Goal: Task Accomplishment & Management: Manage account settings

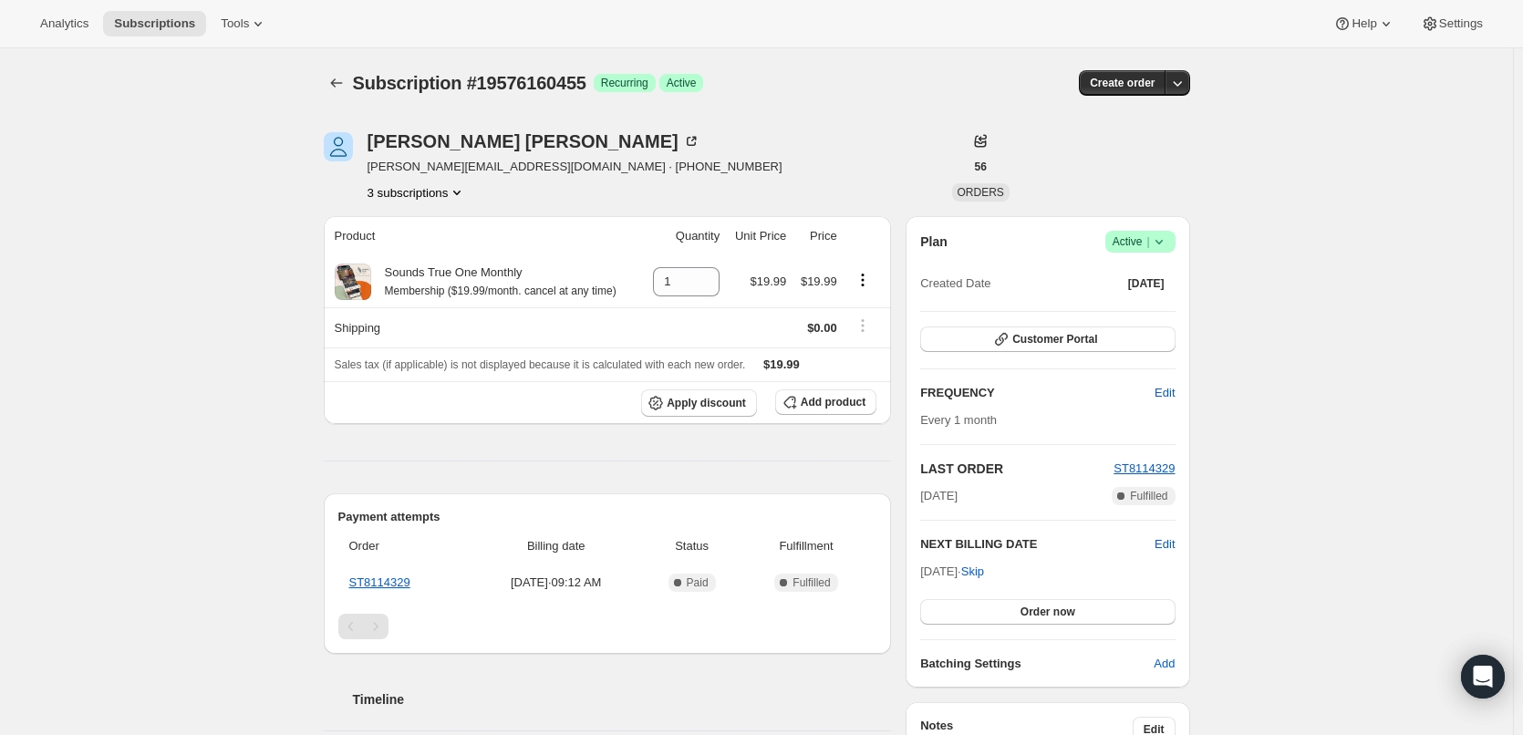
click at [1168, 240] on icon at bounding box center [1159, 242] width 18 height 18
click at [1158, 305] on span "Cancel subscription" at bounding box center [1145, 309] width 103 height 14
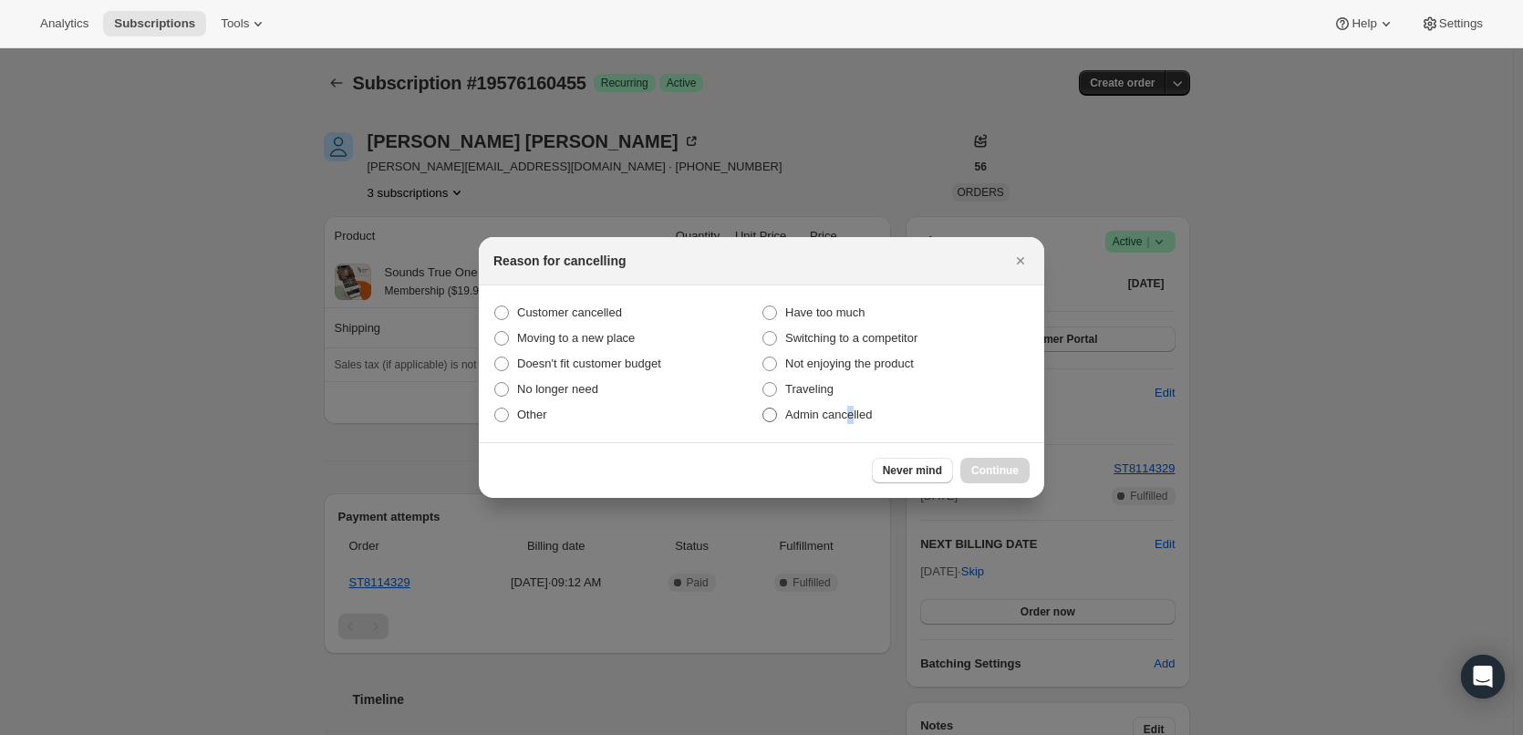
click at [849, 416] on span "Admin cancelled" at bounding box center [828, 415] width 87 height 14
click at [841, 417] on span "Admin cancelled" at bounding box center [828, 415] width 87 height 14
click at [763, 409] on input "Admin cancelled" at bounding box center [762, 408] width 1 height 1
radio input "true"
click at [1004, 471] on span "Continue" at bounding box center [994, 470] width 47 height 15
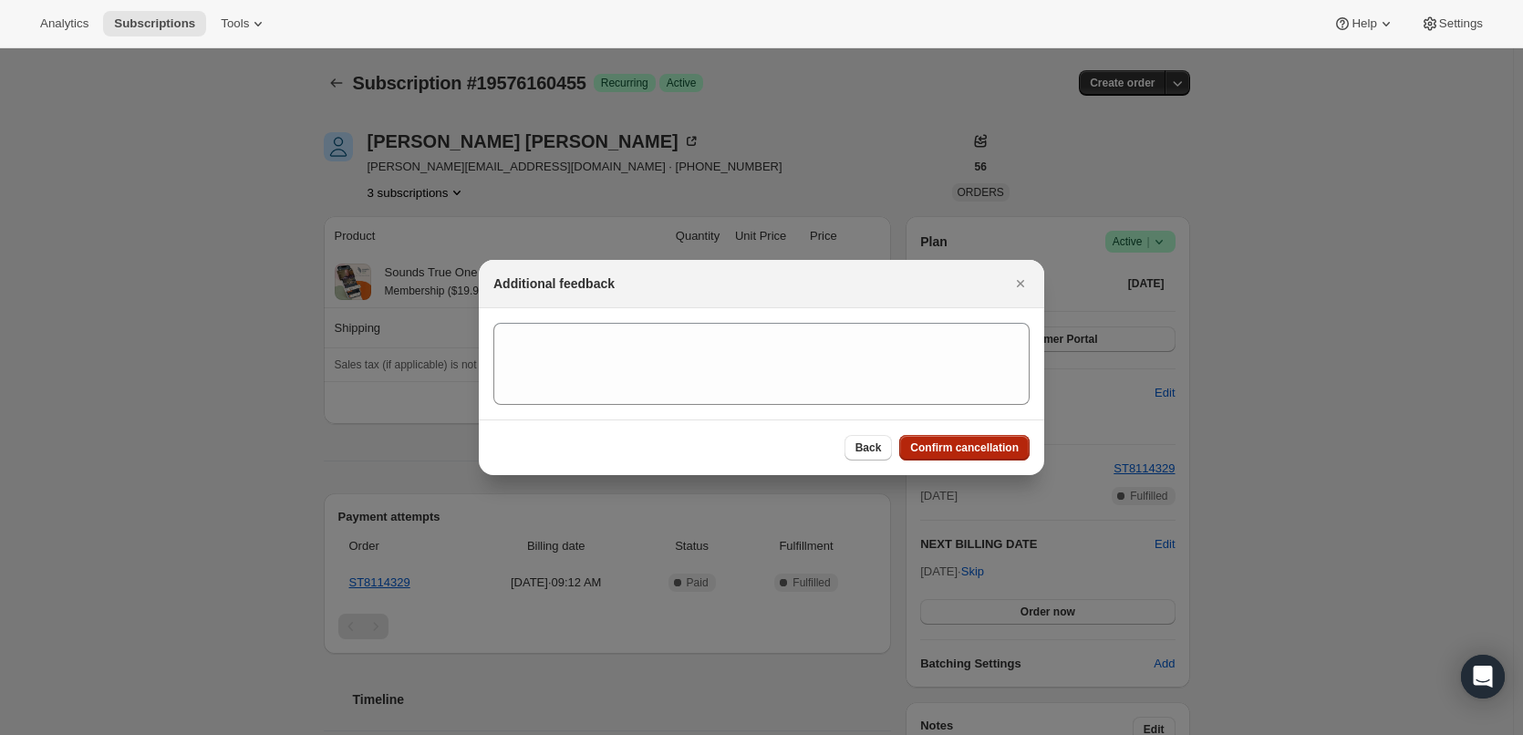
click at [986, 446] on span "Confirm cancellation" at bounding box center [964, 447] width 109 height 15
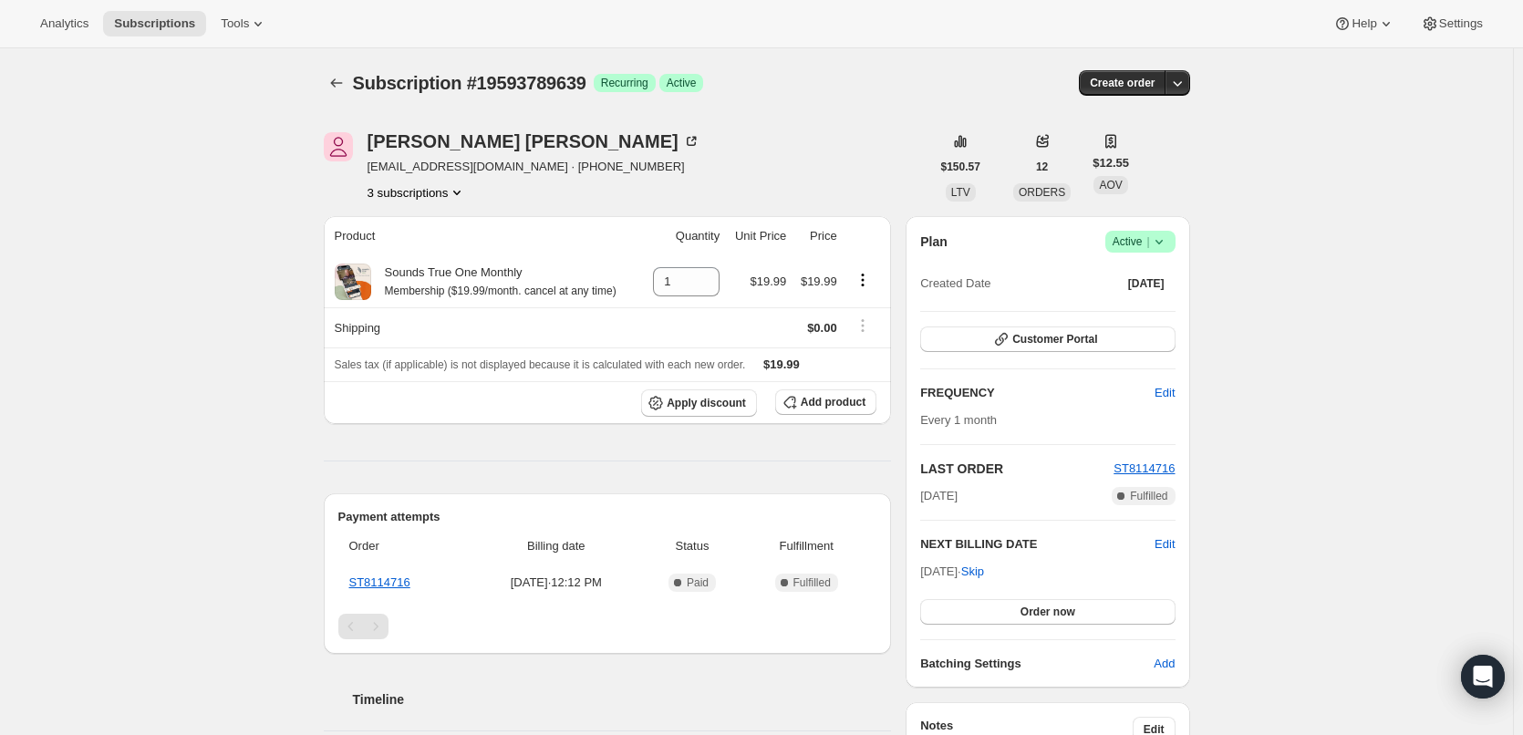
click at [1146, 239] on span "Active |" at bounding box center [1140, 242] width 56 height 18
click at [1144, 308] on span "Cancel subscription" at bounding box center [1145, 309] width 103 height 14
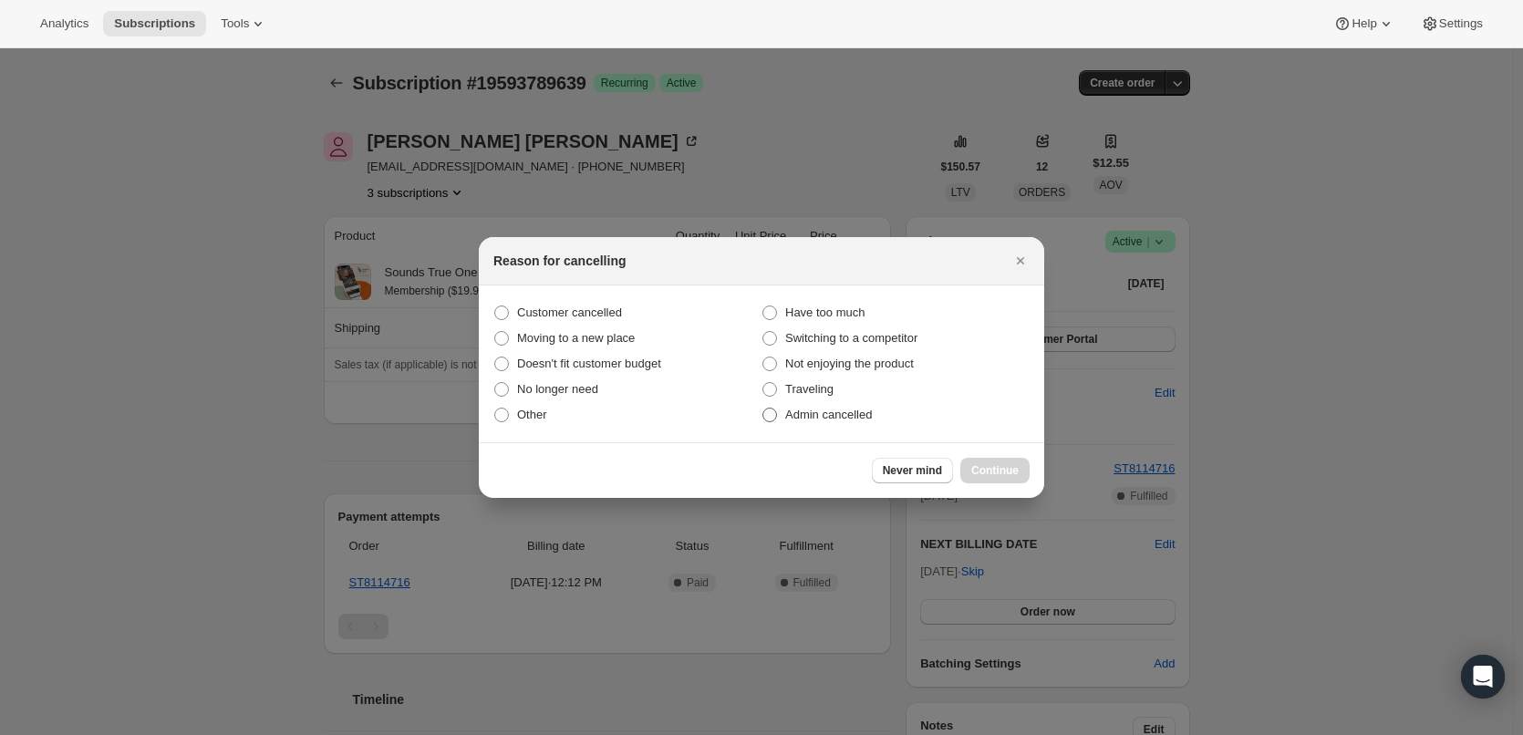
click at [801, 411] on span "Admin cancelled" at bounding box center [828, 415] width 87 height 14
click at [763, 409] on input "Admin cancelled" at bounding box center [762, 408] width 1 height 1
radio input "true"
click at [992, 465] on span "Continue" at bounding box center [994, 470] width 47 height 15
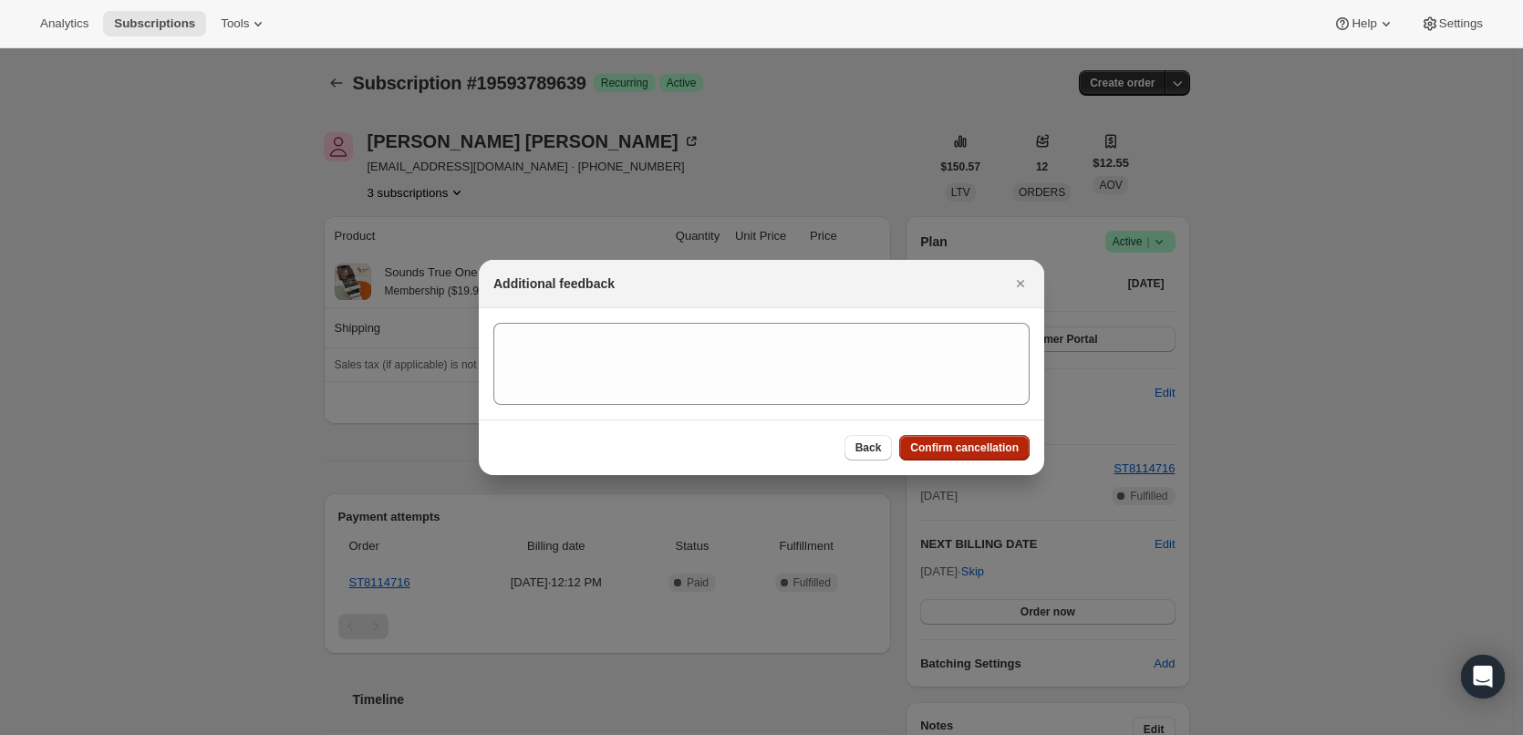
click at [988, 448] on span "Confirm cancellation" at bounding box center [964, 447] width 109 height 15
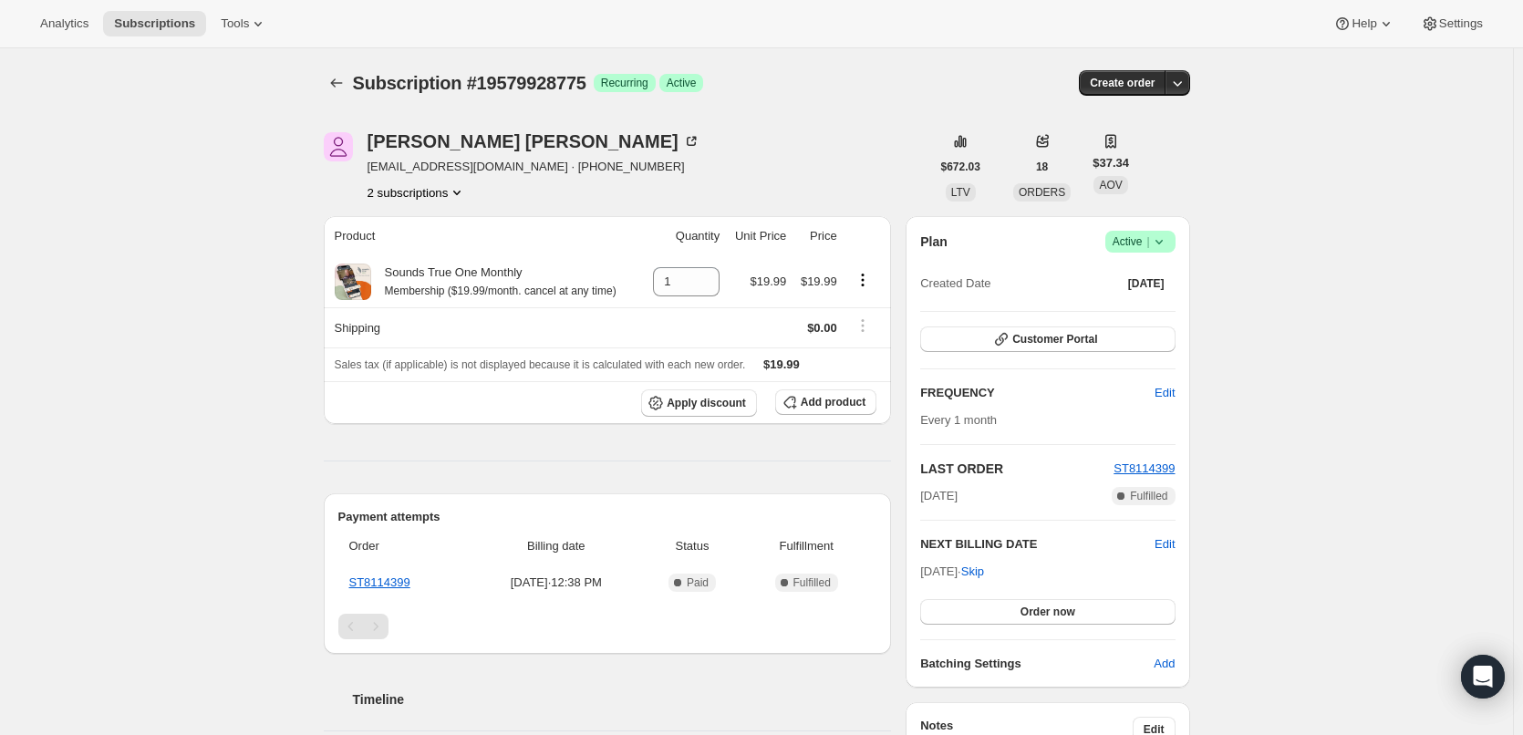
click at [1158, 243] on icon at bounding box center [1159, 242] width 18 height 18
click at [1154, 307] on span "Cancel subscription" at bounding box center [1145, 309] width 103 height 14
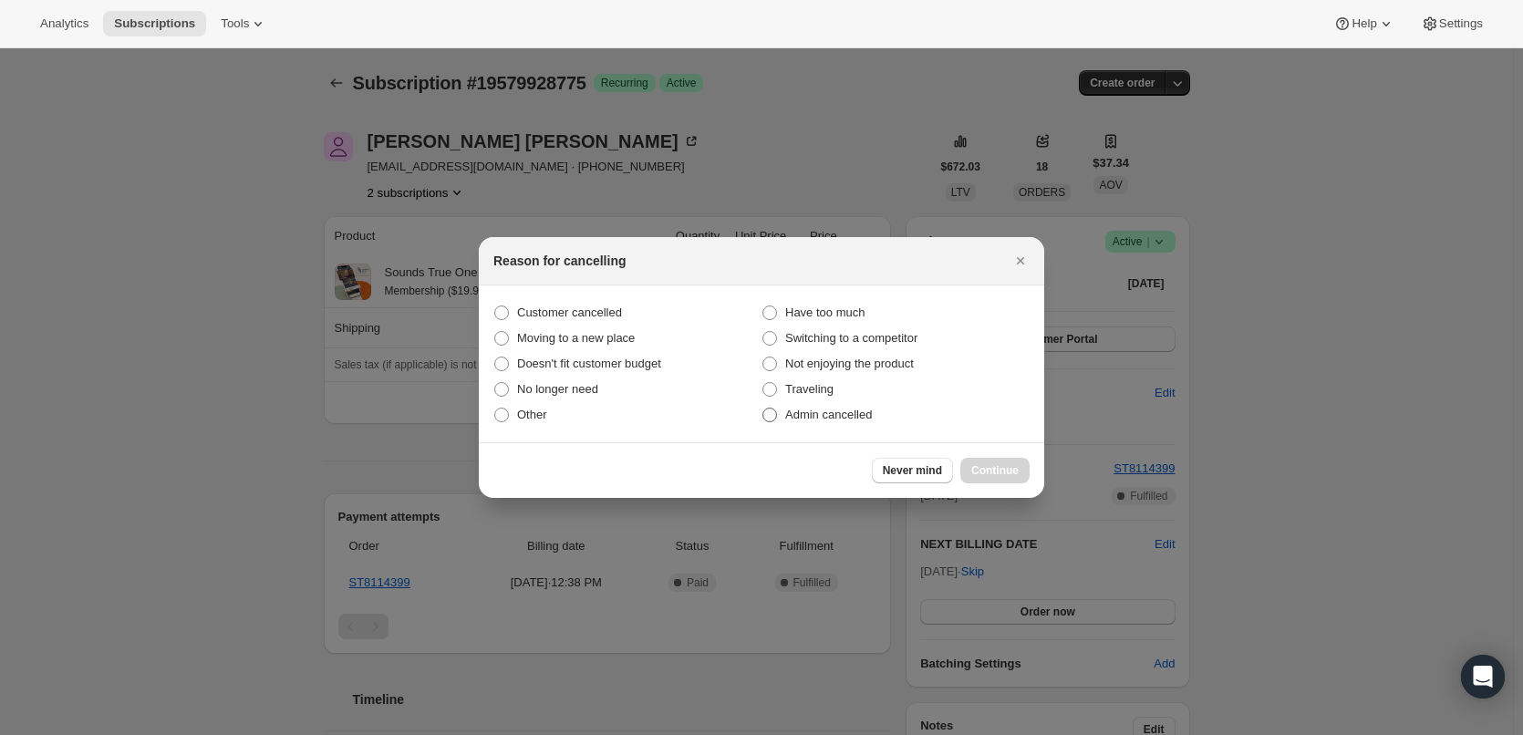
click at [853, 414] on span "Admin cancelled" at bounding box center [828, 415] width 87 height 14
click at [763, 409] on input "Admin cancelled" at bounding box center [762, 408] width 1 height 1
radio input "true"
click at [984, 467] on span "Continue" at bounding box center [994, 470] width 47 height 15
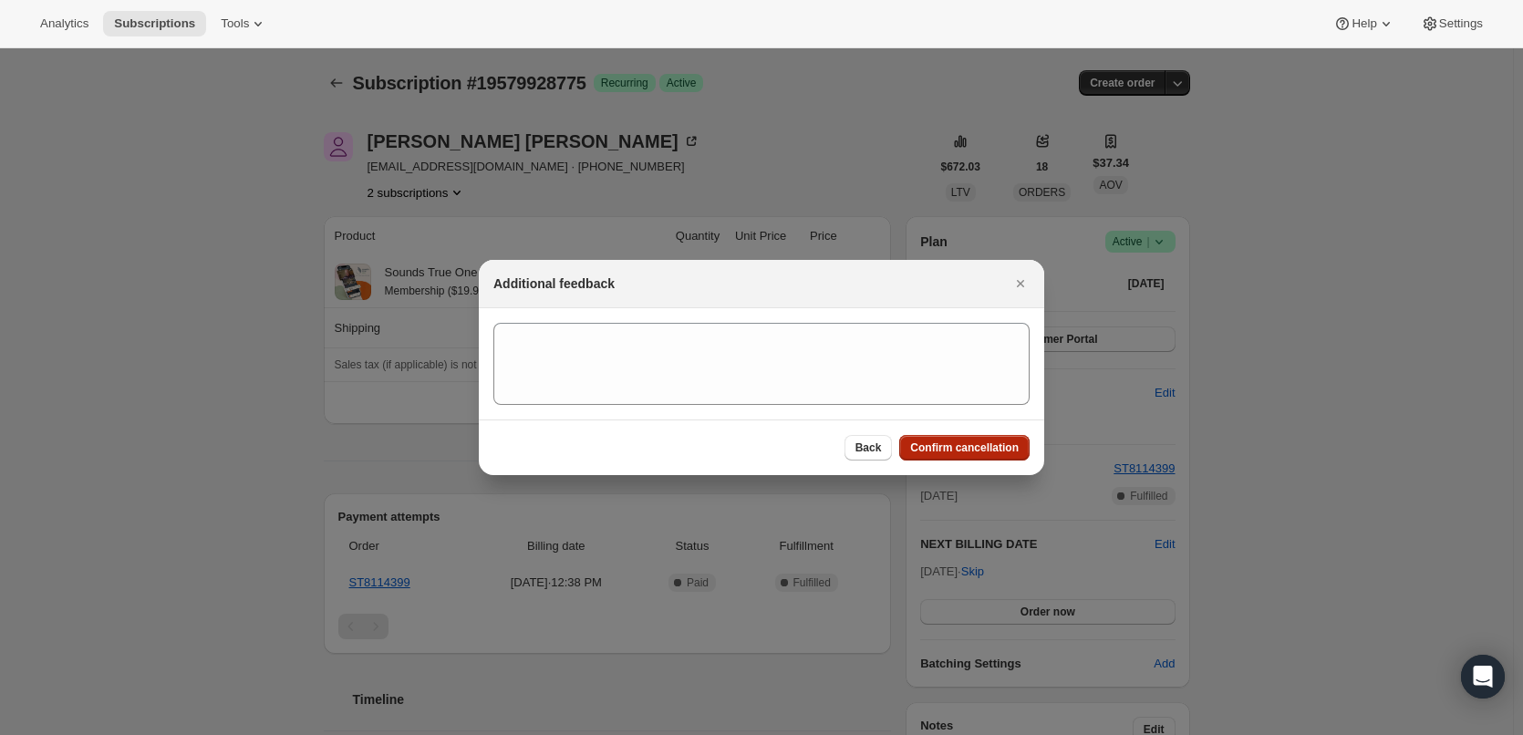
click at [986, 451] on span "Confirm cancellation" at bounding box center [964, 447] width 109 height 15
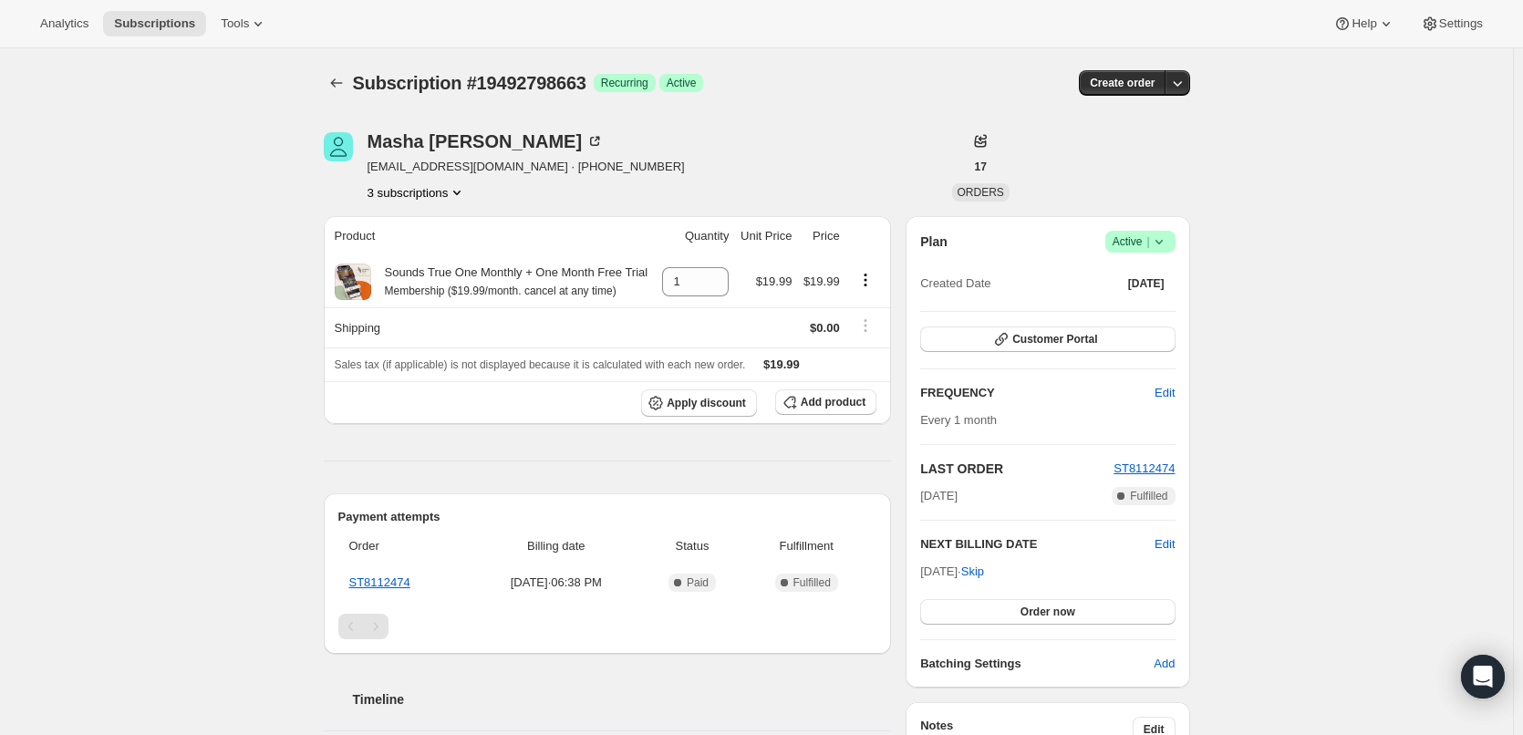
click at [1174, 242] on span "Success Active |" at bounding box center [1140, 242] width 70 height 22
click at [1162, 282] on span "Pause subscription" at bounding box center [1144, 278] width 100 height 14
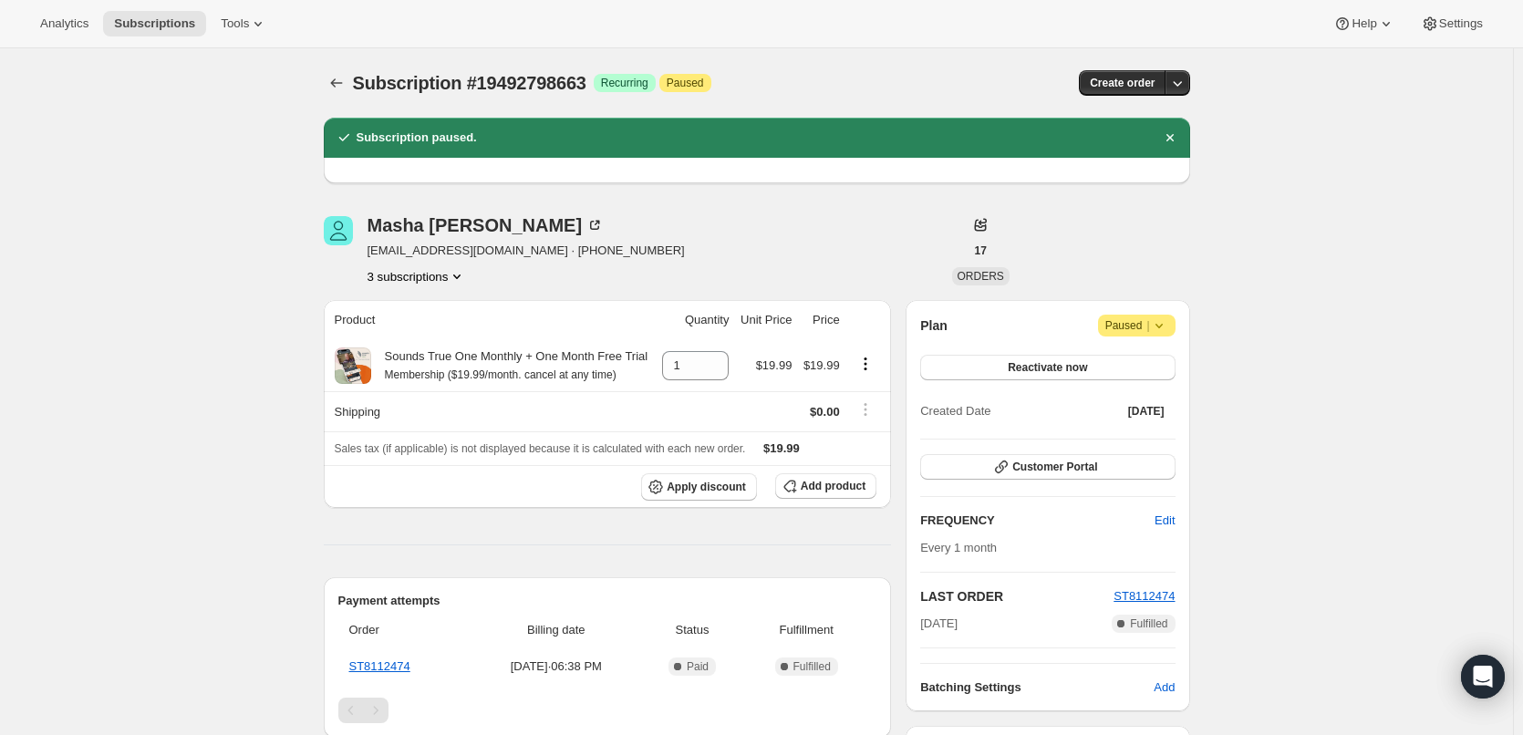
click at [1163, 321] on icon at bounding box center [1159, 325] width 18 height 18
click at [1164, 362] on span "Cancel subscription" at bounding box center [1142, 362] width 103 height 14
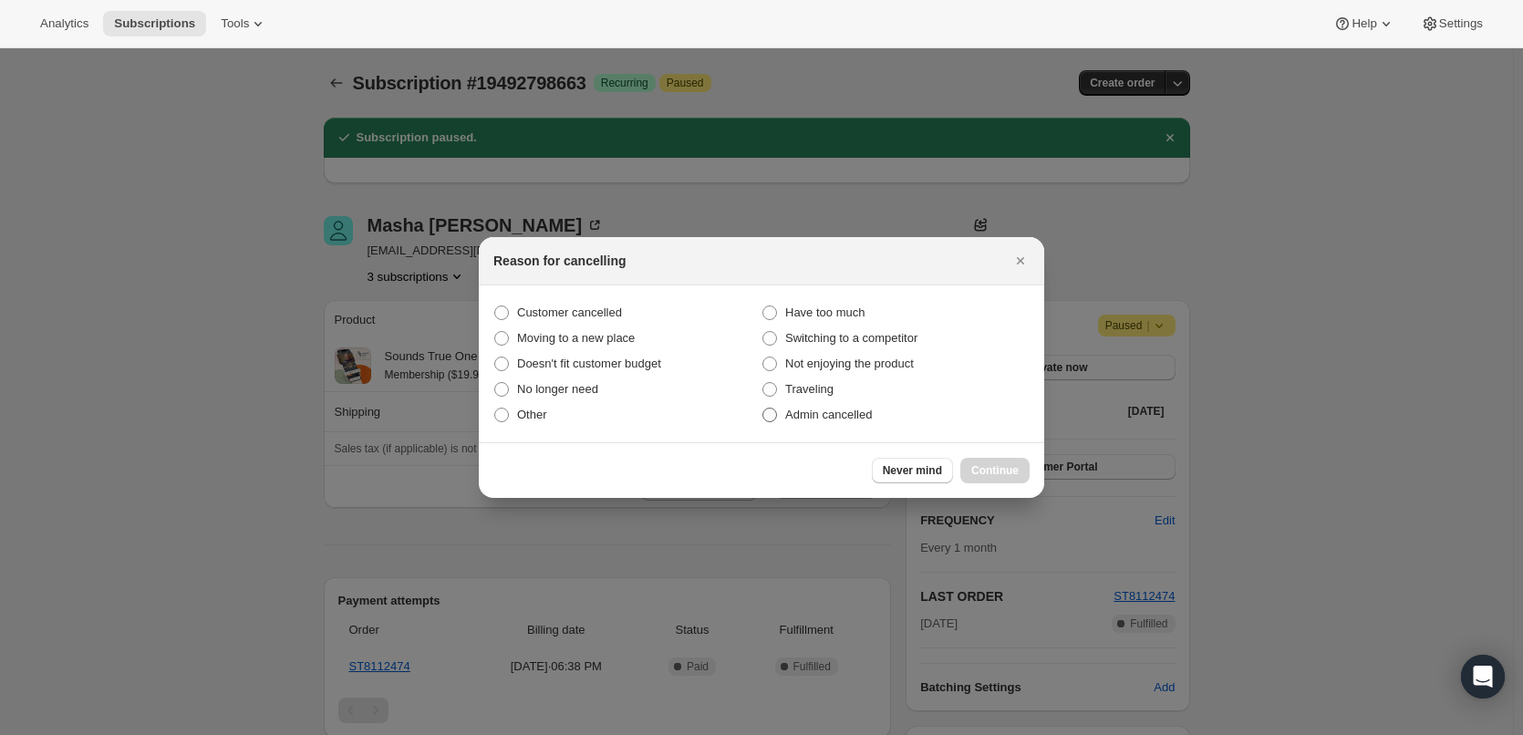
click at [837, 413] on span "Admin cancelled" at bounding box center [828, 415] width 87 height 14
click at [763, 409] on input "Admin cancelled" at bounding box center [762, 408] width 1 height 1
radio input "true"
click at [1025, 472] on button "Continue" at bounding box center [994, 471] width 69 height 26
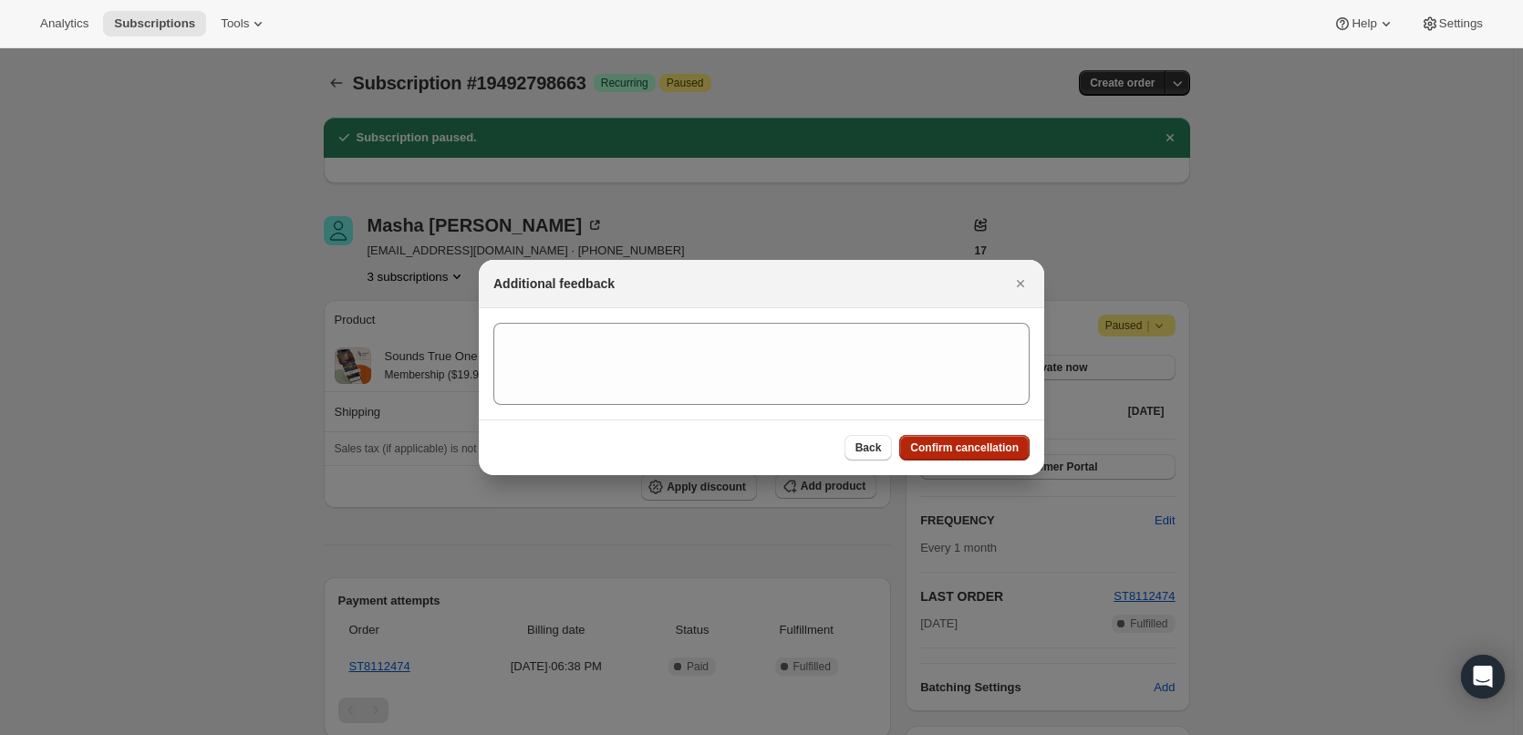
click at [989, 450] on span "Confirm cancellation" at bounding box center [964, 447] width 109 height 15
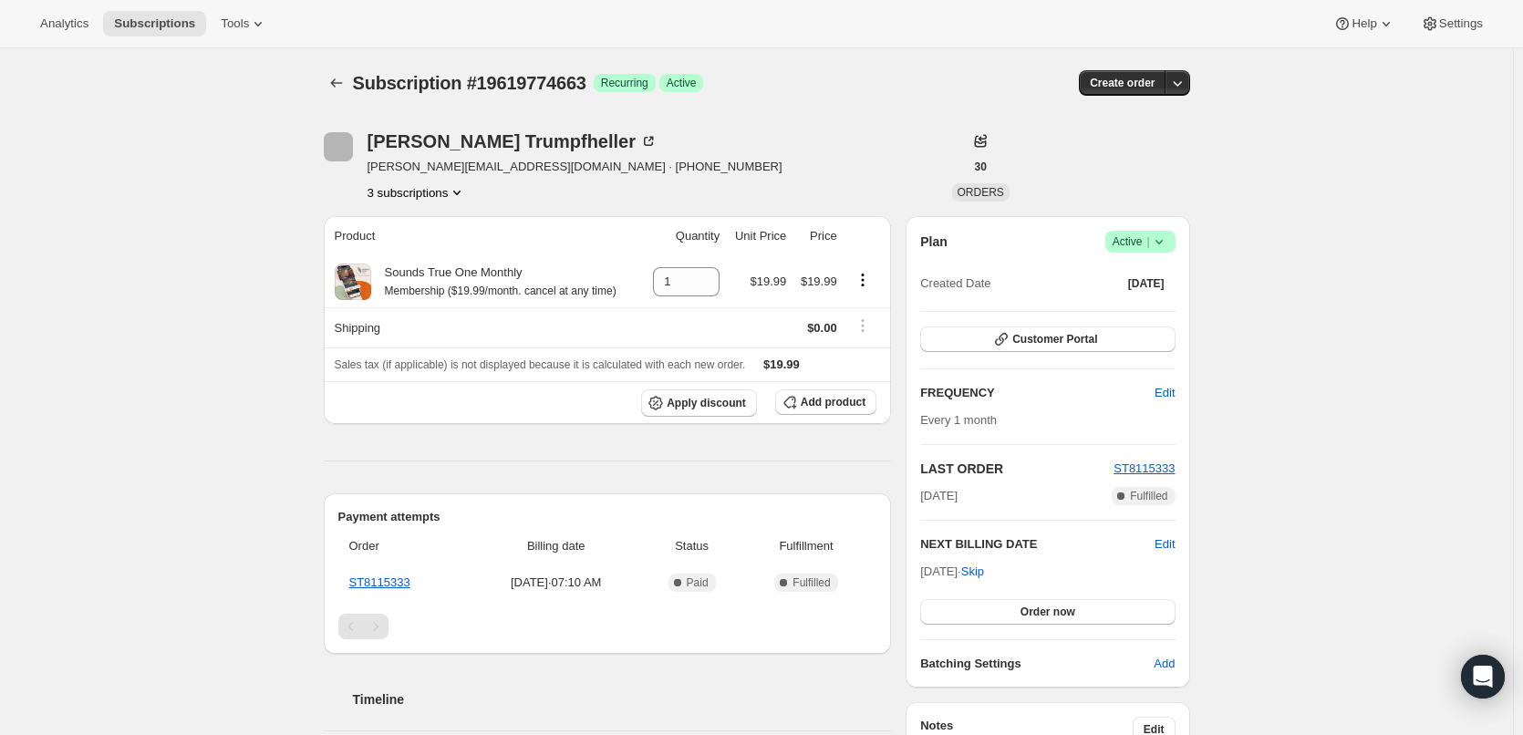
click at [1141, 245] on span "Active |" at bounding box center [1140, 242] width 56 height 18
click at [1141, 312] on span "Cancel subscription" at bounding box center [1145, 309] width 103 height 14
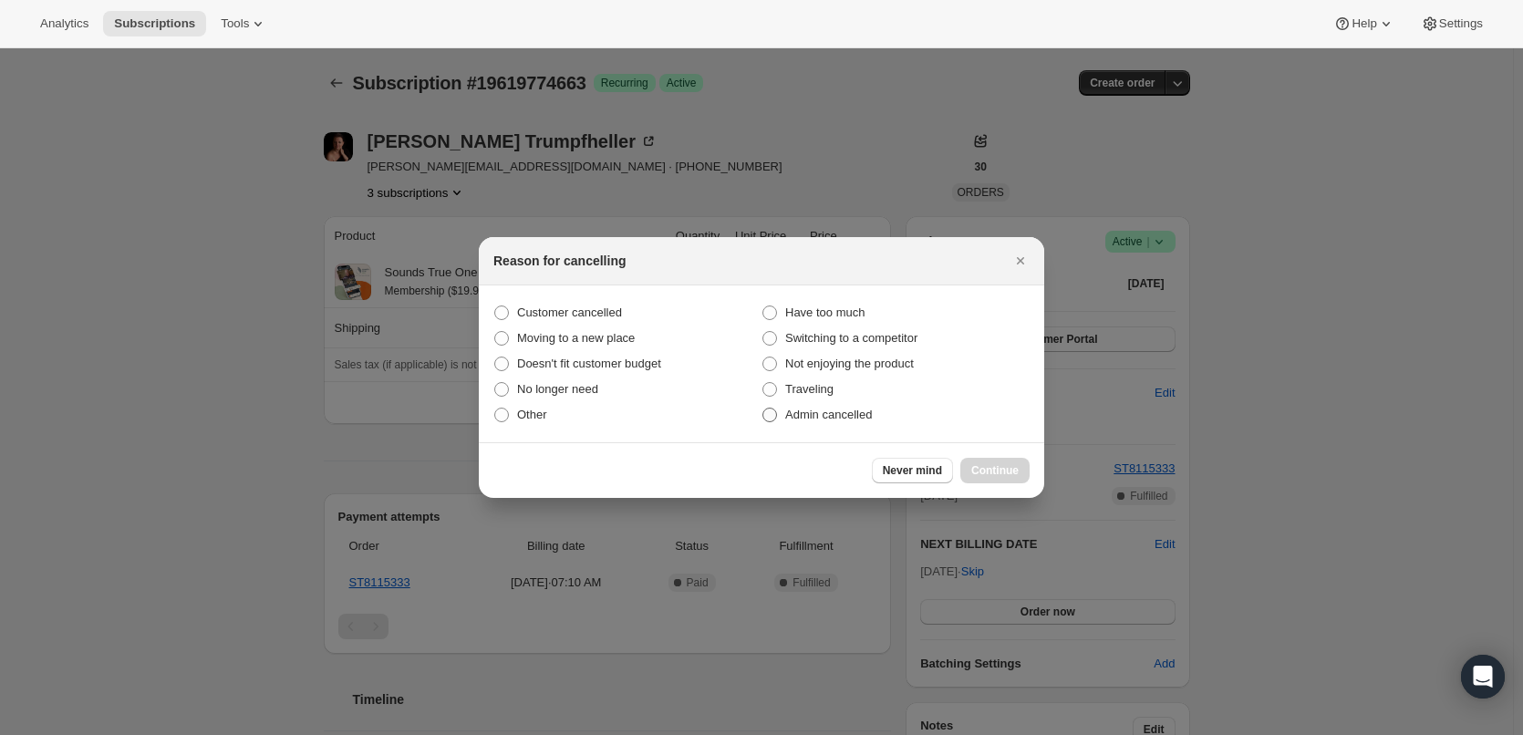
click at [836, 414] on span "Admin cancelled" at bounding box center [828, 415] width 87 height 14
click at [763, 409] on input "Admin cancelled" at bounding box center [762, 408] width 1 height 1
radio input "true"
click at [991, 469] on span "Continue" at bounding box center [994, 470] width 47 height 15
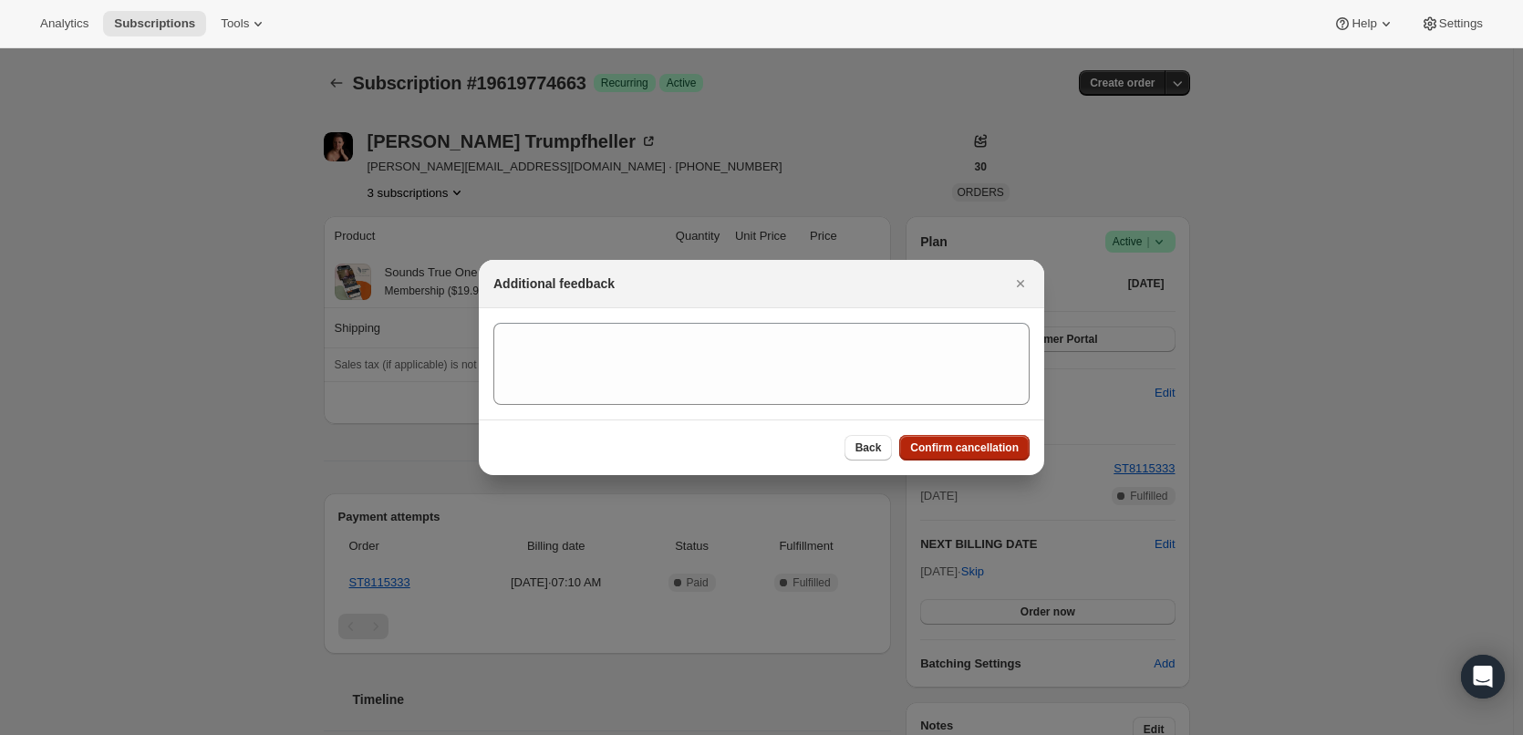
click at [988, 449] on span "Confirm cancellation" at bounding box center [964, 447] width 109 height 15
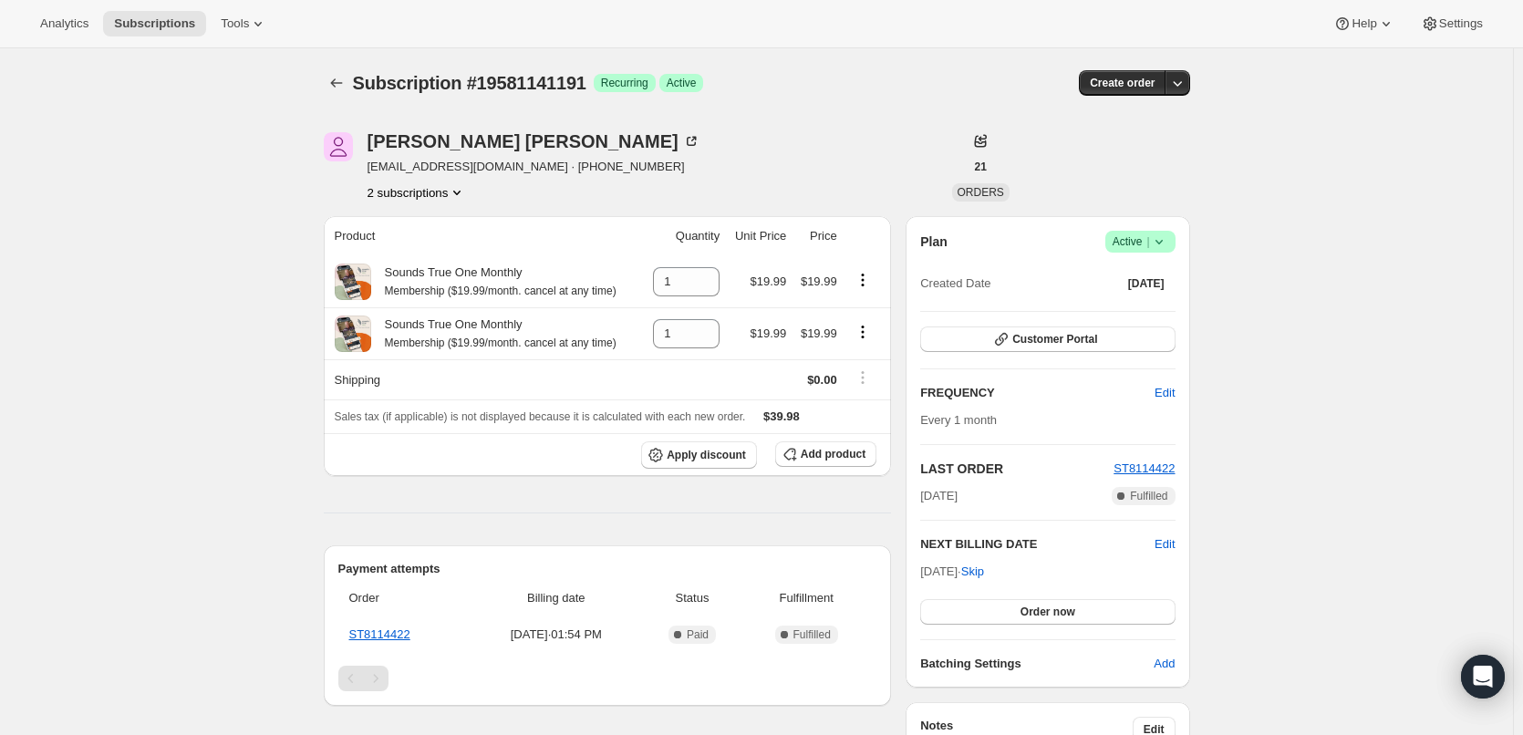
click at [1164, 240] on icon at bounding box center [1159, 242] width 18 height 18
click at [1158, 302] on span "Cancel subscription" at bounding box center [1145, 309] width 103 height 14
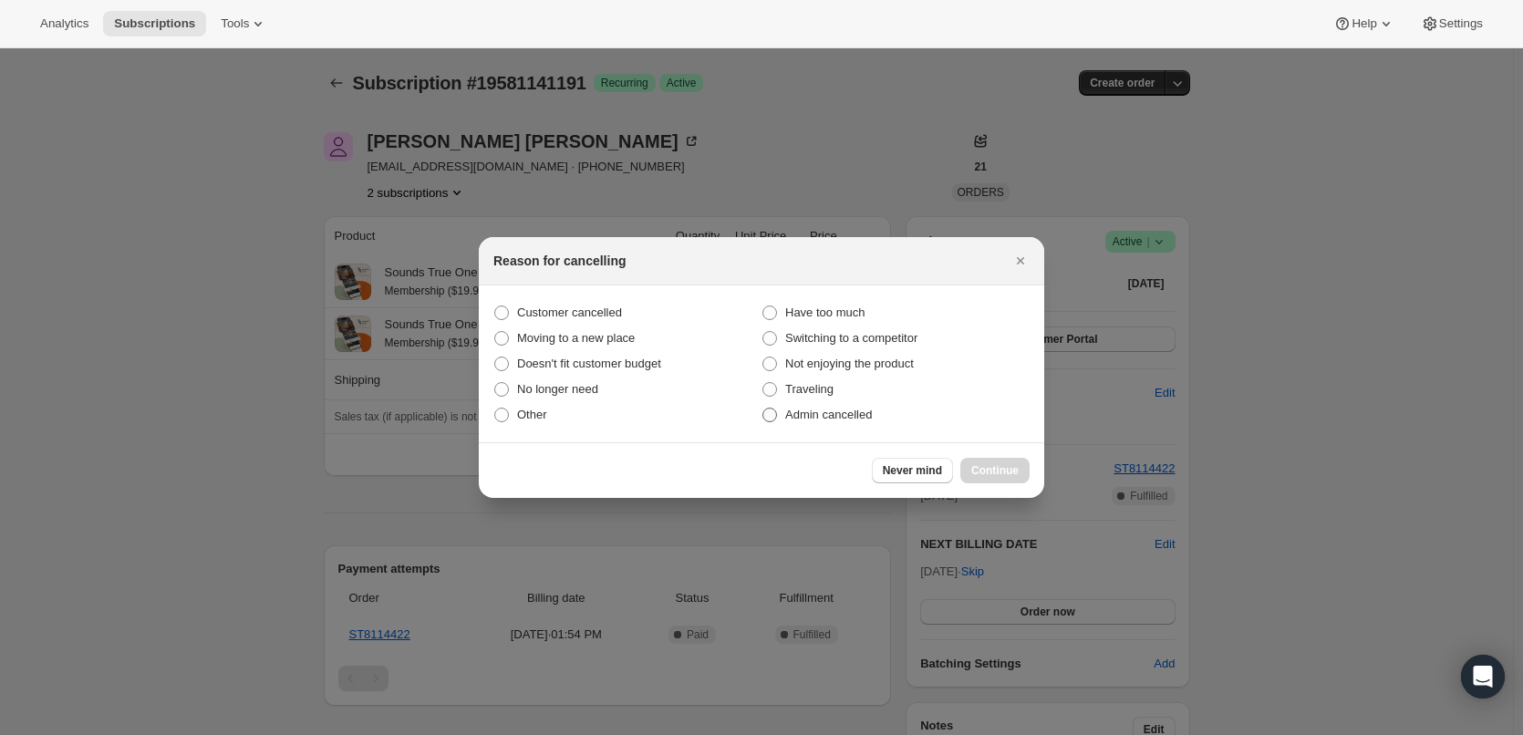
click at [835, 414] on span "Admin cancelled" at bounding box center [828, 415] width 87 height 14
click at [763, 409] on input "Admin cancelled" at bounding box center [762, 408] width 1 height 1
radio input "true"
click at [986, 469] on span "Continue" at bounding box center [994, 470] width 47 height 15
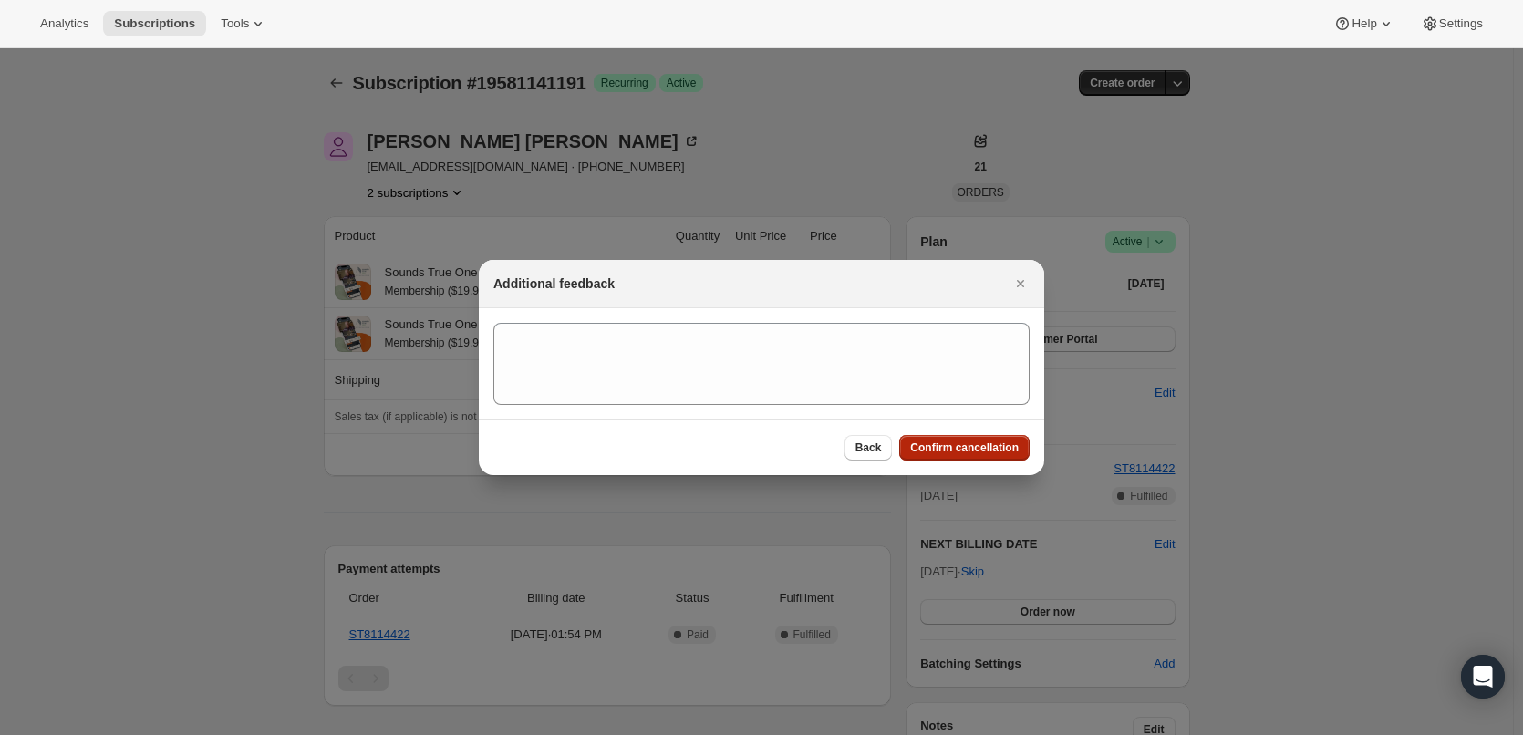
click at [948, 444] on span "Confirm cancellation" at bounding box center [964, 447] width 109 height 15
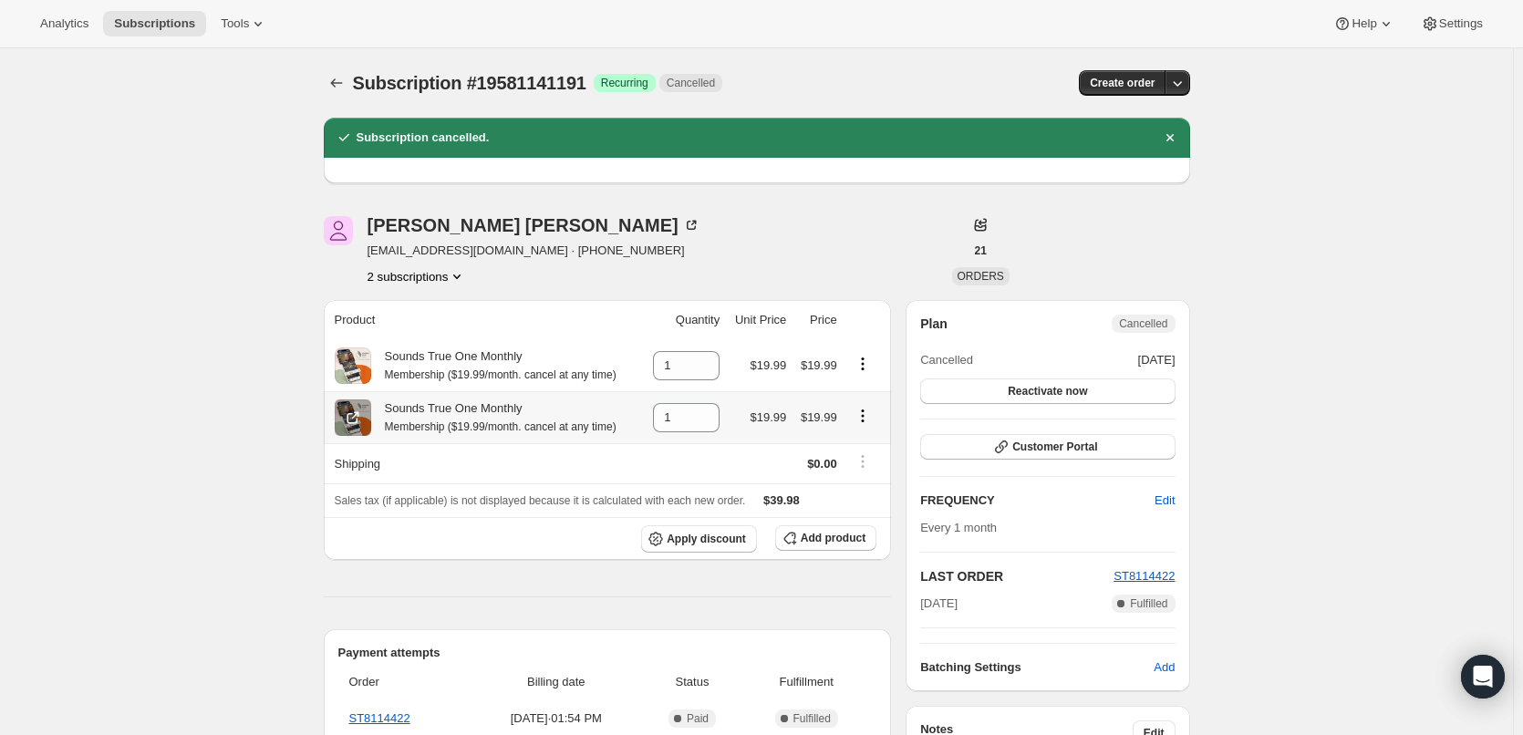
click at [865, 419] on icon "Product actions" at bounding box center [862, 416] width 18 height 18
click at [865, 450] on span "Remove" at bounding box center [855, 451] width 44 height 14
click at [437, 278] on button "2 subscriptions" at bounding box center [416, 276] width 99 height 18
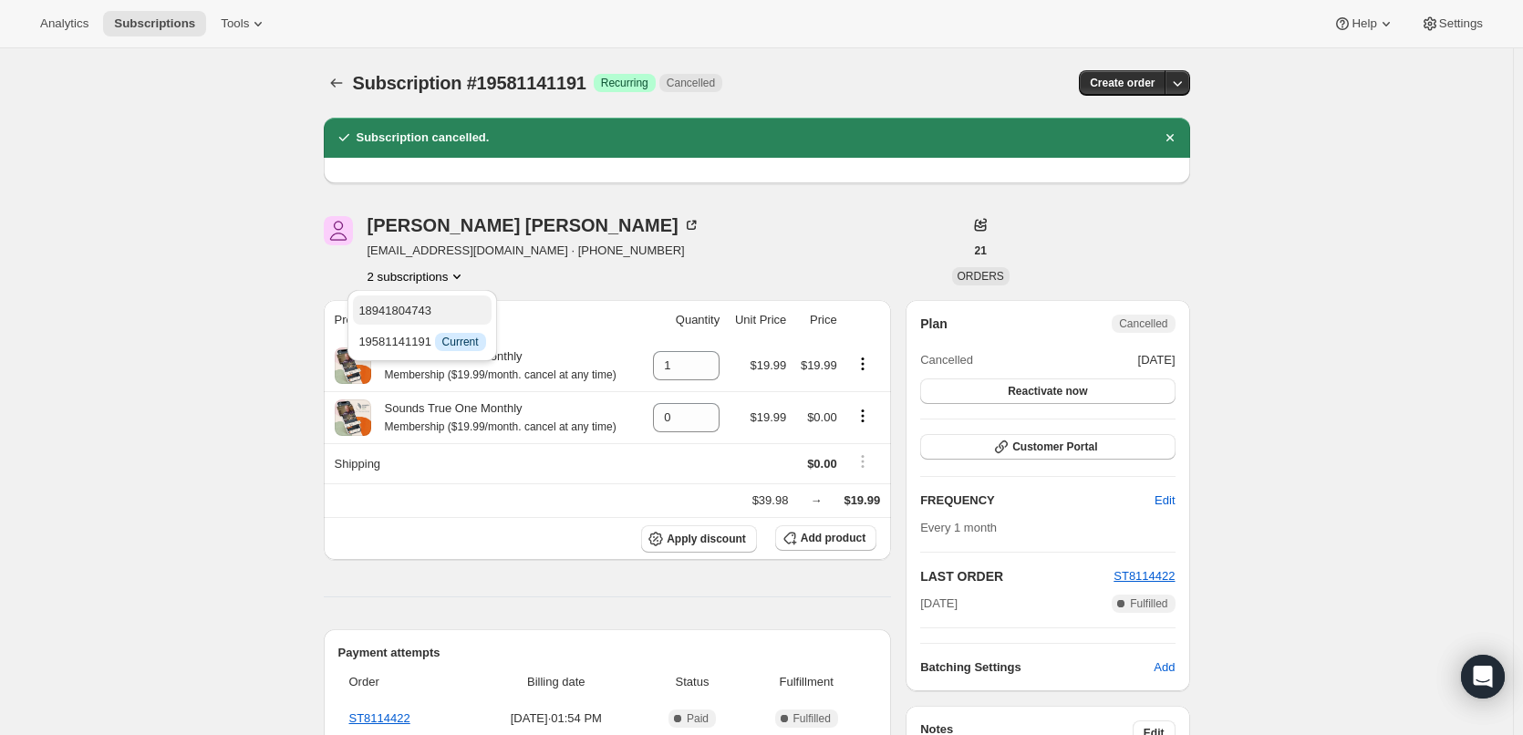
click at [439, 305] on span "18941804743" at bounding box center [421, 311] width 127 height 18
type input "1"
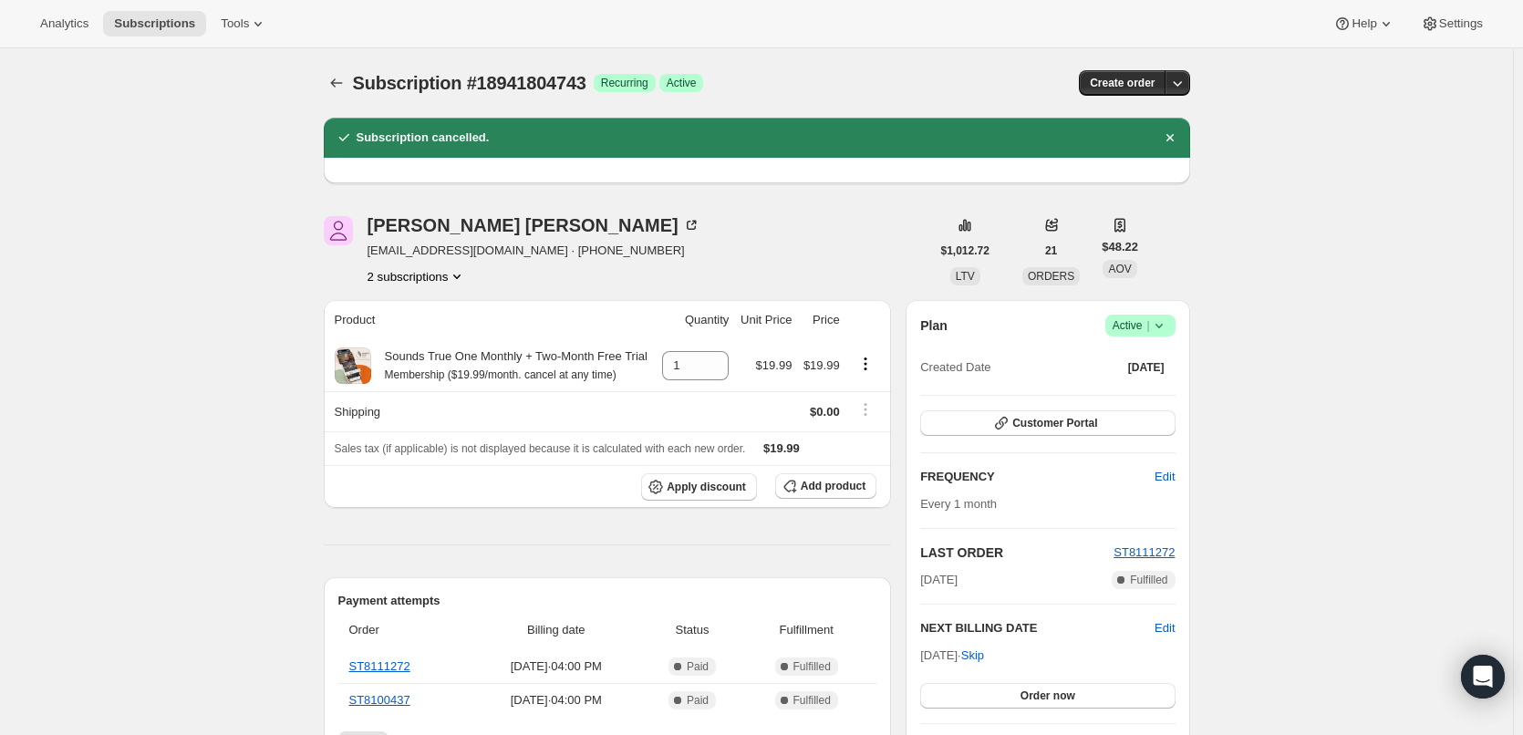
click at [453, 284] on icon "Product actions" at bounding box center [457, 276] width 18 height 18
click at [451, 336] on span "19581141191" at bounding box center [421, 342] width 127 height 18
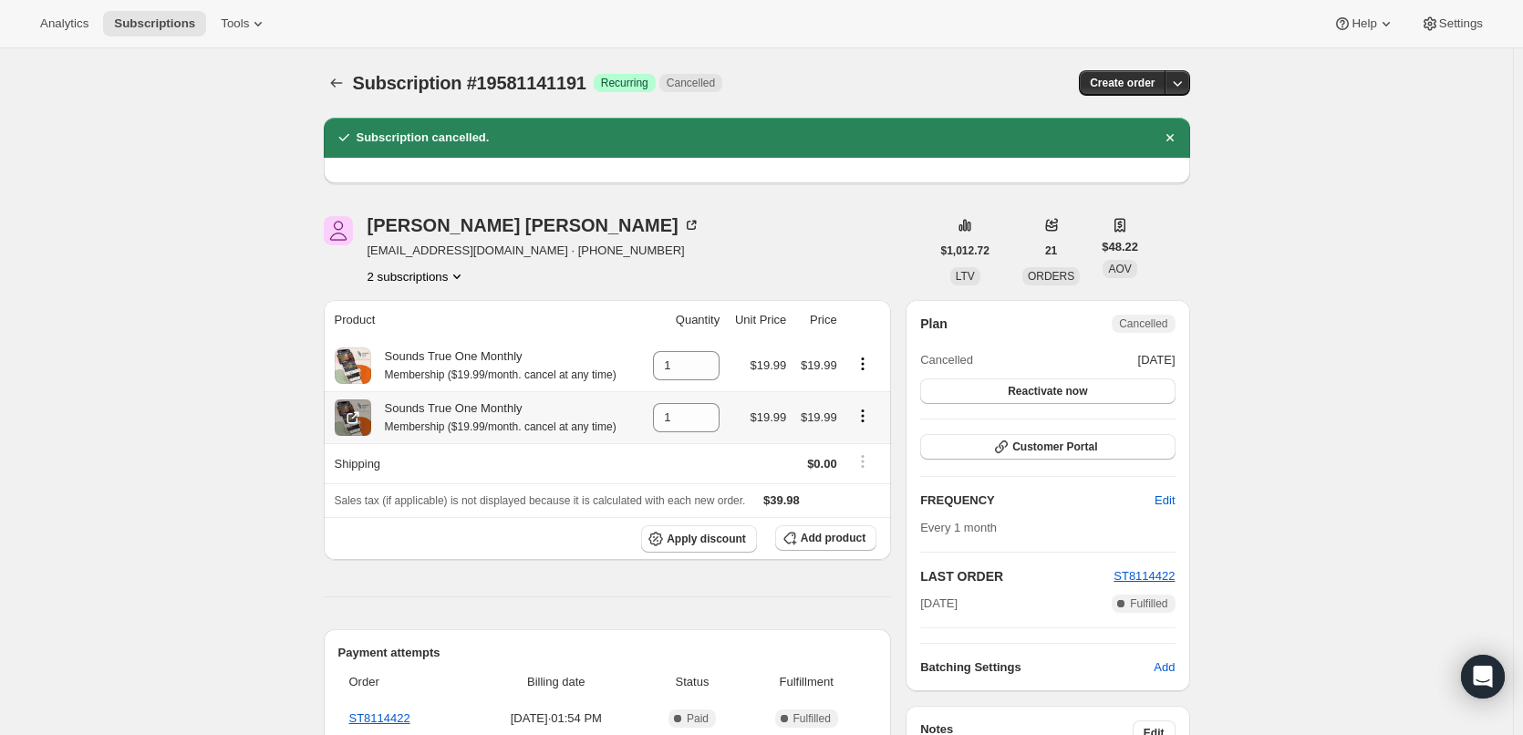
click at [869, 411] on icon "Product actions" at bounding box center [862, 416] width 18 height 18
click at [870, 451] on span "Remove" at bounding box center [855, 451] width 44 height 14
type input "0"
click at [870, 365] on icon "Product actions" at bounding box center [862, 364] width 18 height 18
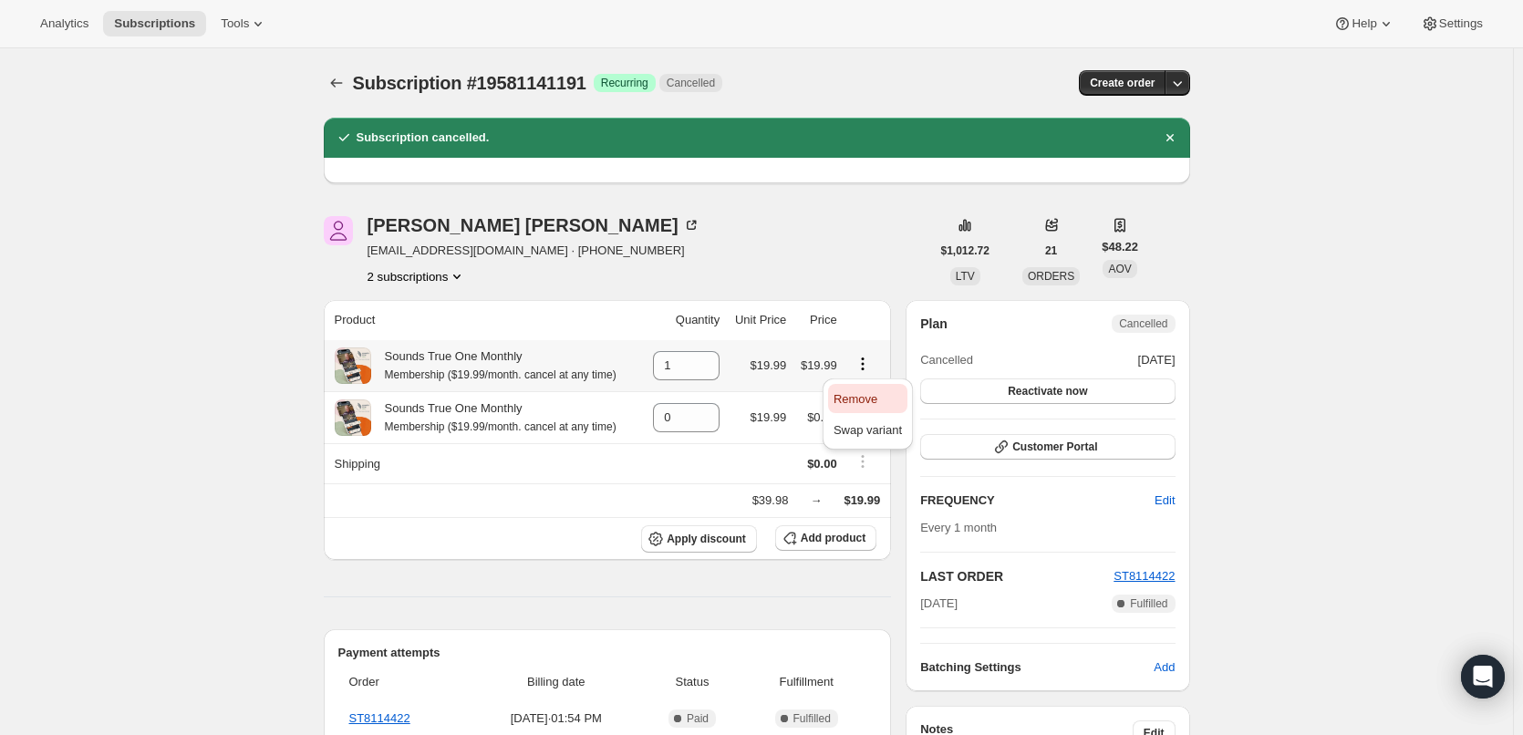
click at [869, 399] on span "Remove" at bounding box center [855, 399] width 44 height 14
click at [456, 275] on icon "Product actions" at bounding box center [457, 276] width 18 height 18
click at [456, 310] on span "18941804743" at bounding box center [421, 311] width 127 height 18
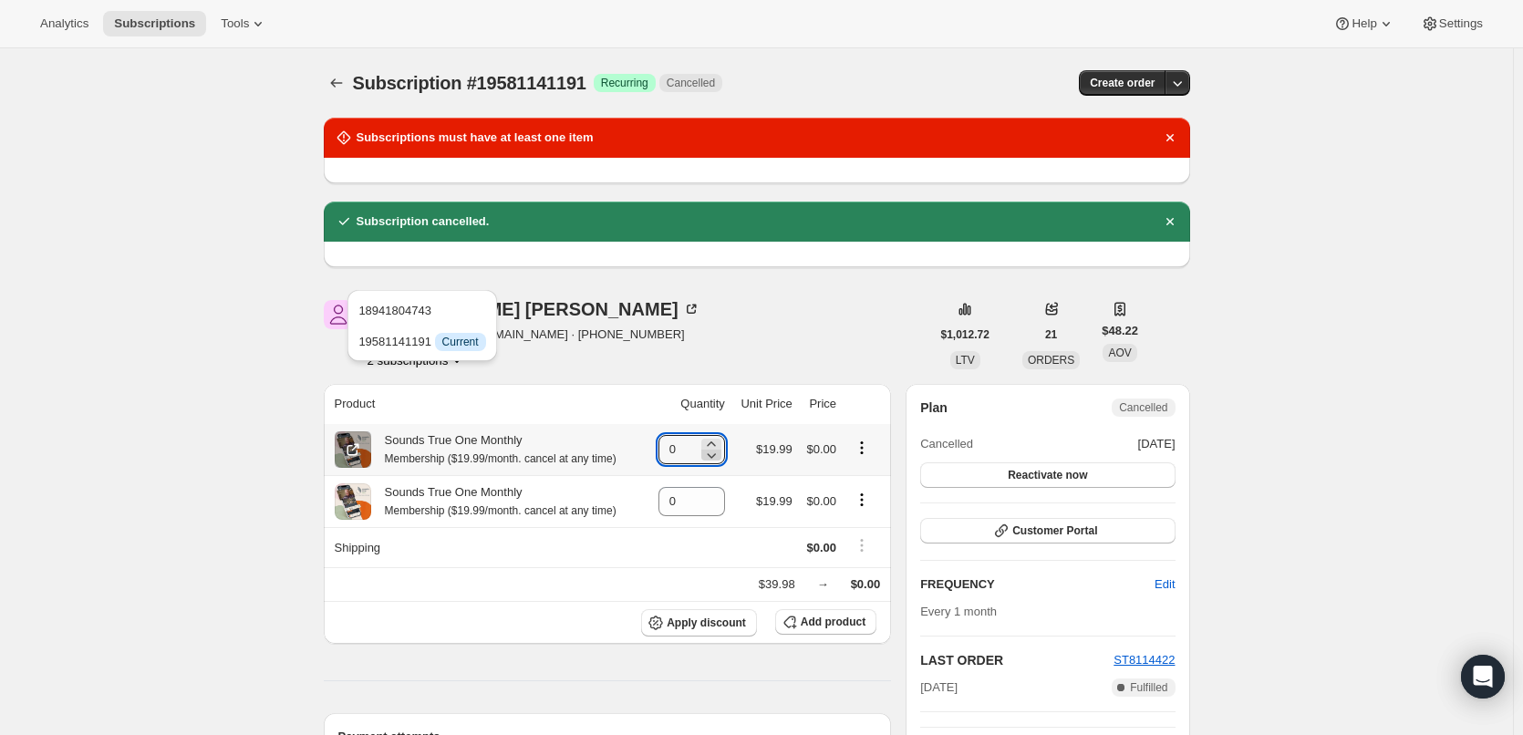
click at [712, 455] on icon at bounding box center [711, 455] width 9 height 5
click at [719, 447] on icon at bounding box center [711, 455] width 18 height 18
click at [719, 444] on icon at bounding box center [711, 444] width 18 height 18
type input "1"
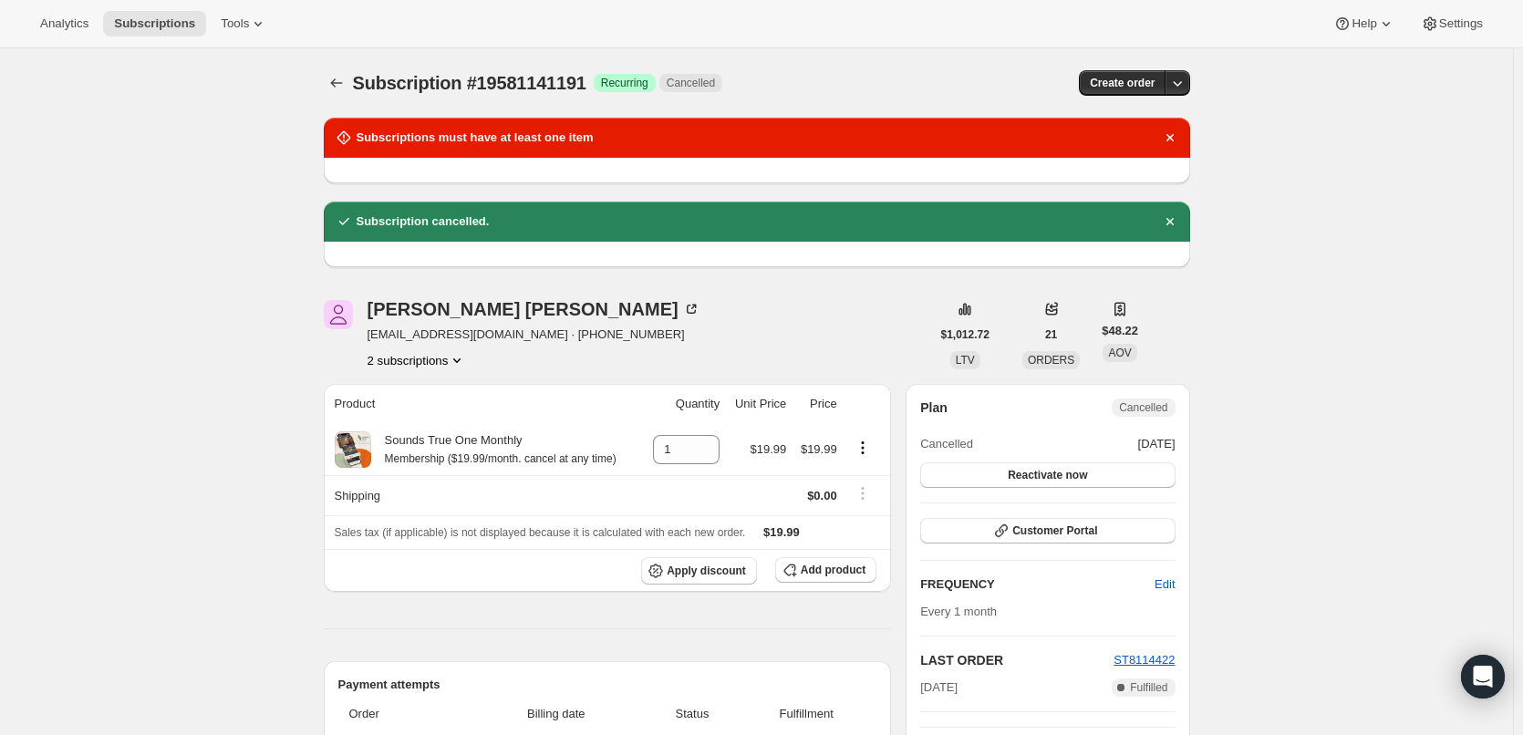
click at [435, 366] on button "2 subscriptions" at bounding box center [416, 360] width 99 height 18
click at [431, 395] on span "18941804743" at bounding box center [421, 395] width 127 height 18
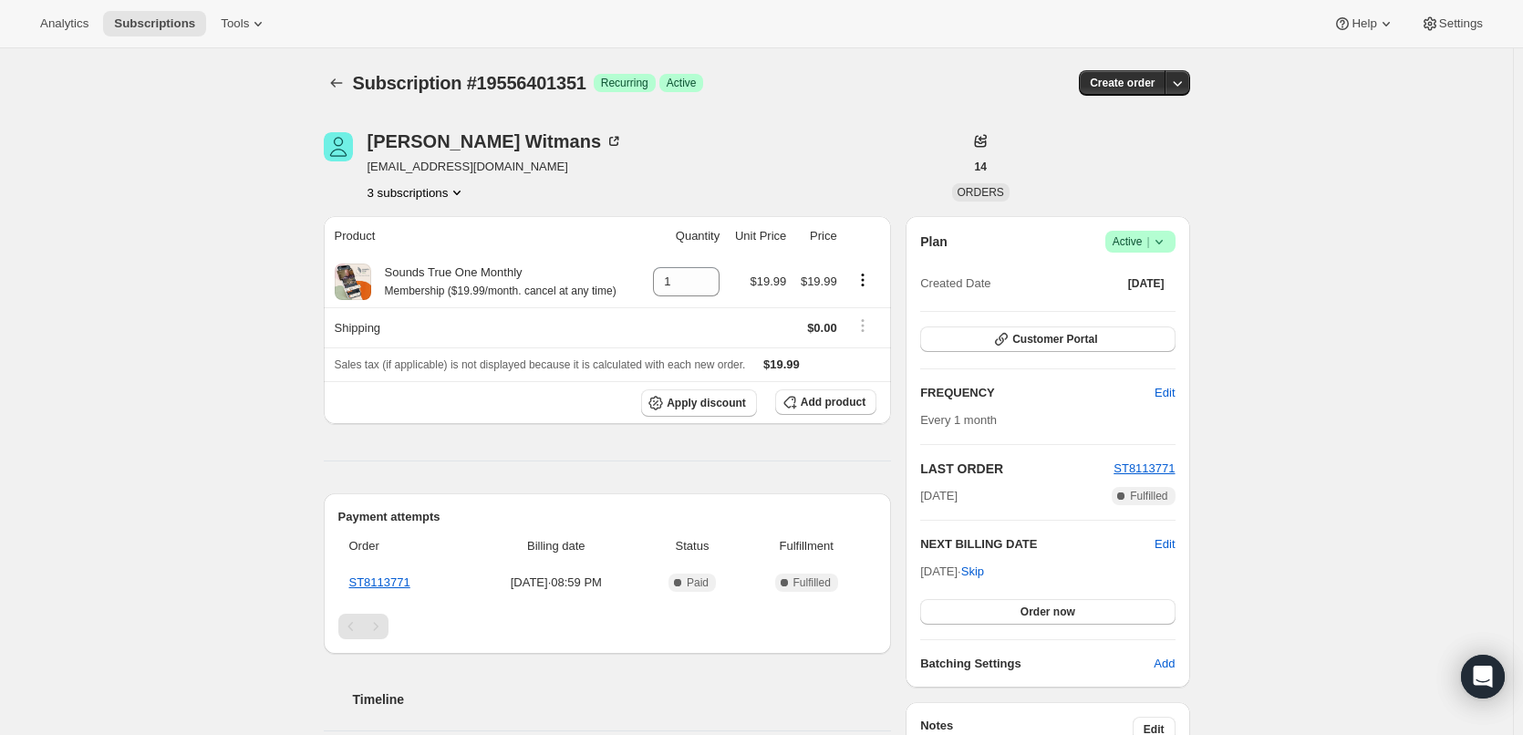
click at [1147, 241] on span "Active |" at bounding box center [1140, 242] width 56 height 18
click at [1155, 308] on span "Cancel subscription" at bounding box center [1145, 309] width 103 height 14
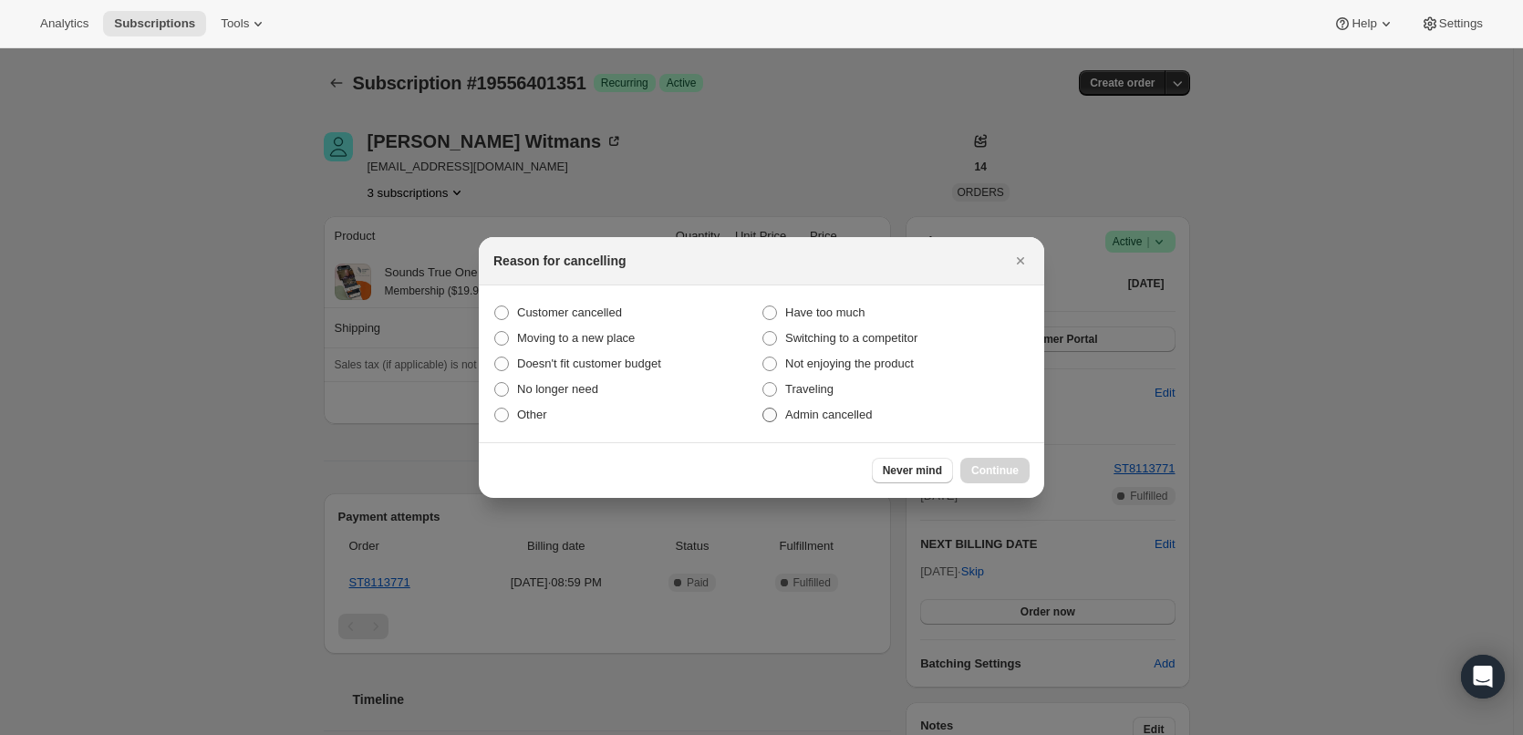
click at [853, 410] on span "Admin cancelled" at bounding box center [828, 415] width 87 height 14
click at [763, 409] on input "Admin cancelled" at bounding box center [762, 408] width 1 height 1
radio input "true"
click at [1003, 466] on span "Continue" at bounding box center [994, 470] width 47 height 15
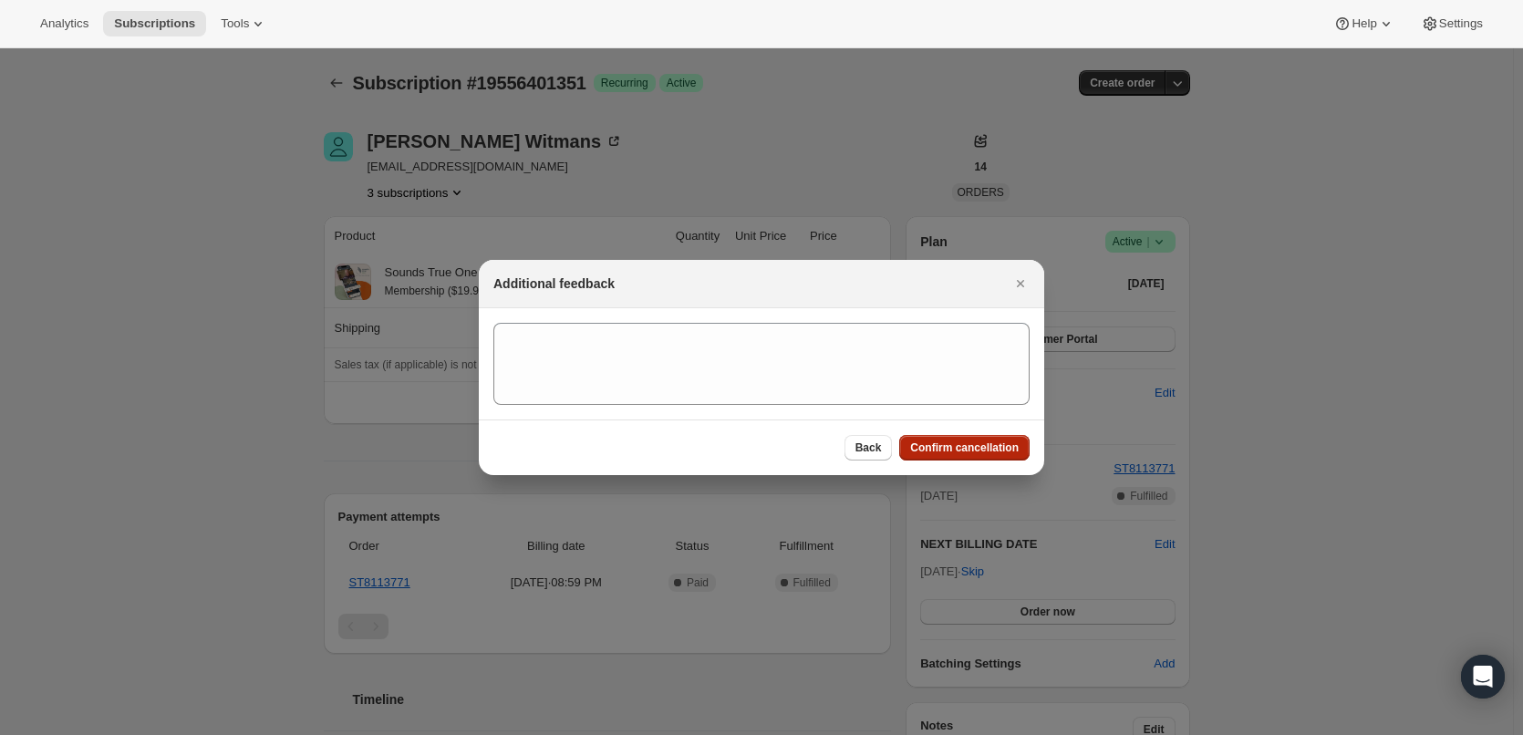
click at [993, 448] on span "Confirm cancellation" at bounding box center [964, 447] width 109 height 15
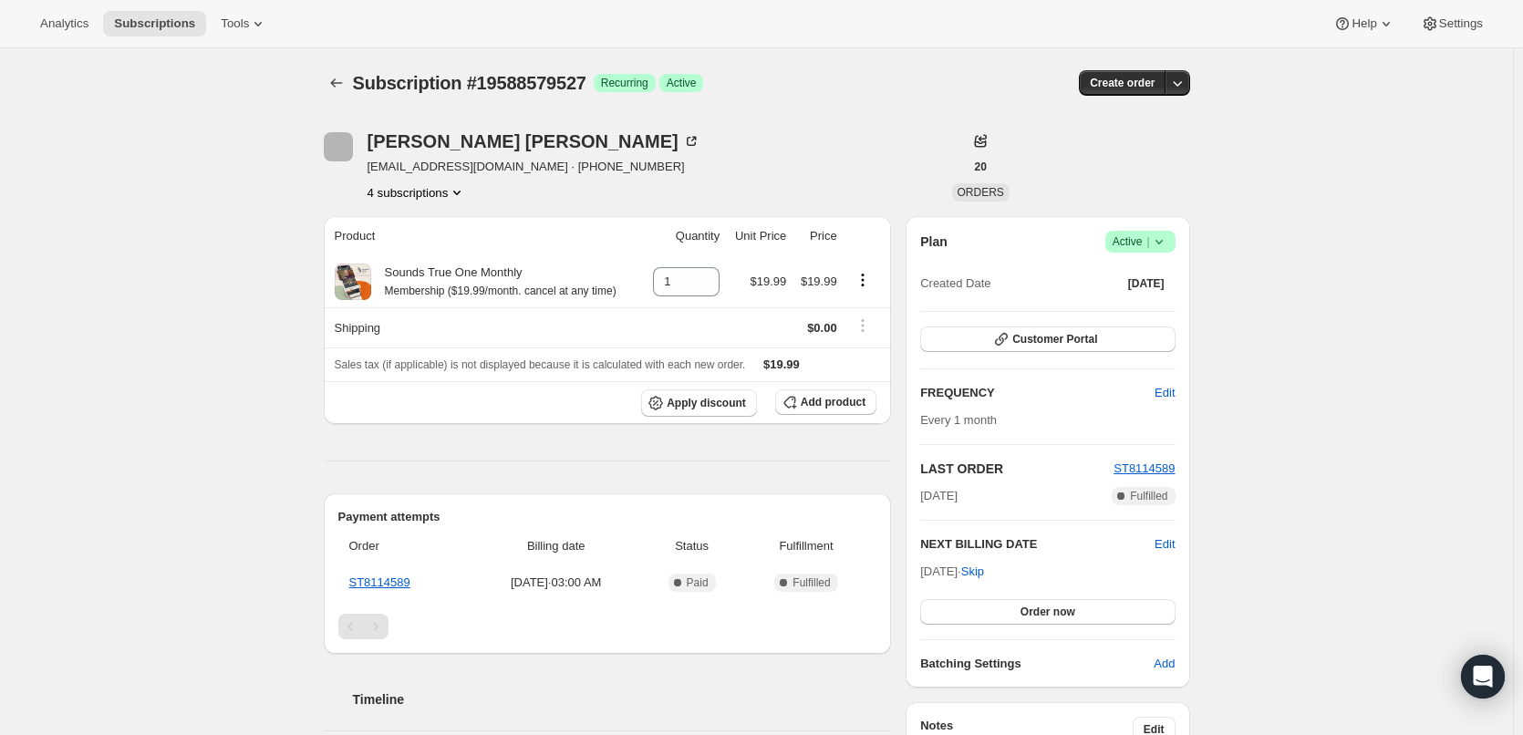
click at [1162, 242] on icon at bounding box center [1157, 242] width 7 height 5
click at [1163, 302] on span "Cancel subscription" at bounding box center [1145, 309] width 103 height 14
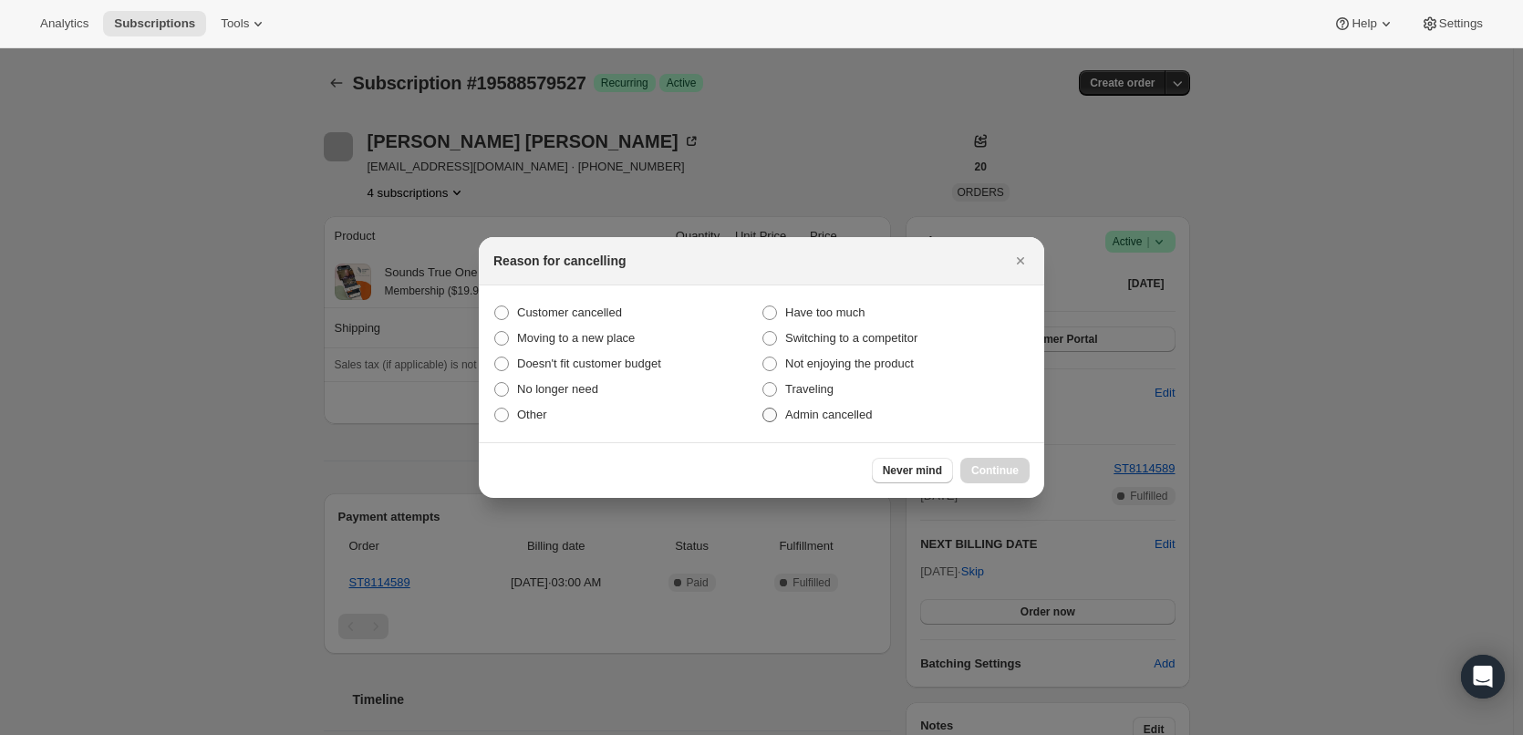
click at [821, 410] on span "Admin cancelled" at bounding box center [828, 415] width 87 height 14
click at [763, 409] on input "Admin cancelled" at bounding box center [762, 408] width 1 height 1
radio input "true"
click at [1007, 471] on span "Continue" at bounding box center [994, 470] width 47 height 15
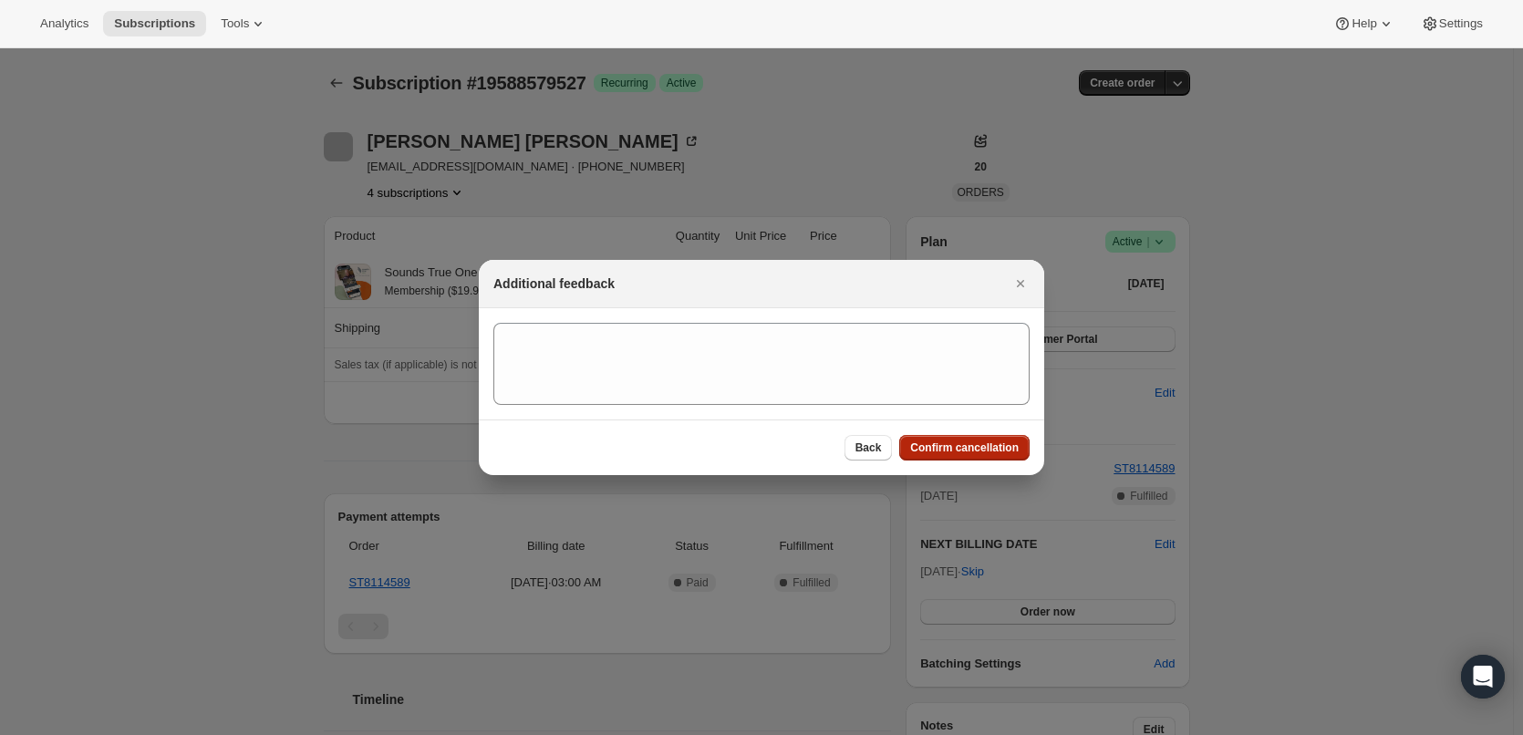
click at [999, 450] on span "Confirm cancellation" at bounding box center [964, 447] width 109 height 15
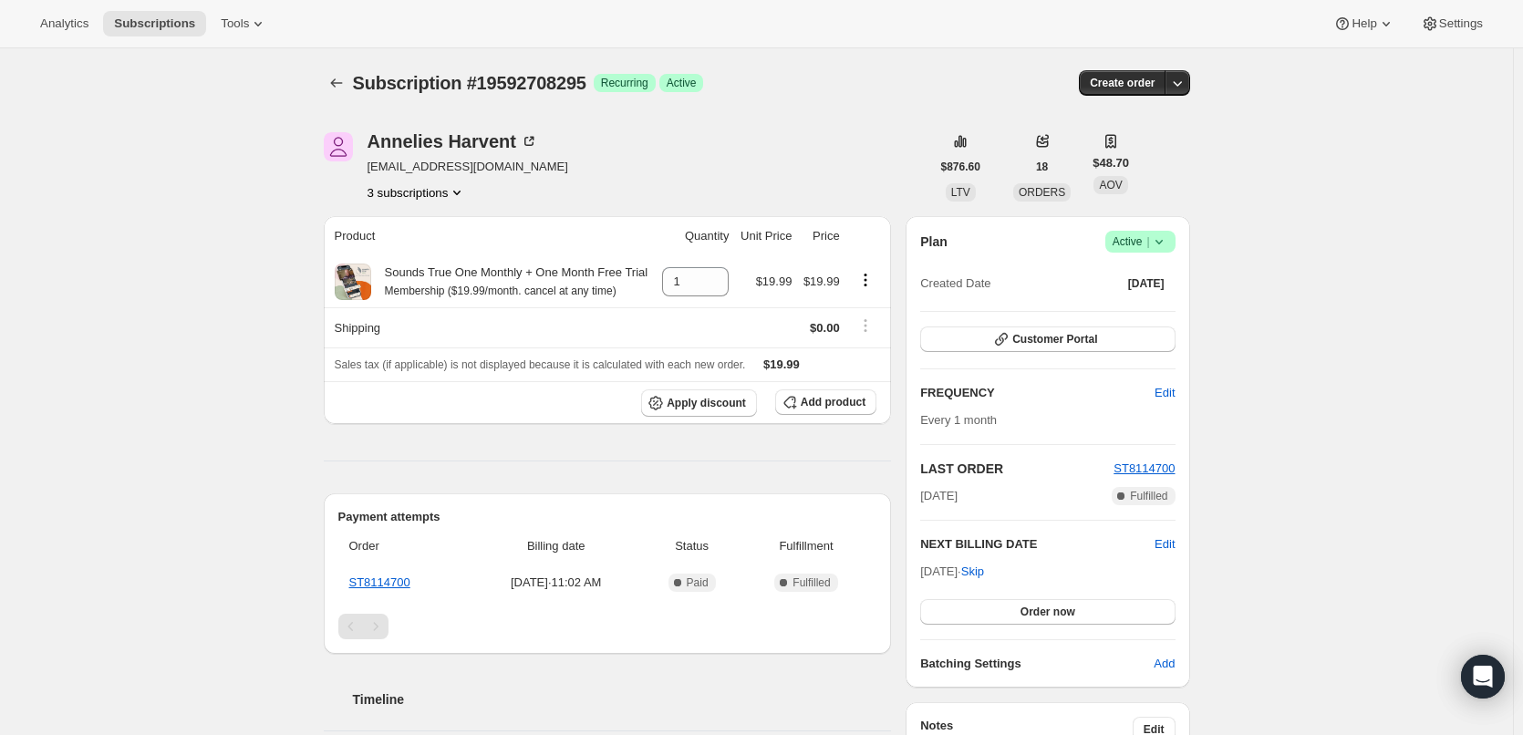
click at [1158, 244] on icon at bounding box center [1159, 242] width 18 height 18
click at [1163, 304] on span "Cancel subscription" at bounding box center [1145, 309] width 103 height 14
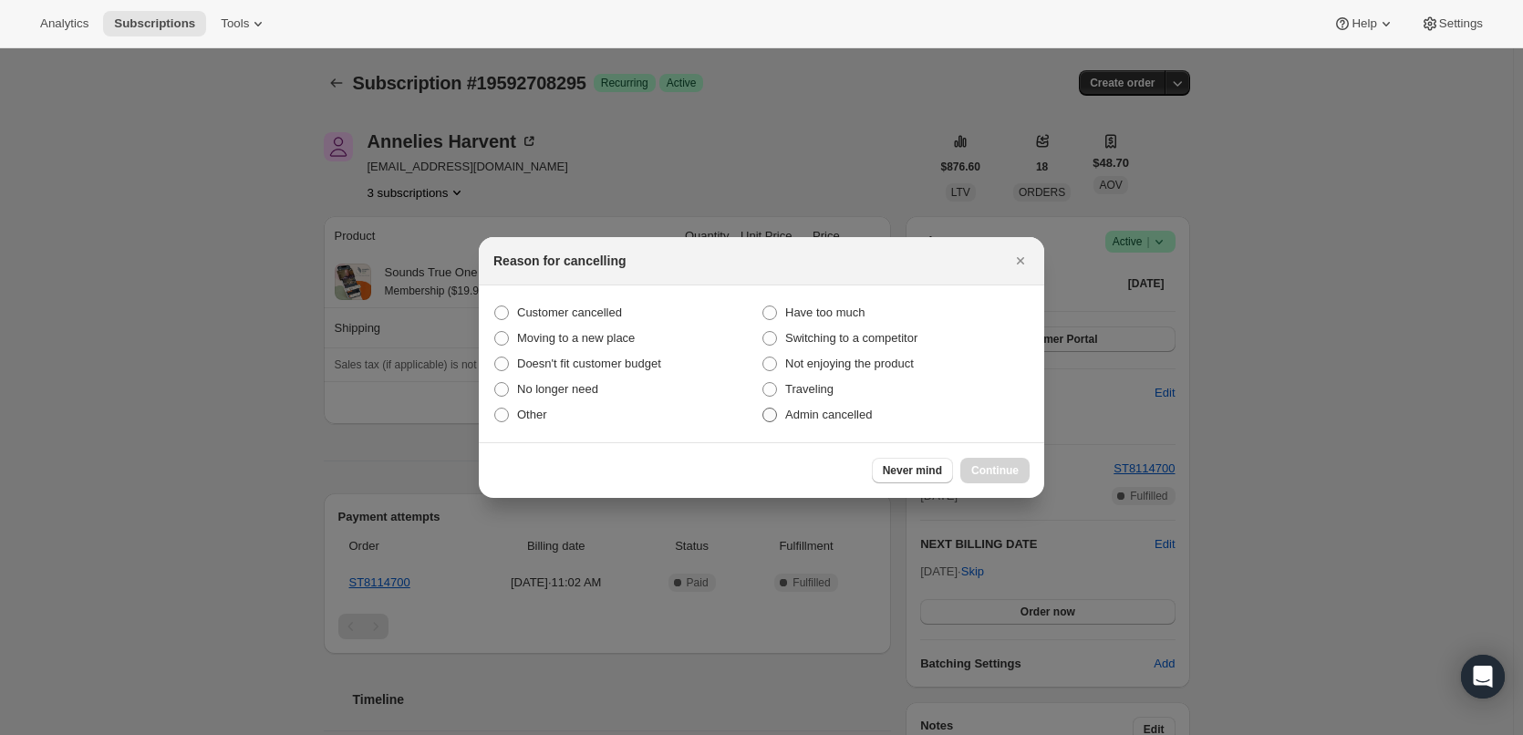
click at [835, 414] on span "Admin cancelled" at bounding box center [828, 415] width 87 height 14
click at [763, 409] on input "Admin cancelled" at bounding box center [762, 408] width 1 height 1
radio input "true"
click at [987, 468] on span "Continue" at bounding box center [994, 470] width 47 height 15
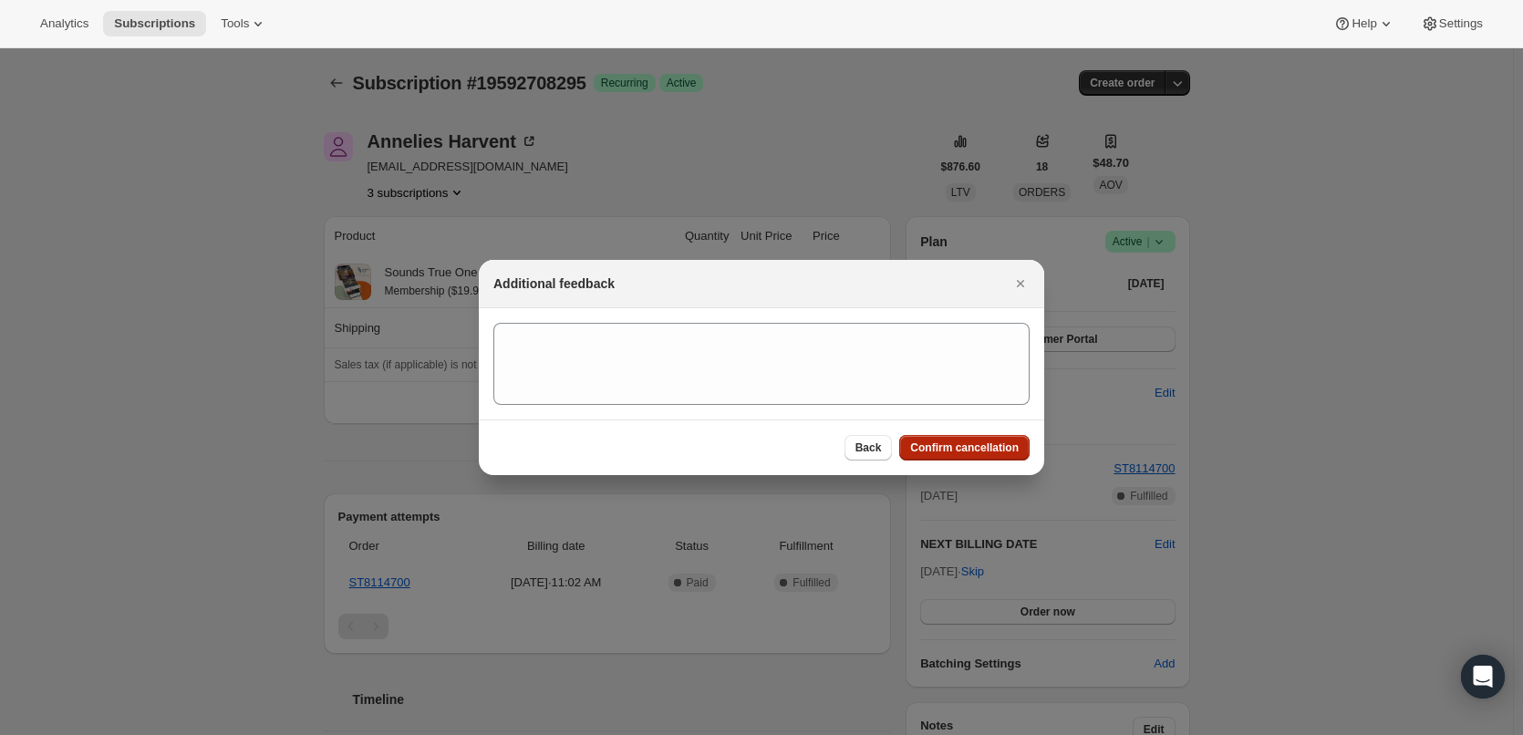
click at [994, 448] on span "Confirm cancellation" at bounding box center [964, 447] width 109 height 15
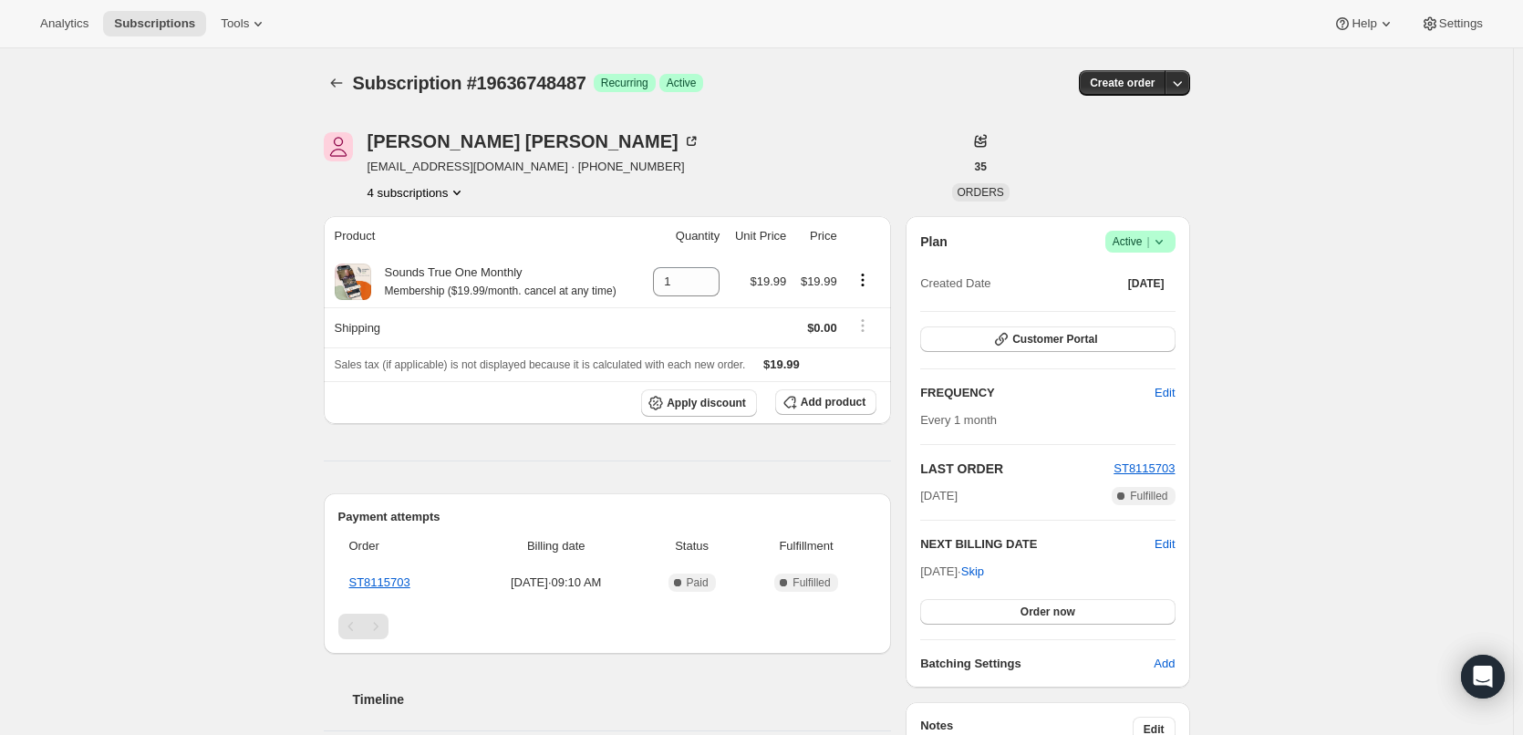
click at [1175, 235] on span "Success Active |" at bounding box center [1140, 242] width 70 height 22
click at [1174, 310] on span "Cancel subscription" at bounding box center [1145, 309] width 103 height 14
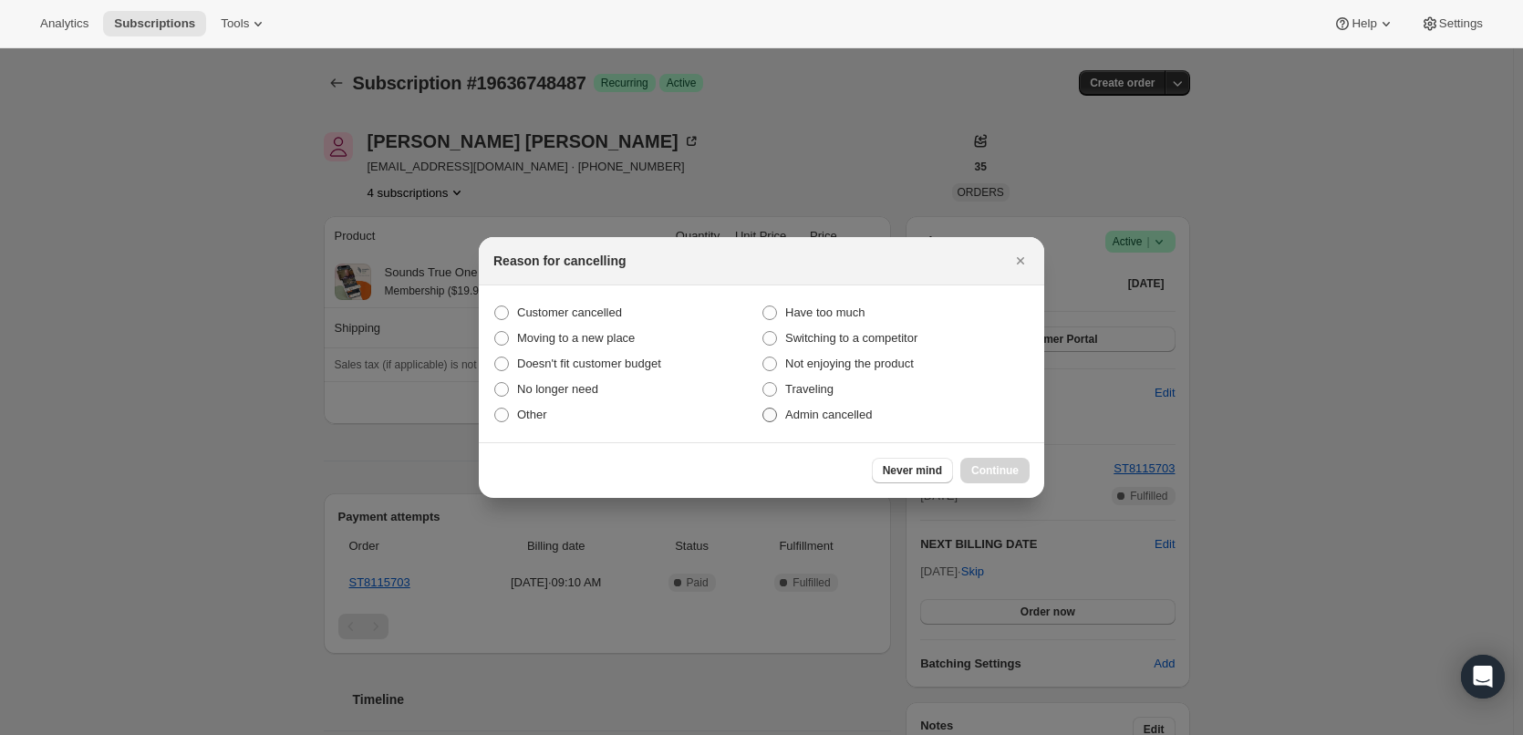
click at [833, 414] on span "Admin cancelled" at bounding box center [828, 415] width 87 height 14
click at [763, 409] on input "Admin cancelled" at bounding box center [762, 408] width 1 height 1
radio input "true"
click at [999, 474] on span "Continue" at bounding box center [994, 470] width 47 height 15
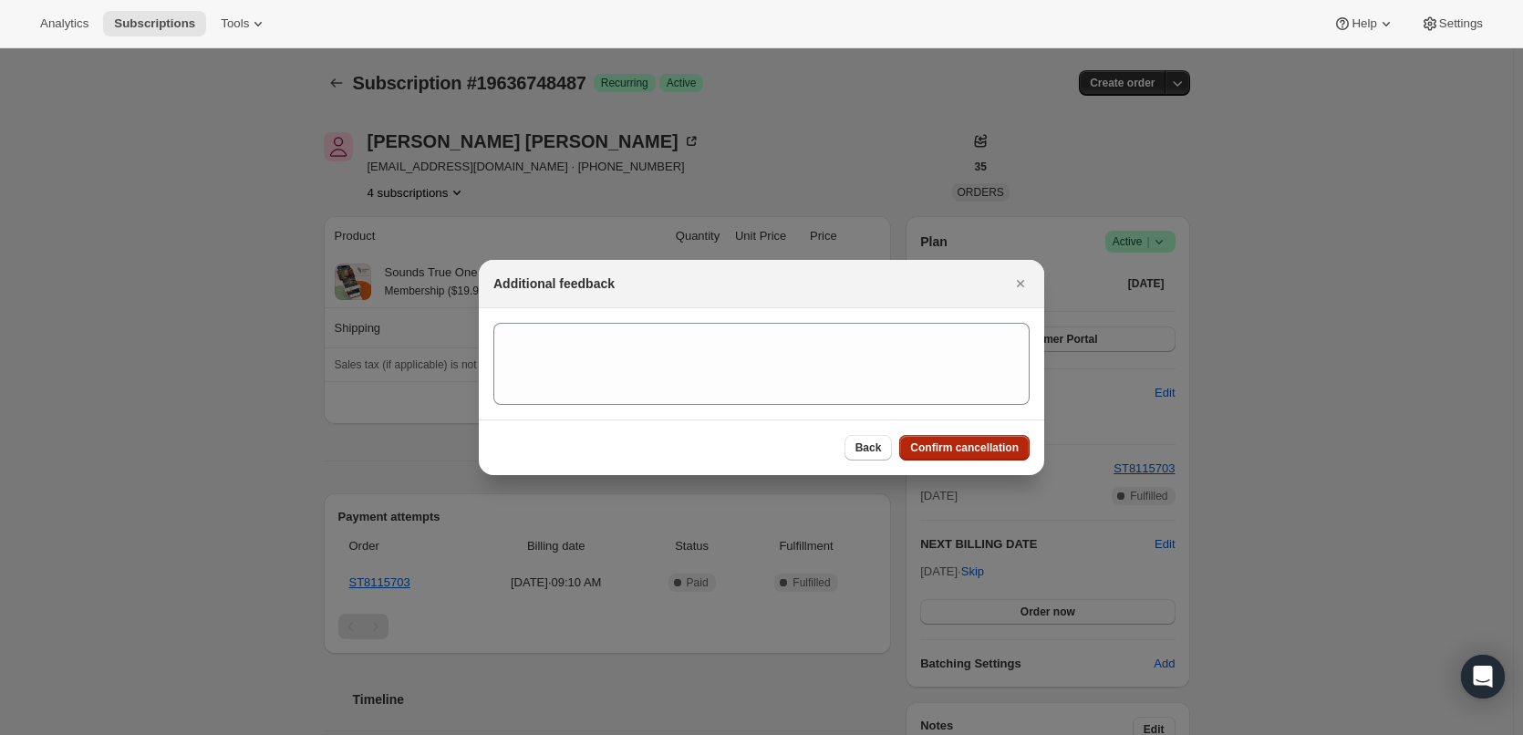
click at [1000, 447] on span "Confirm cancellation" at bounding box center [964, 447] width 109 height 15
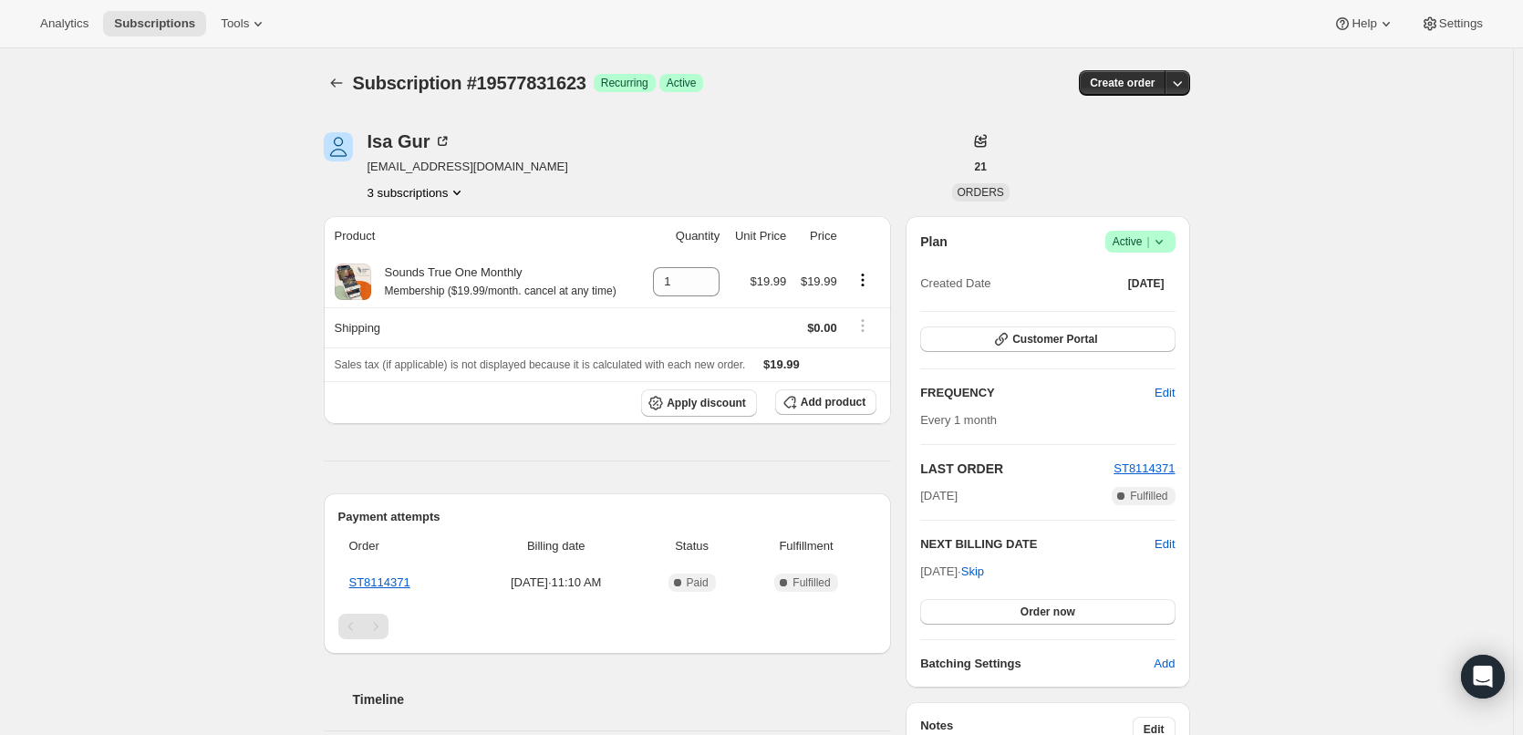
click at [1162, 238] on icon at bounding box center [1159, 242] width 18 height 18
click at [1164, 315] on span "Cancel subscription" at bounding box center [1145, 309] width 103 height 14
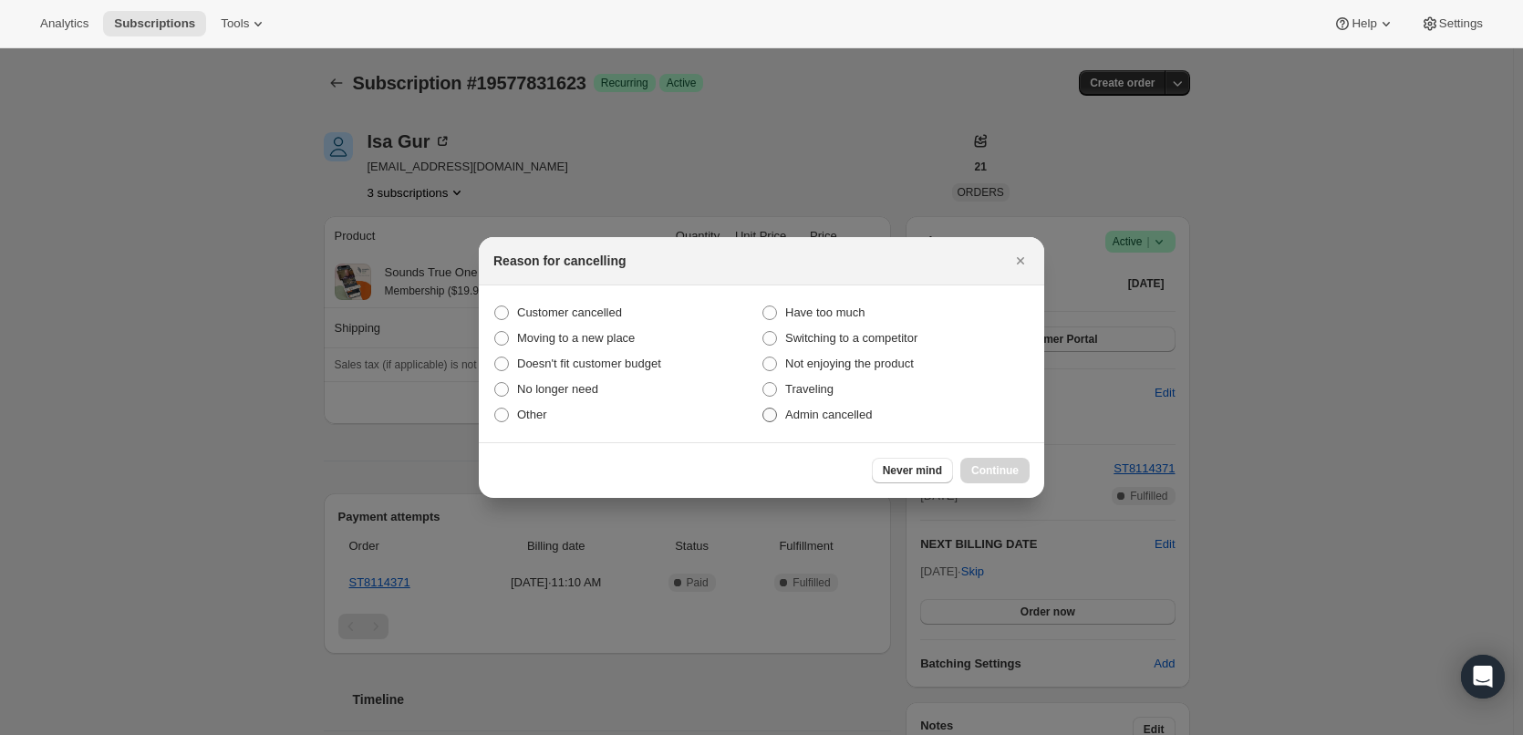
click at [833, 418] on span "Admin cancelled" at bounding box center [828, 415] width 87 height 14
click at [763, 409] on input "Admin cancelled" at bounding box center [762, 408] width 1 height 1
radio input "true"
click at [990, 467] on span "Continue" at bounding box center [994, 470] width 47 height 15
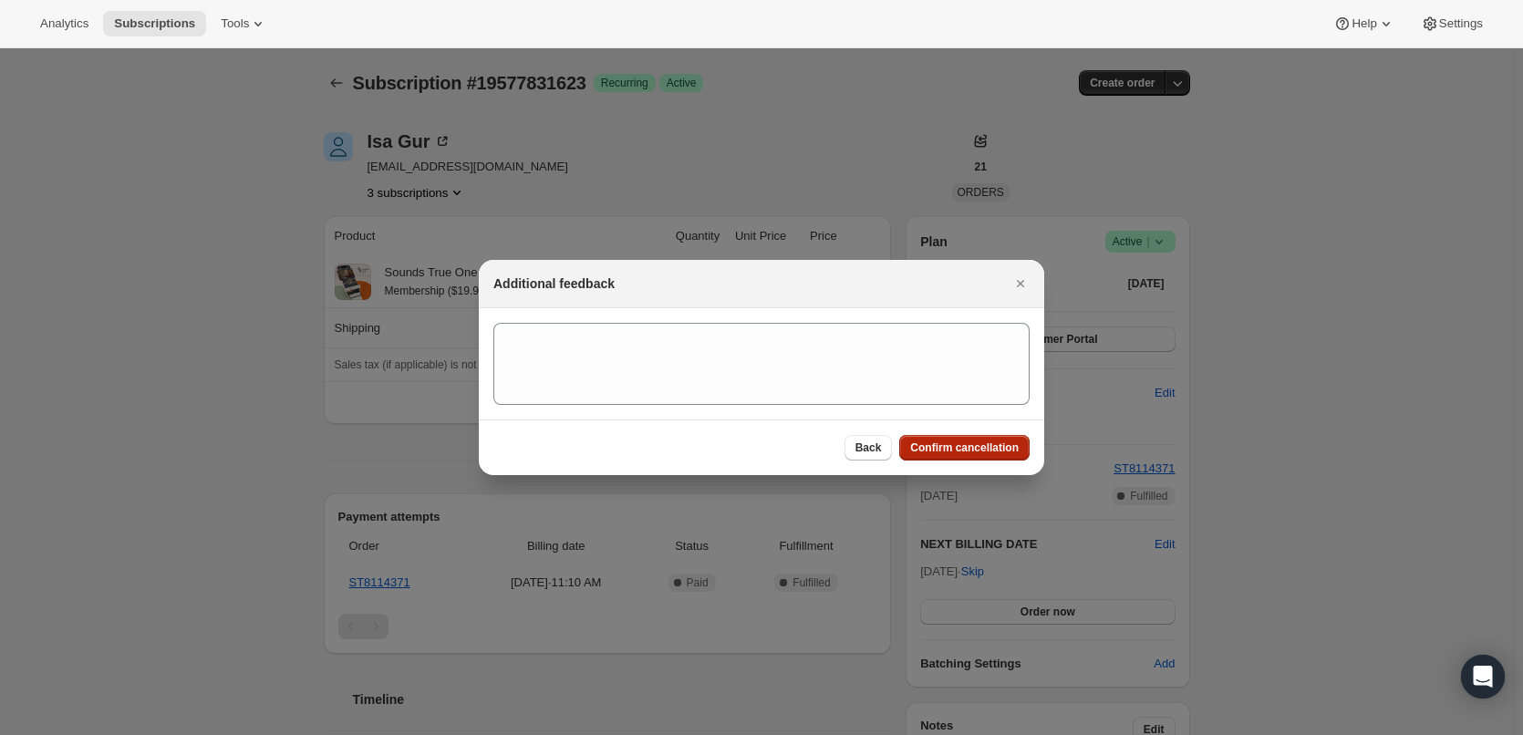
click at [998, 445] on span "Confirm cancellation" at bounding box center [964, 447] width 109 height 15
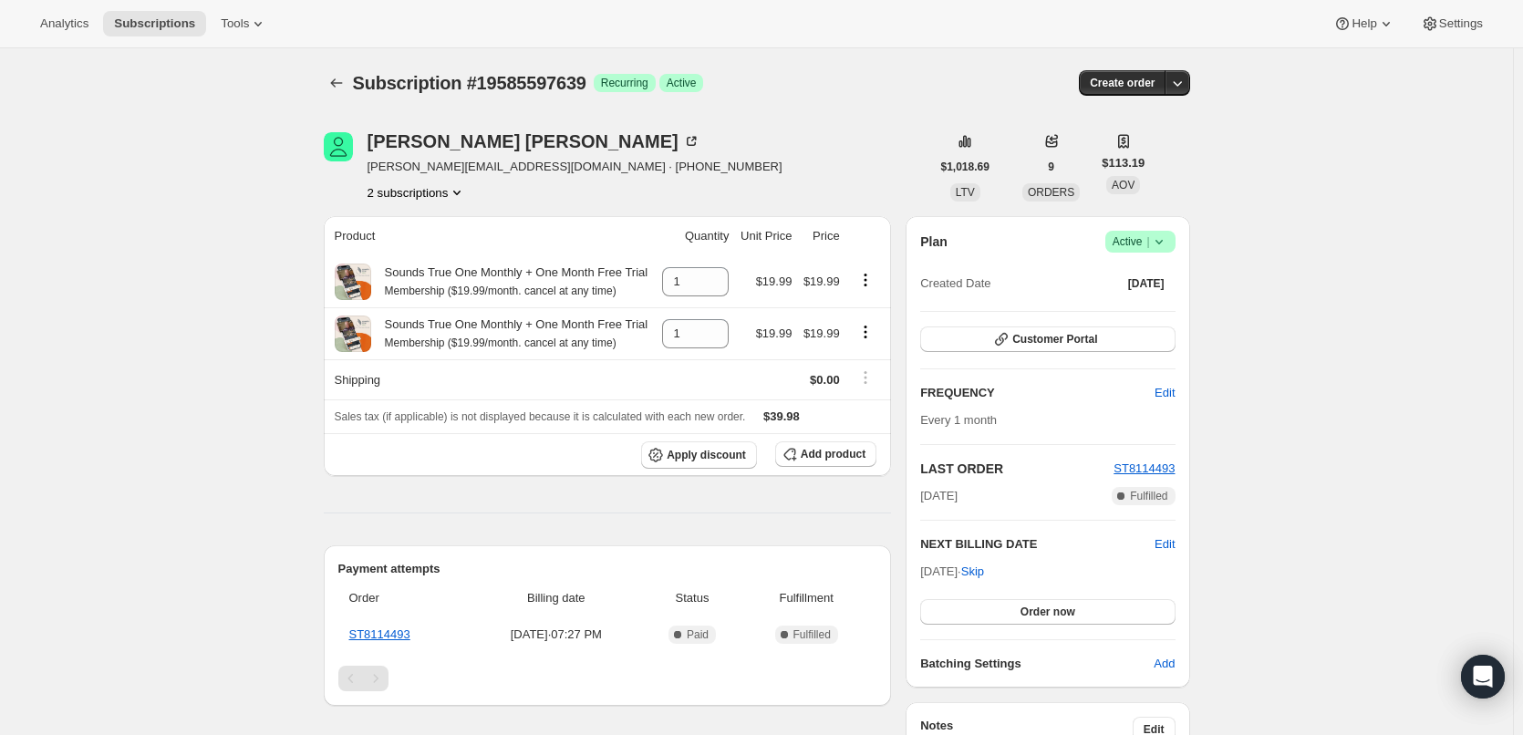
click at [1139, 241] on span "Active |" at bounding box center [1140, 242] width 56 height 18
click at [1152, 307] on span "Cancel subscription" at bounding box center [1145, 309] width 103 height 14
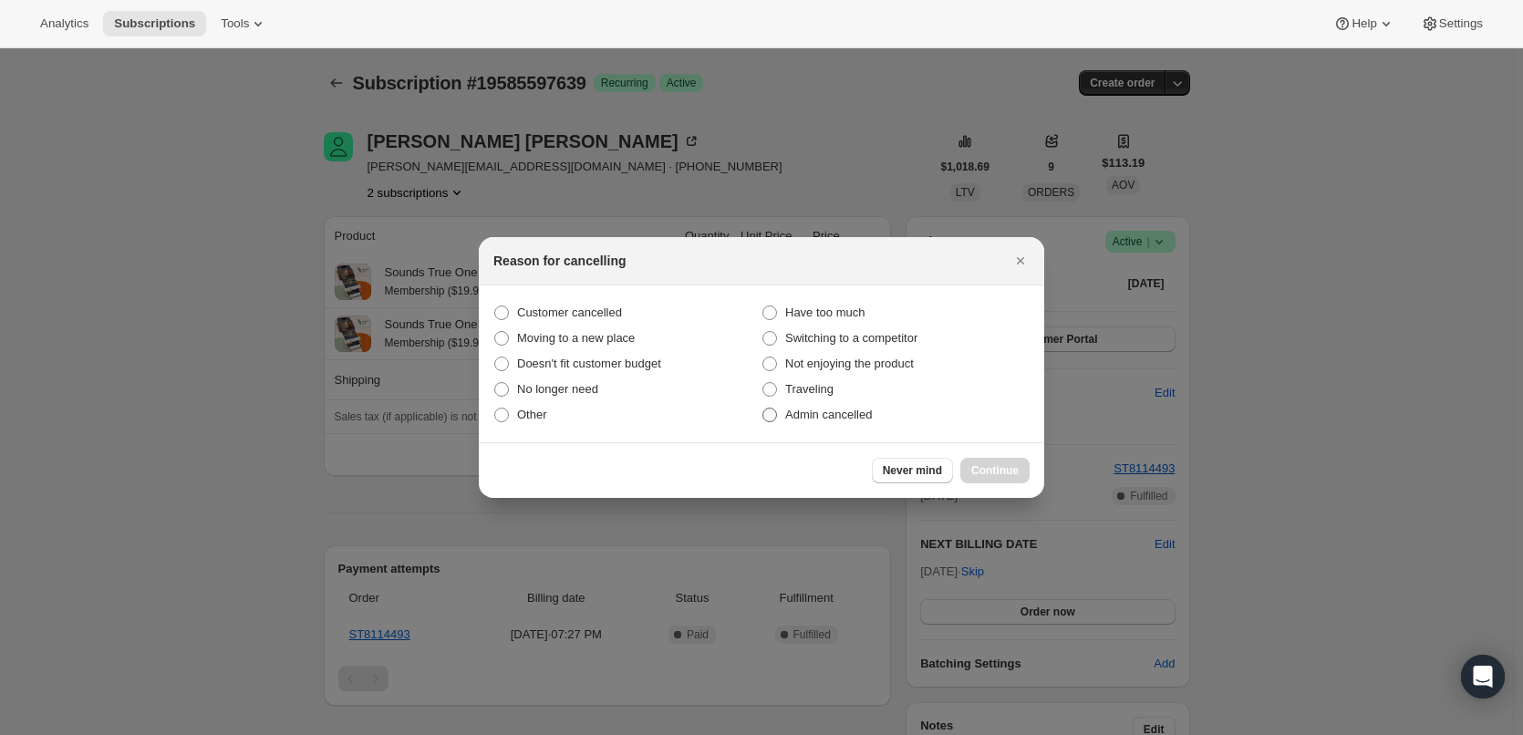
click at [838, 416] on span "Admin cancelled" at bounding box center [828, 415] width 87 height 14
click at [763, 409] on input "Admin cancelled" at bounding box center [762, 408] width 1 height 1
radio input "true"
click at [988, 464] on span "Continue" at bounding box center [994, 470] width 47 height 15
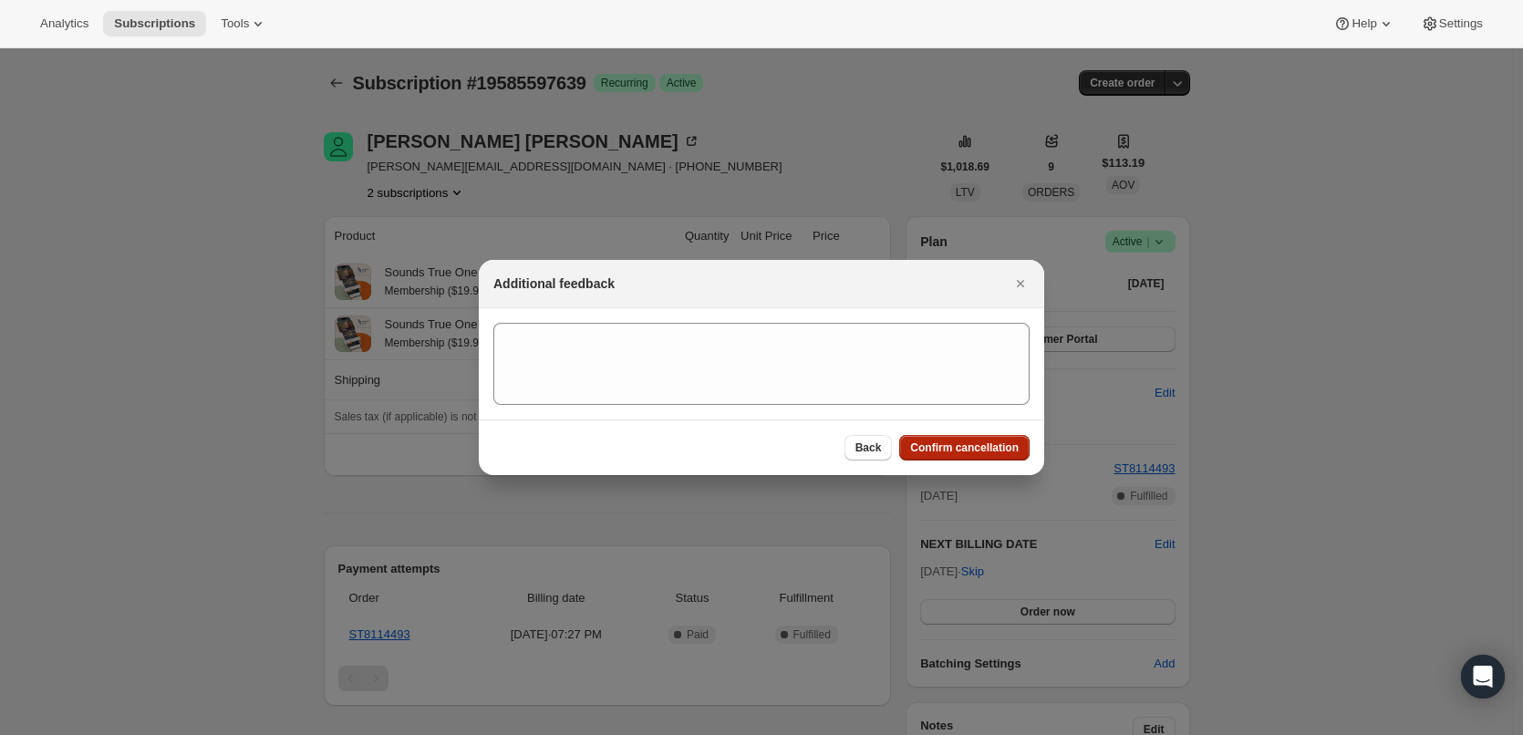
click at [977, 444] on span "Confirm cancellation" at bounding box center [964, 447] width 109 height 15
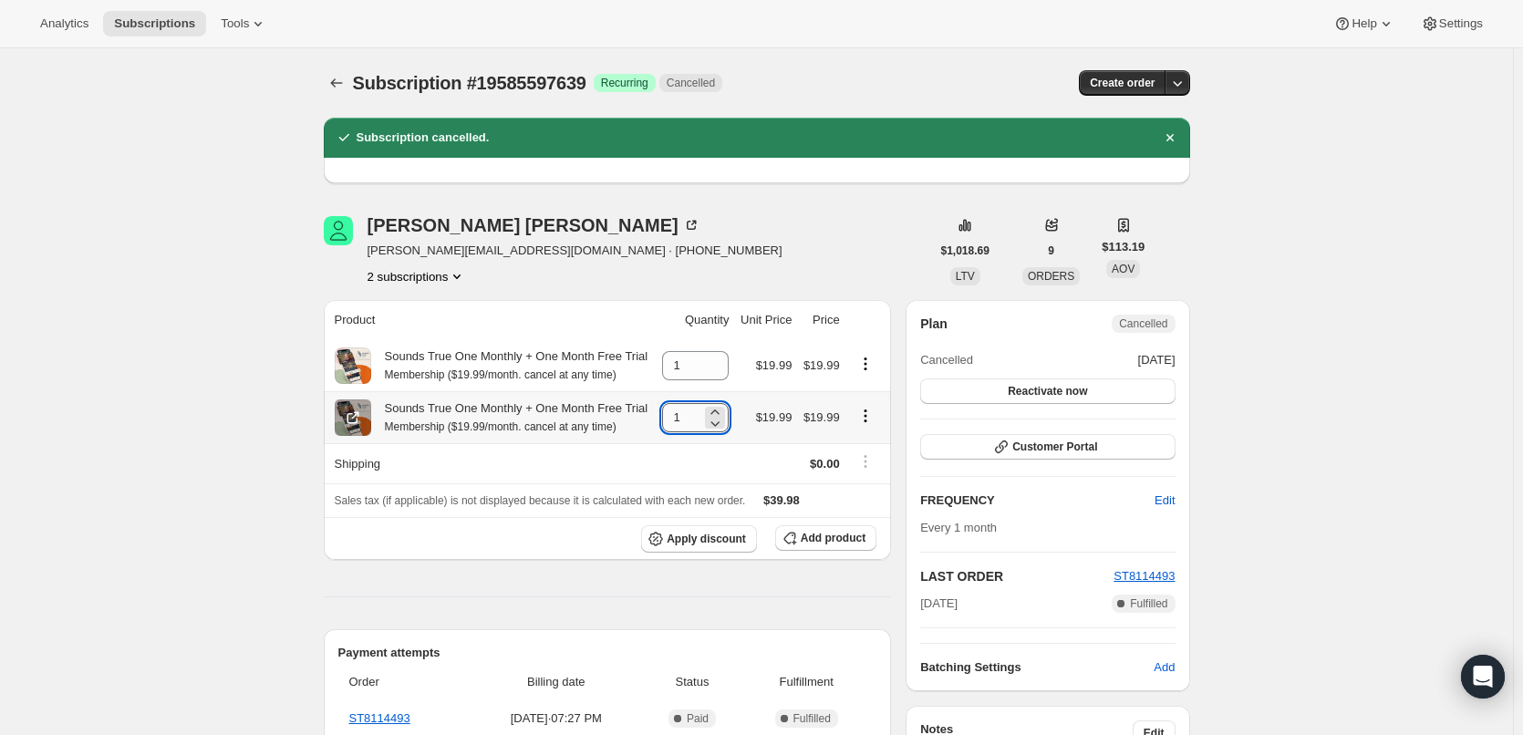
click at [693, 414] on input "1" at bounding box center [681, 417] width 39 height 29
click at [719, 423] on icon at bounding box center [715, 423] width 9 height 5
type input "0"
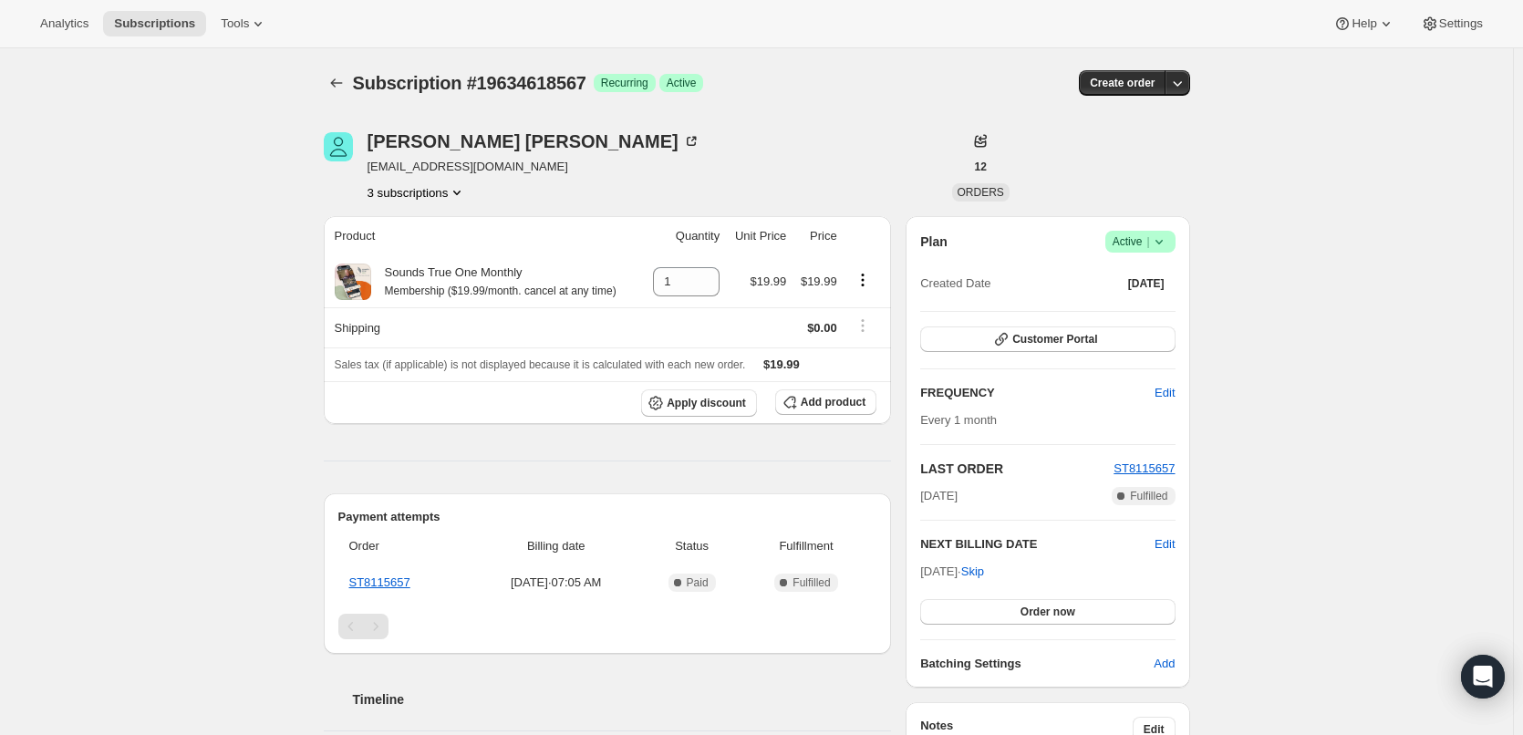
click at [1135, 243] on span "Active |" at bounding box center [1140, 242] width 56 height 18
click at [1134, 304] on span "Cancel subscription" at bounding box center [1145, 309] width 103 height 14
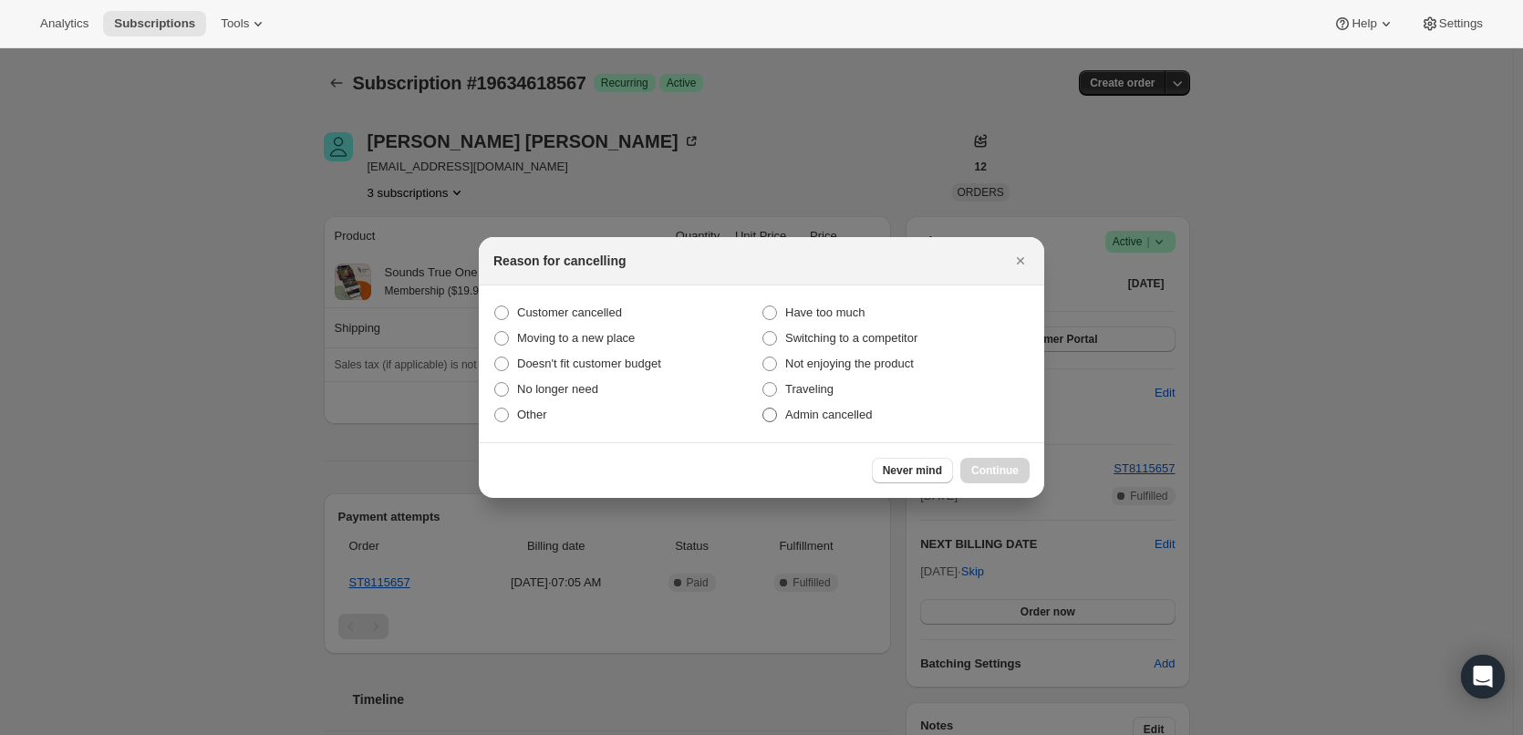
click at [838, 414] on span "Admin cancelled" at bounding box center [828, 415] width 87 height 14
click at [763, 409] on input "Admin cancelled" at bounding box center [762, 408] width 1 height 1
radio input "true"
click at [978, 468] on span "Continue" at bounding box center [994, 470] width 47 height 15
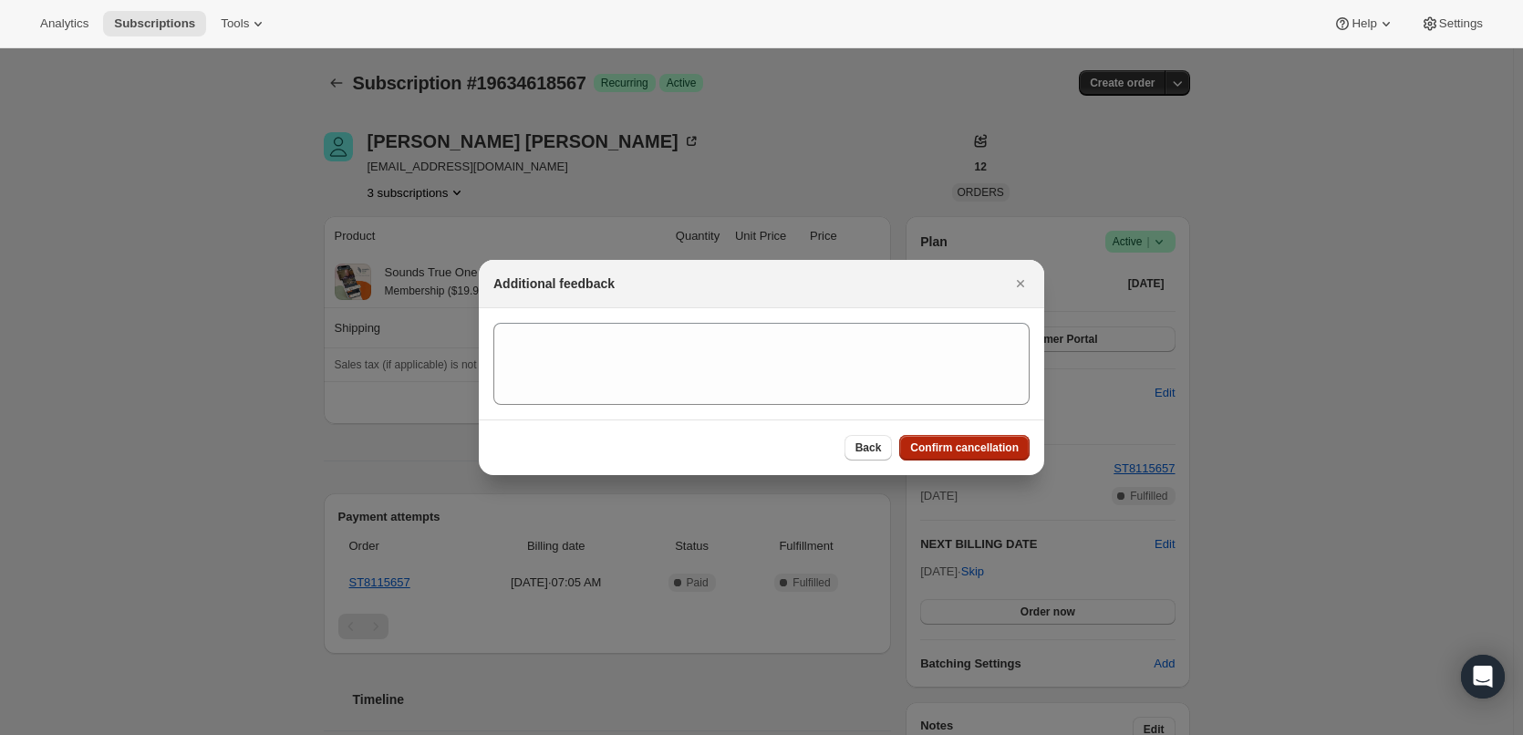
click at [959, 450] on span "Confirm cancellation" at bounding box center [964, 447] width 109 height 15
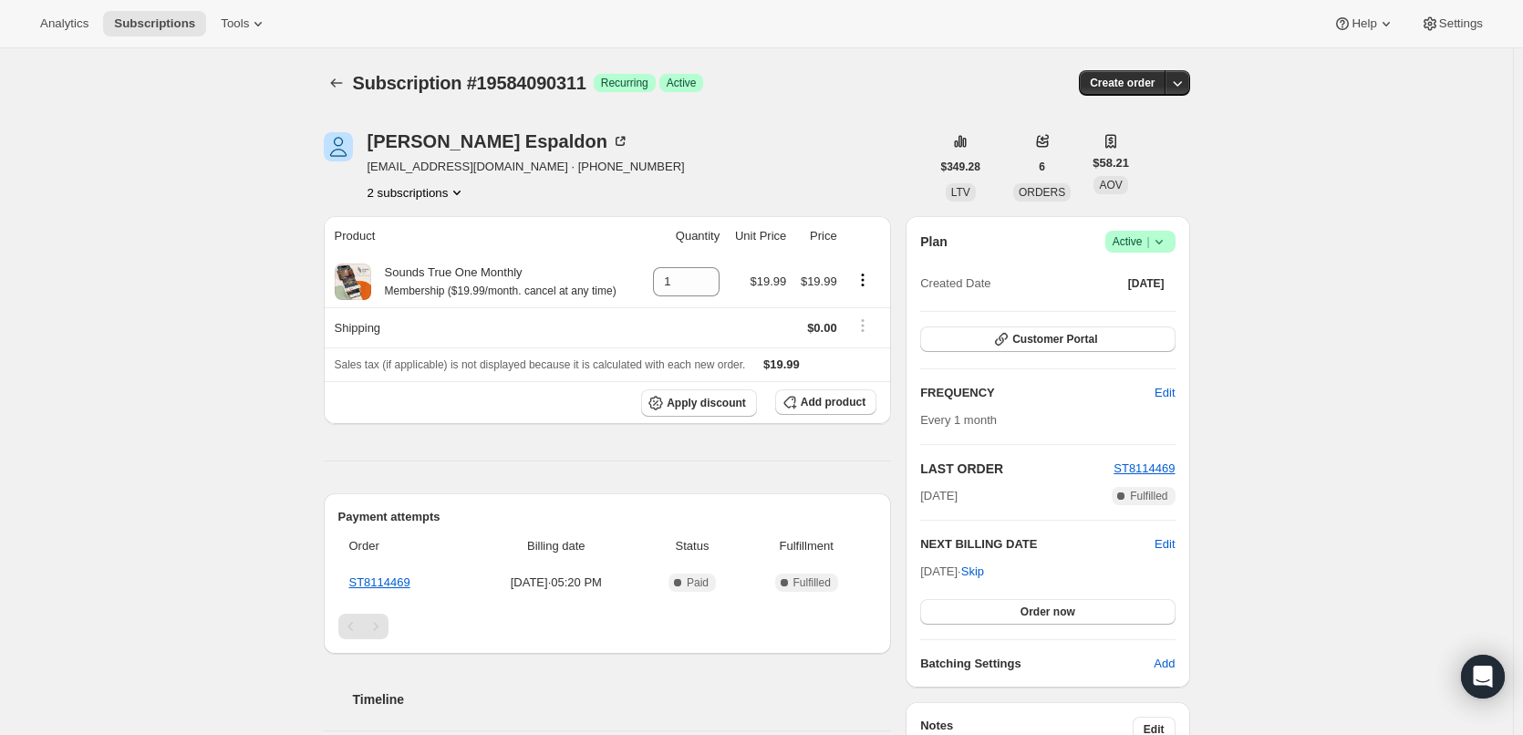
click at [1170, 239] on span "Success Active |" at bounding box center [1140, 242] width 70 height 22
click at [1166, 315] on span "Cancel subscription" at bounding box center [1145, 309] width 103 height 14
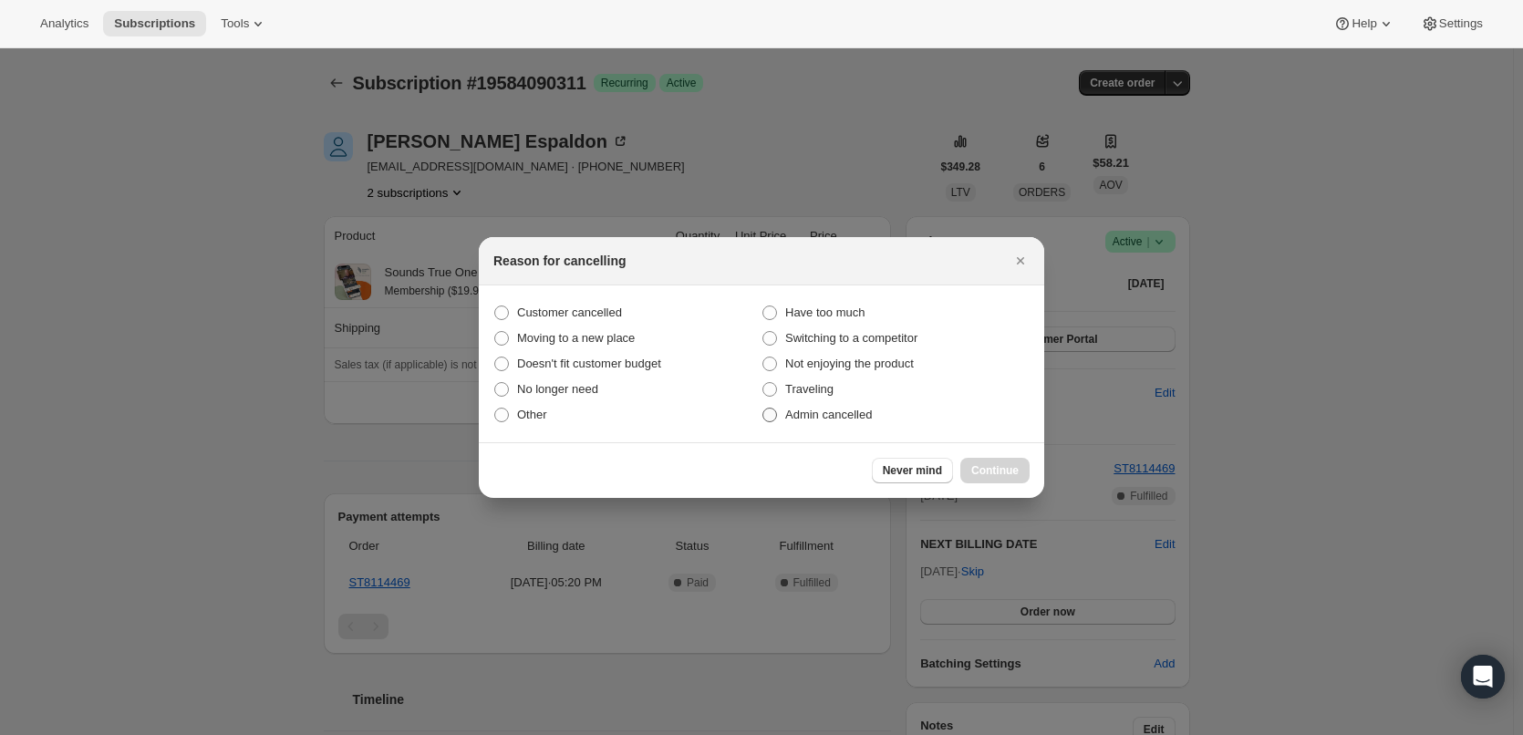
click at [857, 413] on span "Admin cancelled" at bounding box center [828, 415] width 87 height 14
click at [763, 409] on input "Admin cancelled" at bounding box center [762, 408] width 1 height 1
radio input "true"
click at [996, 470] on span "Continue" at bounding box center [994, 470] width 47 height 15
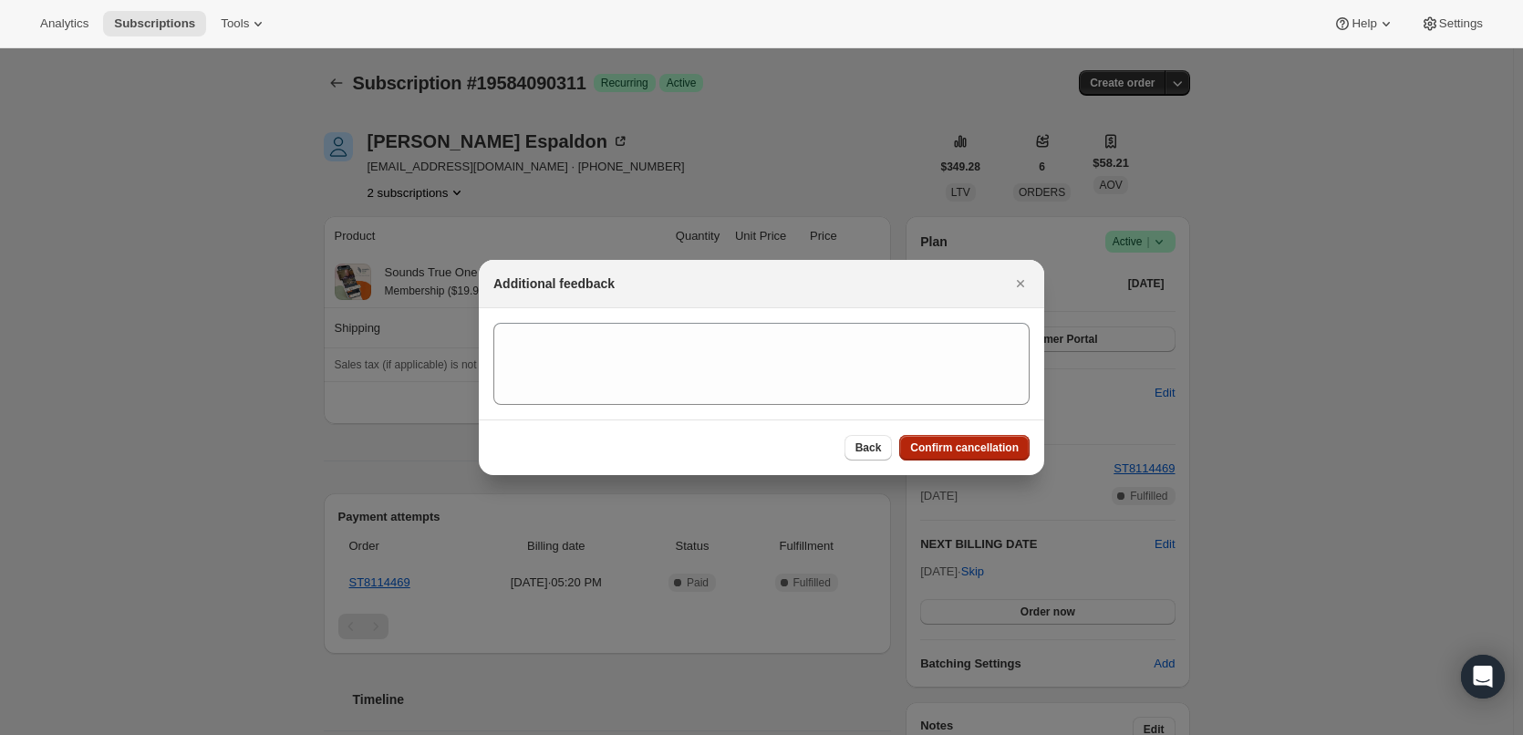
click at [994, 449] on span "Confirm cancellation" at bounding box center [964, 447] width 109 height 15
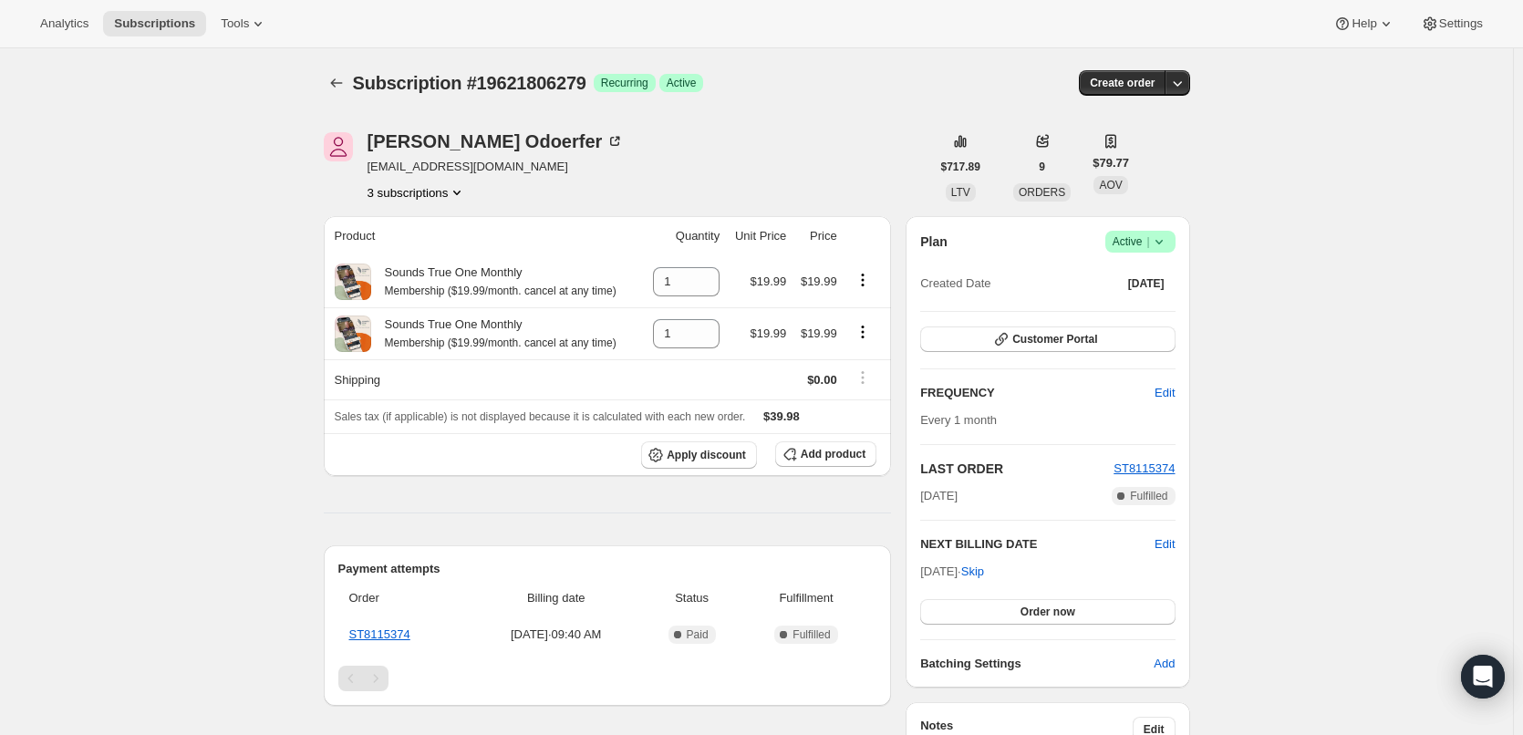
click at [1138, 248] on span "Active |" at bounding box center [1140, 242] width 56 height 18
click at [1148, 304] on span "Cancel subscription" at bounding box center [1145, 309] width 103 height 14
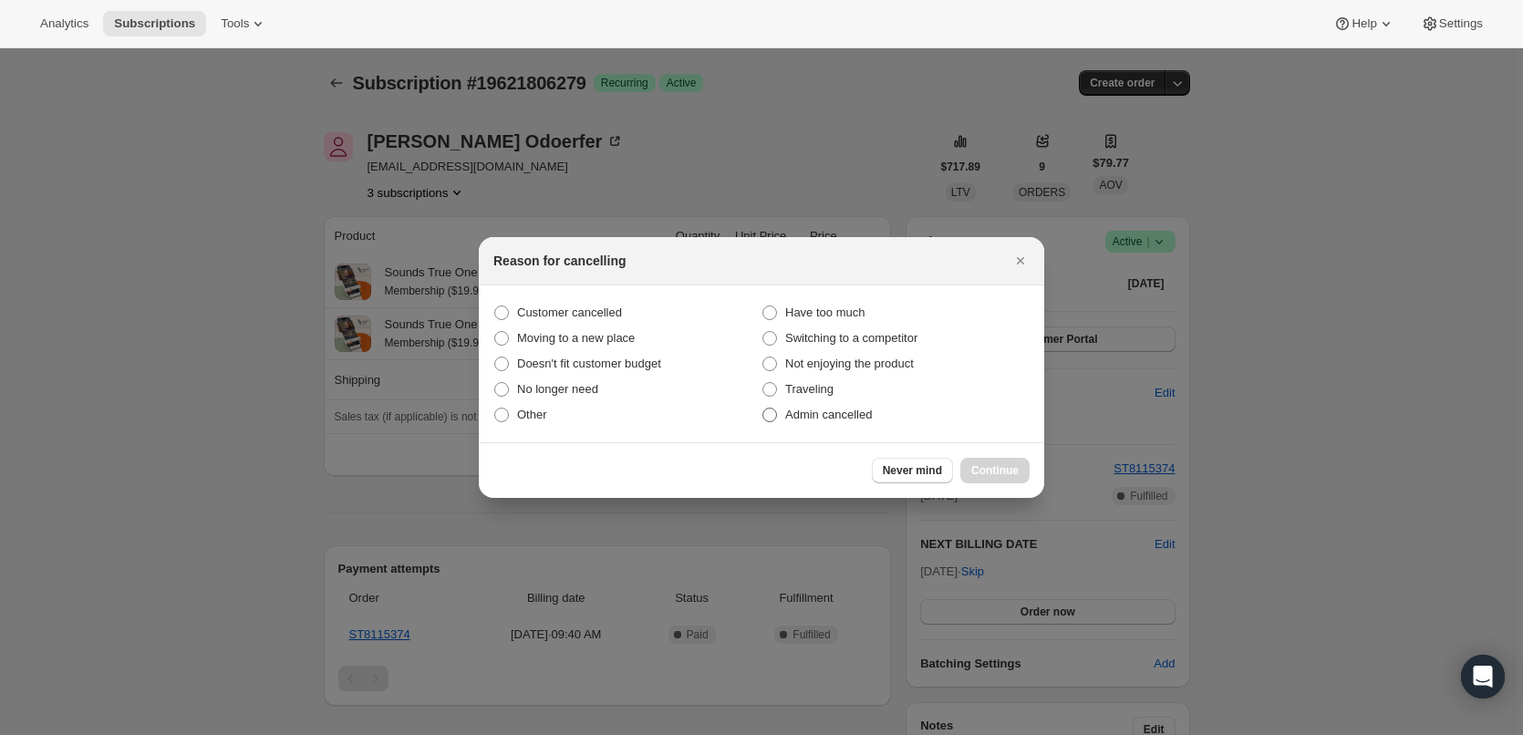
click at [854, 415] on span "Admin cancelled" at bounding box center [828, 415] width 87 height 14
click at [763, 409] on input "Admin cancelled" at bounding box center [762, 408] width 1 height 1
radio input "true"
click at [991, 465] on span "Continue" at bounding box center [994, 470] width 47 height 15
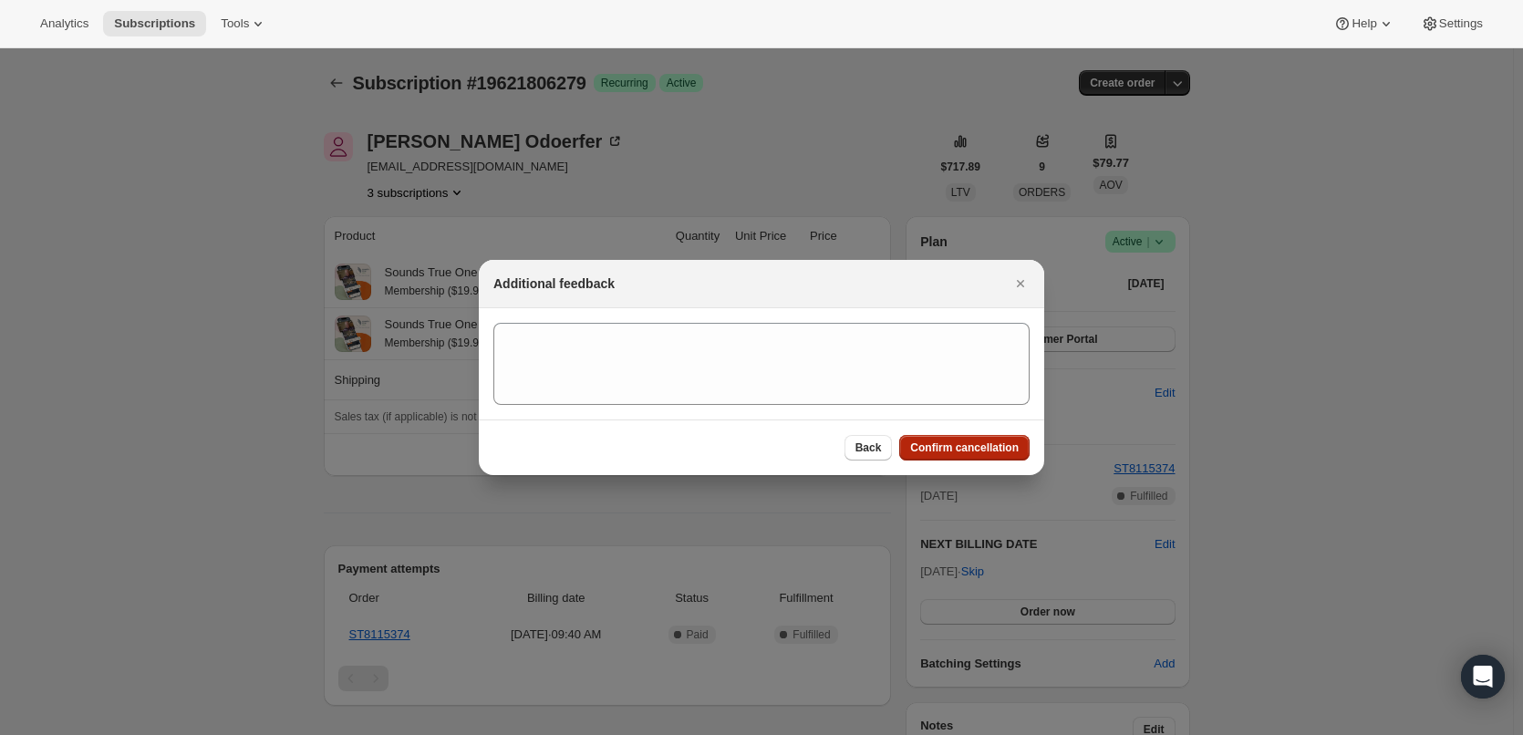
click at [1000, 445] on span "Confirm cancellation" at bounding box center [964, 447] width 109 height 15
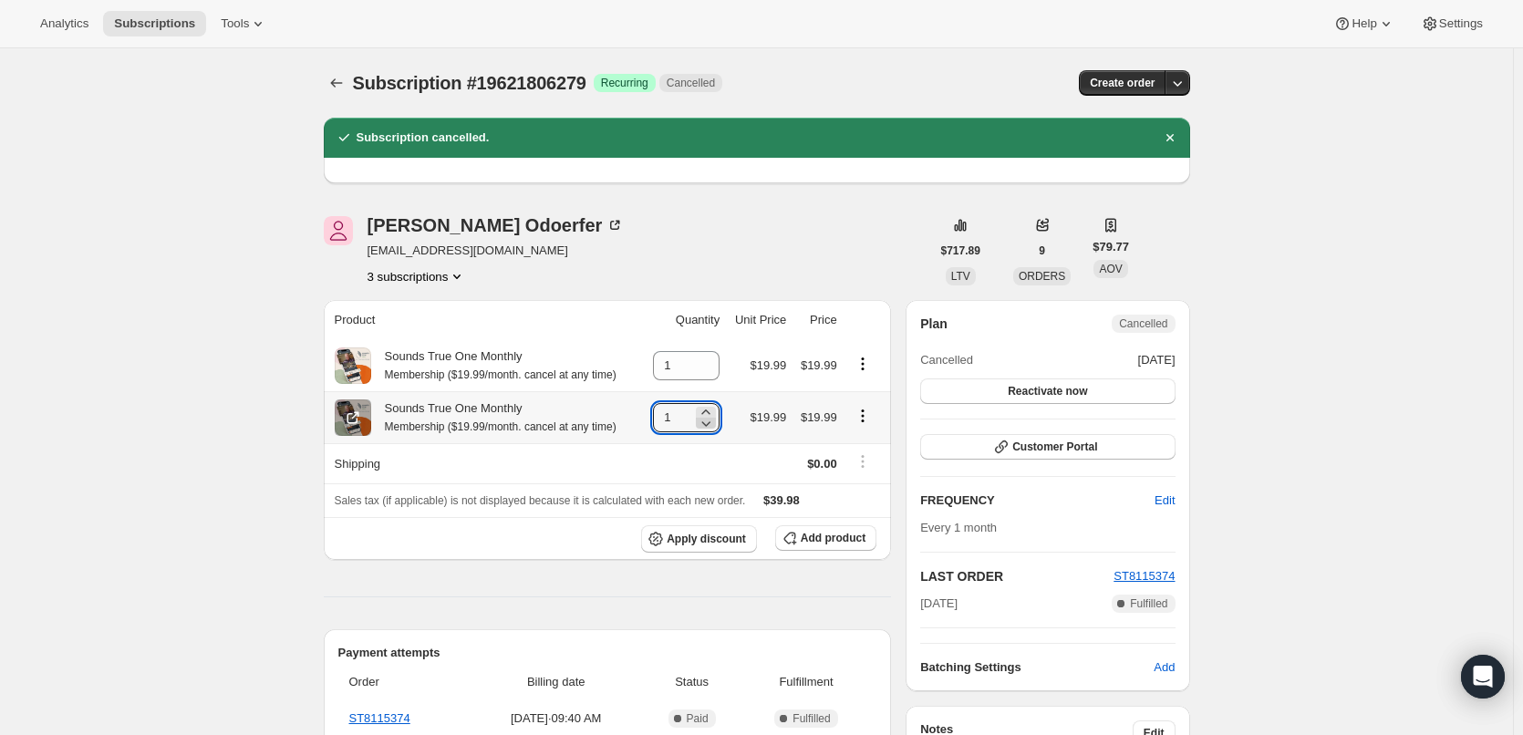
click at [713, 420] on icon at bounding box center [706, 423] width 18 height 18
type input "0"
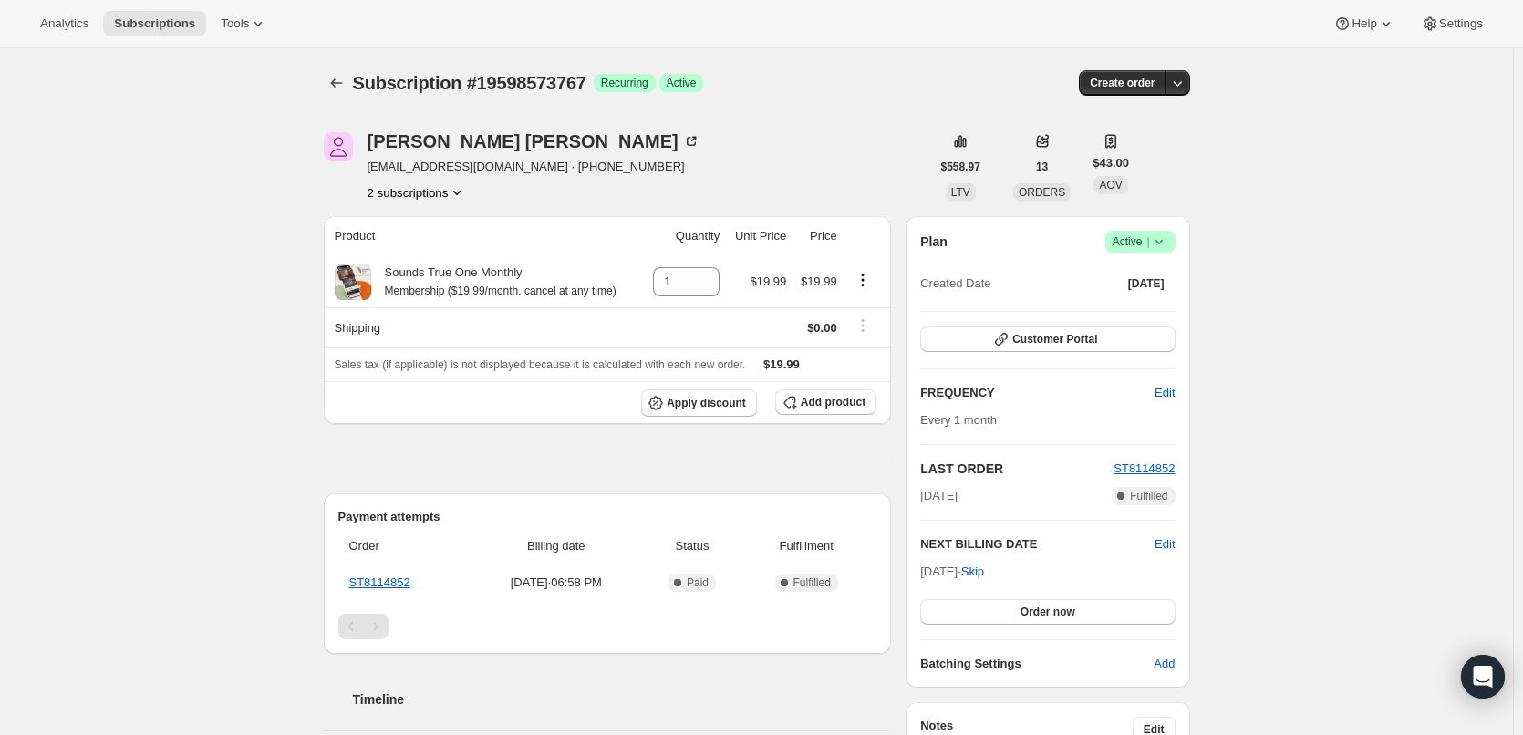
click at [1141, 246] on span "Active |" at bounding box center [1140, 242] width 56 height 18
click at [1144, 309] on span "Cancel subscription" at bounding box center [1145, 309] width 103 height 14
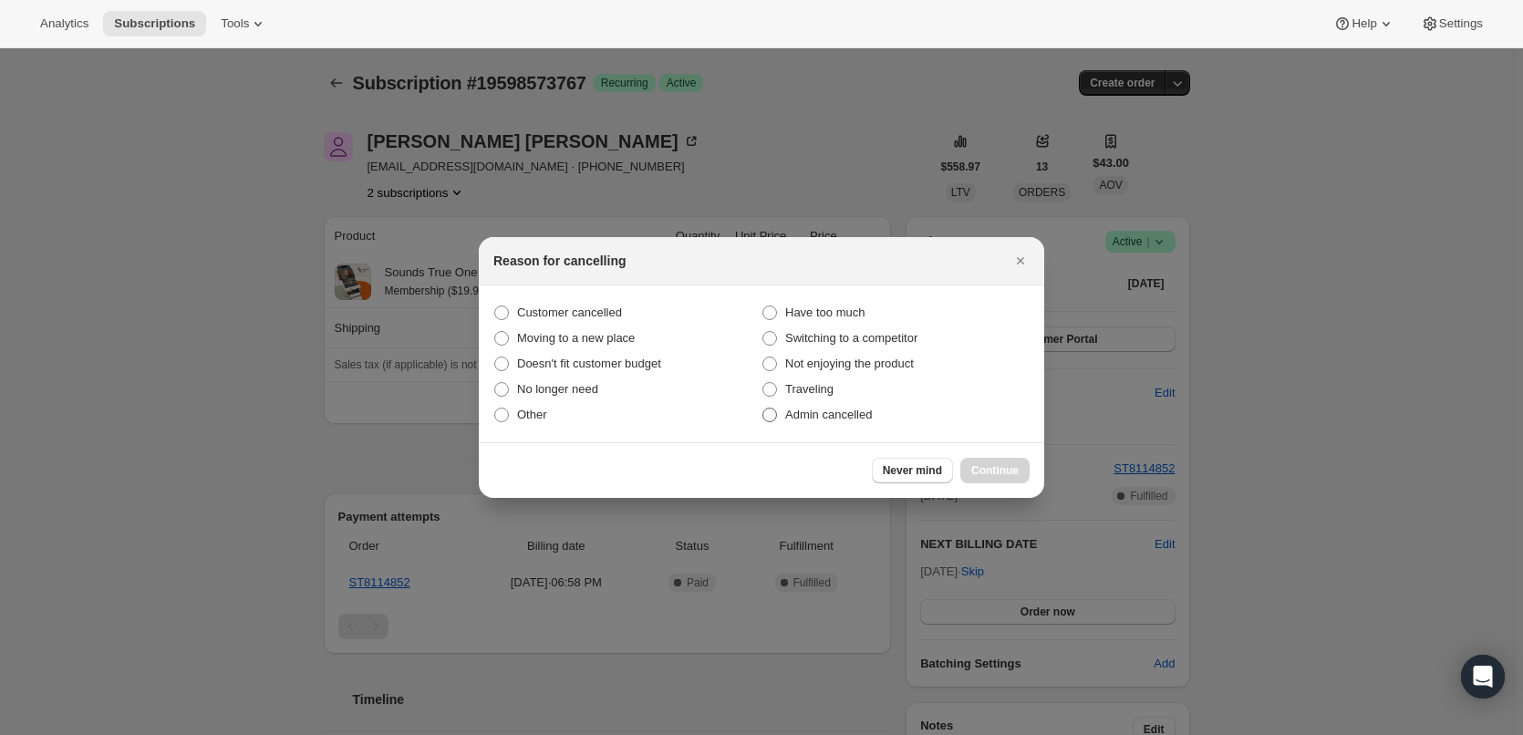
click at [823, 409] on span "Admin cancelled" at bounding box center [828, 415] width 87 height 14
click at [763, 409] on input "Admin cancelled" at bounding box center [762, 408] width 1 height 1
radio input "true"
click at [980, 466] on span "Continue" at bounding box center [994, 470] width 47 height 15
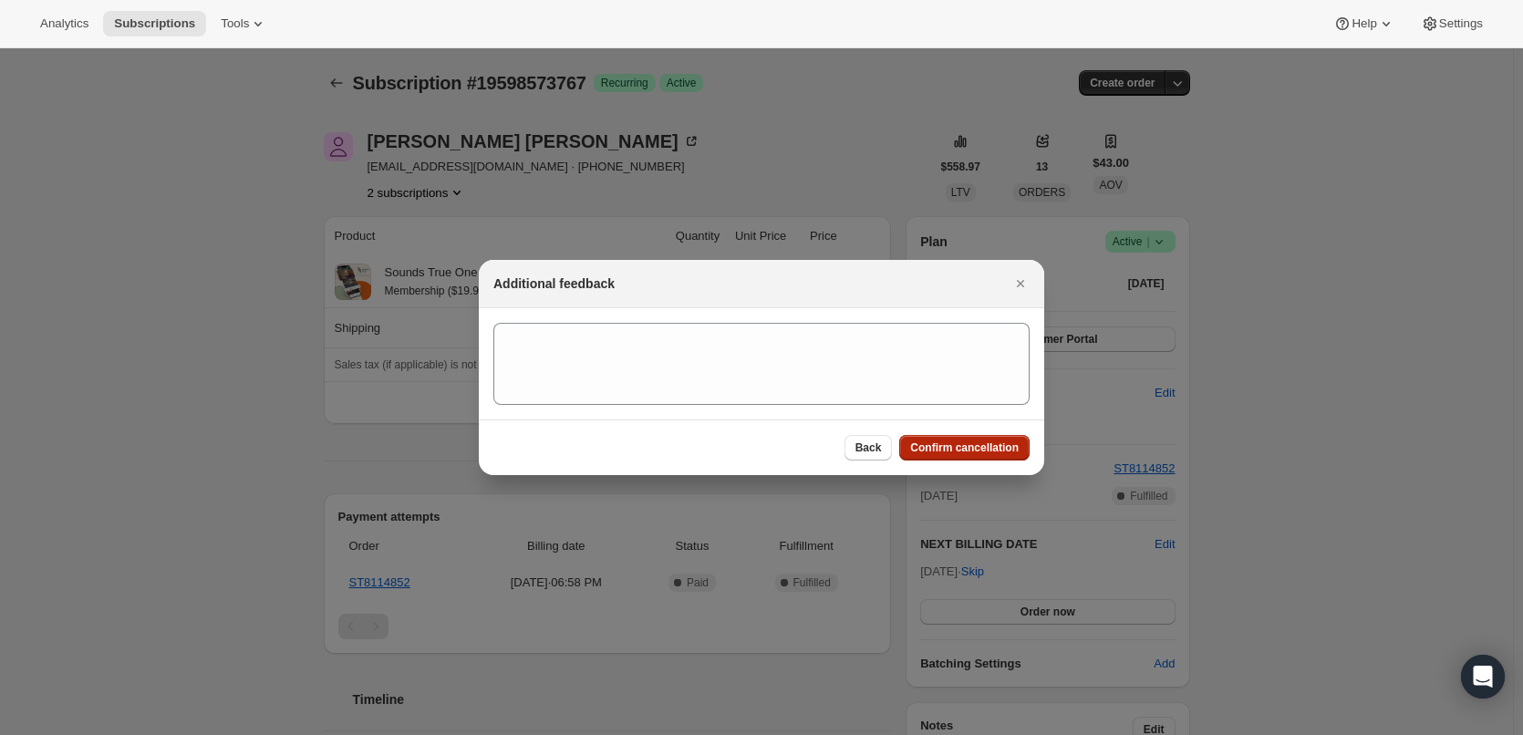
click at [952, 450] on span "Confirm cancellation" at bounding box center [964, 447] width 109 height 15
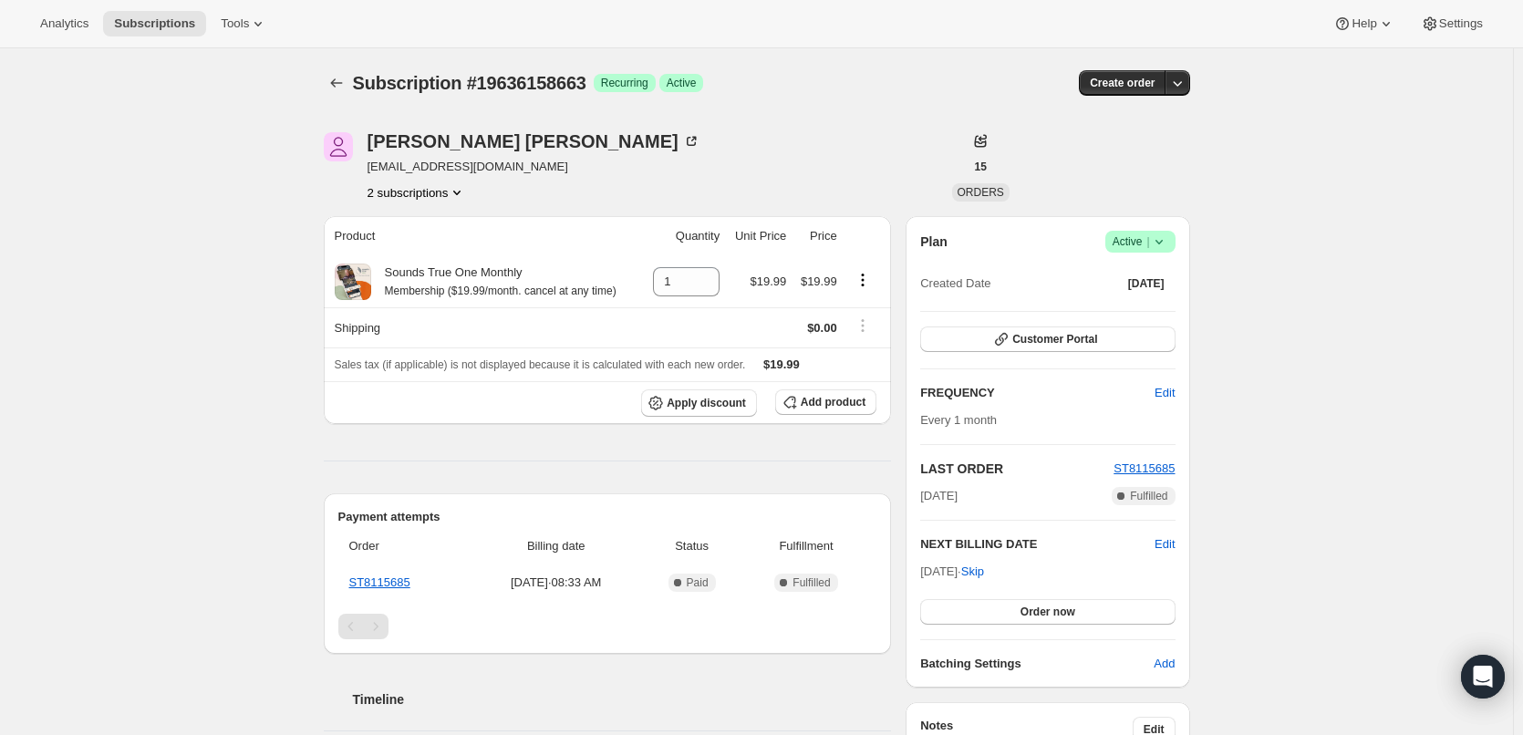
click at [1137, 241] on span "Active |" at bounding box center [1140, 242] width 56 height 18
click at [1159, 305] on span "Cancel subscription" at bounding box center [1145, 309] width 103 height 14
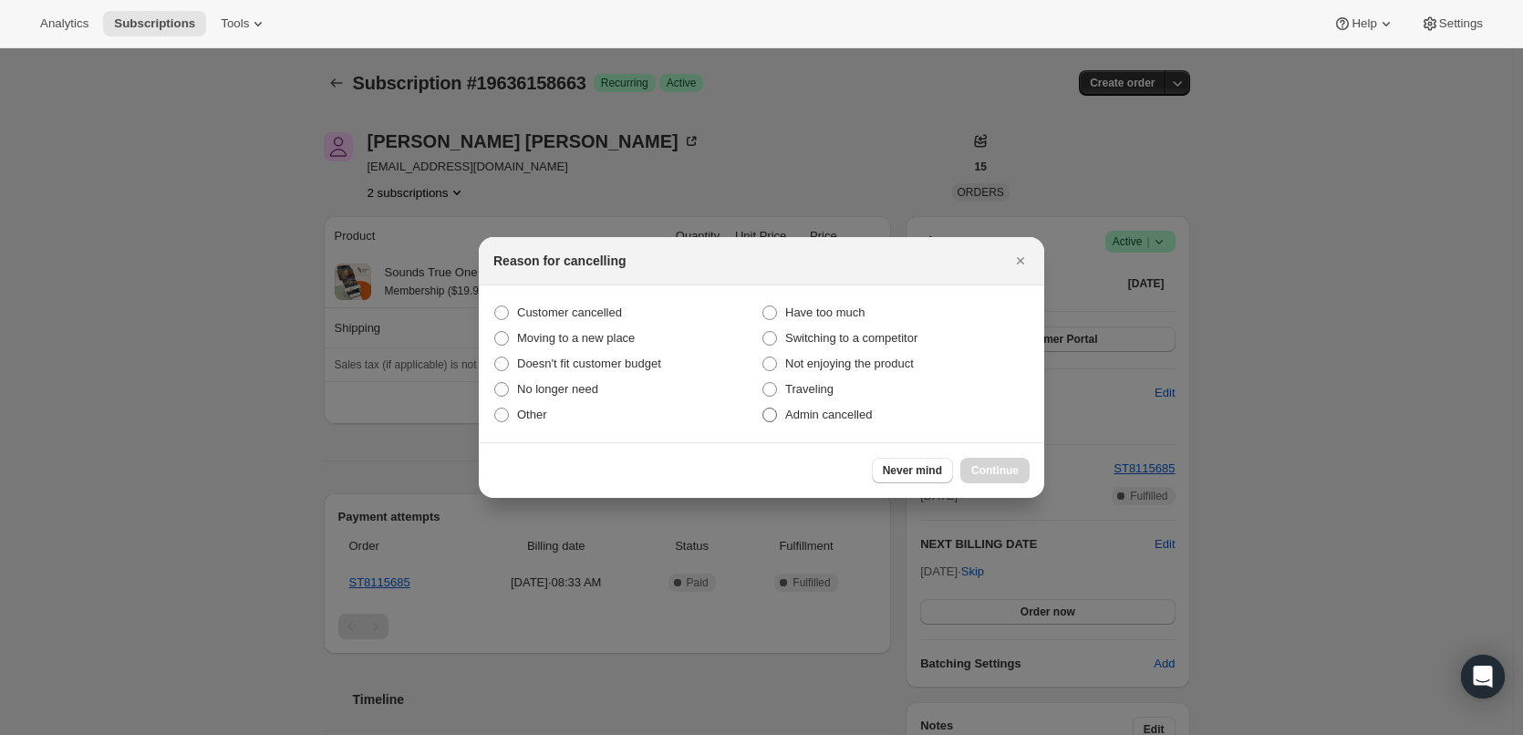
click at [851, 411] on span "Admin cancelled" at bounding box center [828, 415] width 87 height 14
click at [763, 409] on input "Admin cancelled" at bounding box center [762, 408] width 1 height 1
radio input "true"
click at [997, 465] on span "Continue" at bounding box center [994, 470] width 47 height 15
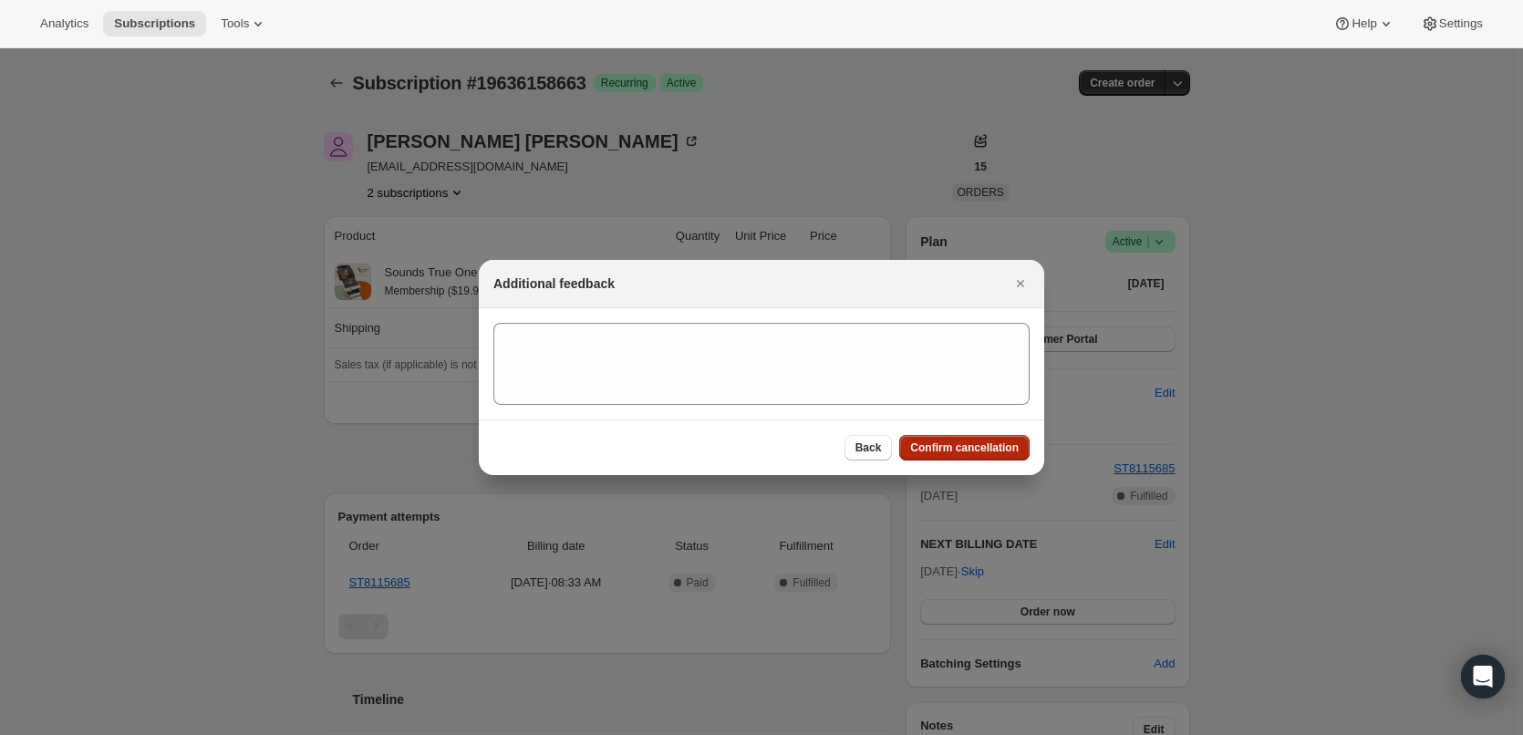
click at [980, 450] on span "Confirm cancellation" at bounding box center [964, 447] width 109 height 15
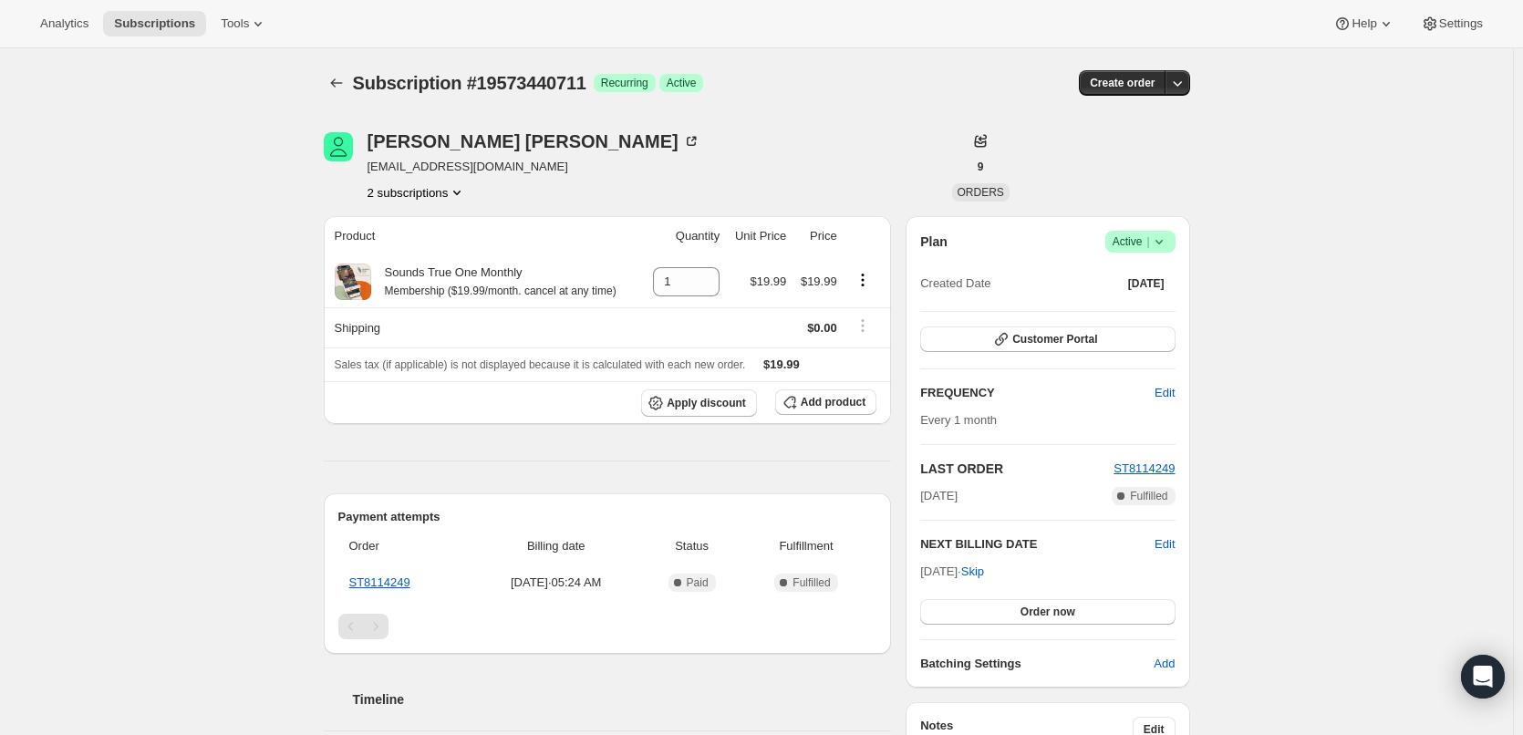
click at [1142, 241] on span "Active |" at bounding box center [1140, 242] width 56 height 18
click at [1143, 308] on span "Cancel subscription" at bounding box center [1145, 309] width 103 height 14
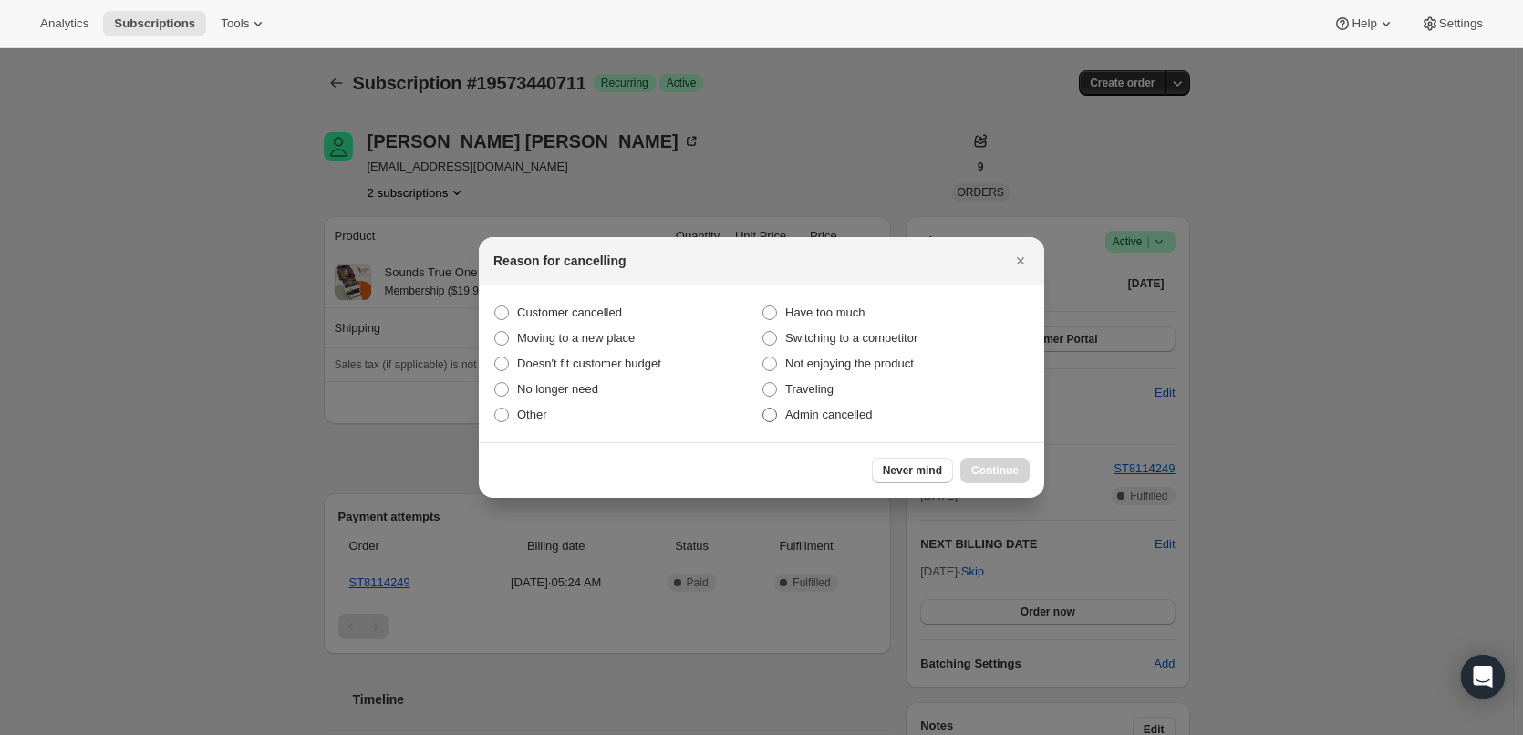
click at [838, 410] on span "Admin cancelled" at bounding box center [828, 415] width 87 height 14
click at [763, 409] on input "Admin cancelled" at bounding box center [762, 408] width 1 height 1
radio input "true"
click at [987, 466] on span "Continue" at bounding box center [994, 470] width 47 height 15
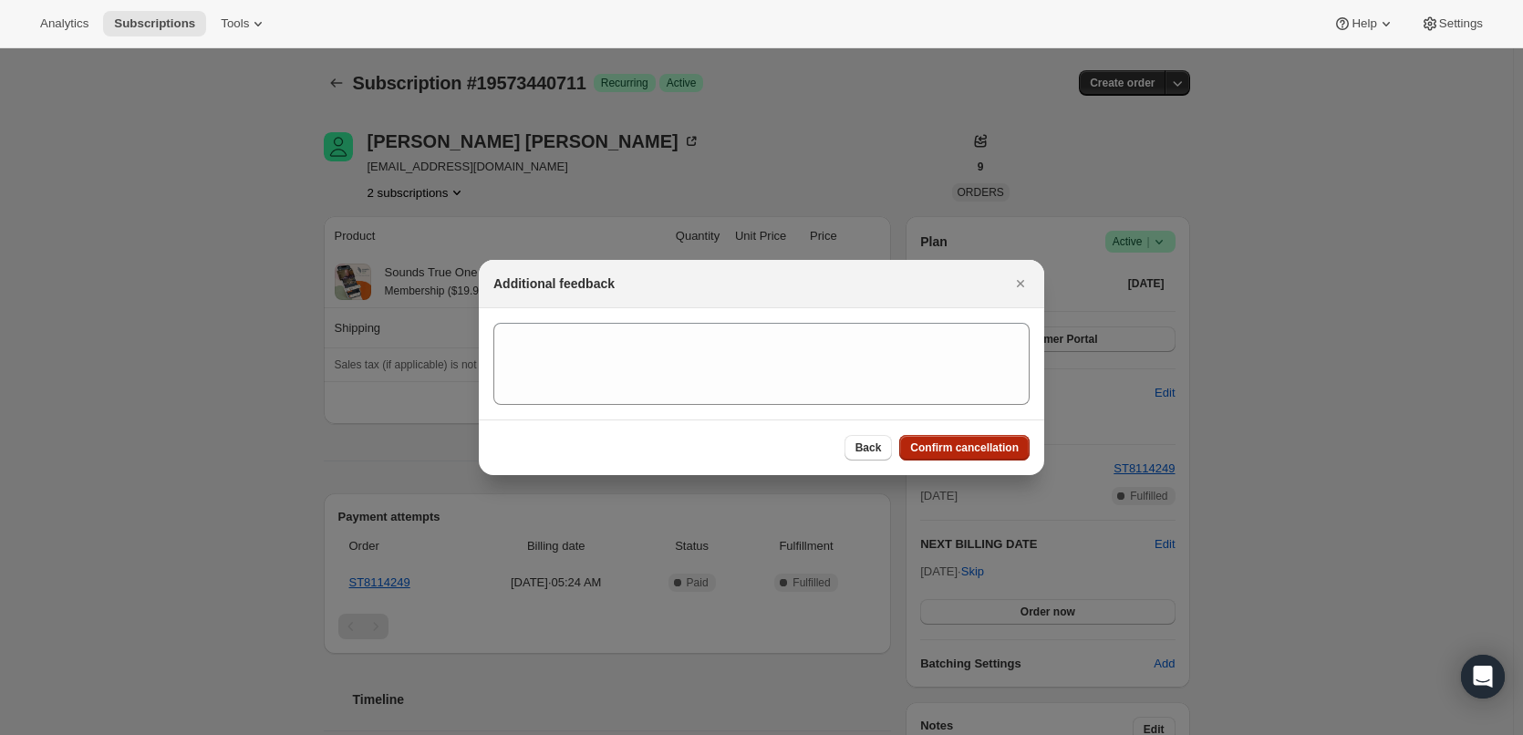
click at [982, 451] on span "Confirm cancellation" at bounding box center [964, 447] width 109 height 15
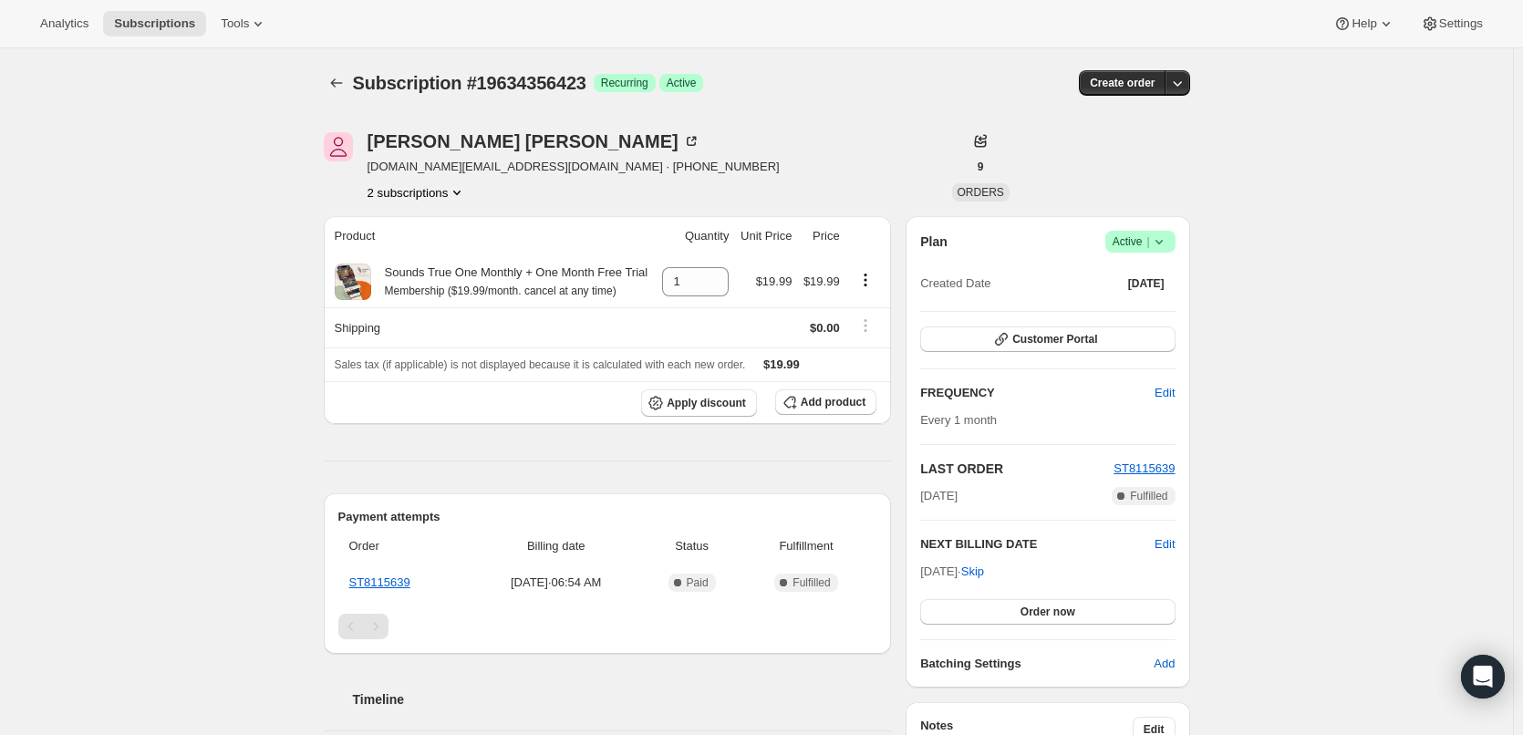
click at [1160, 243] on icon at bounding box center [1159, 242] width 18 height 18
click at [1151, 306] on span "Cancel subscription" at bounding box center [1145, 309] width 103 height 14
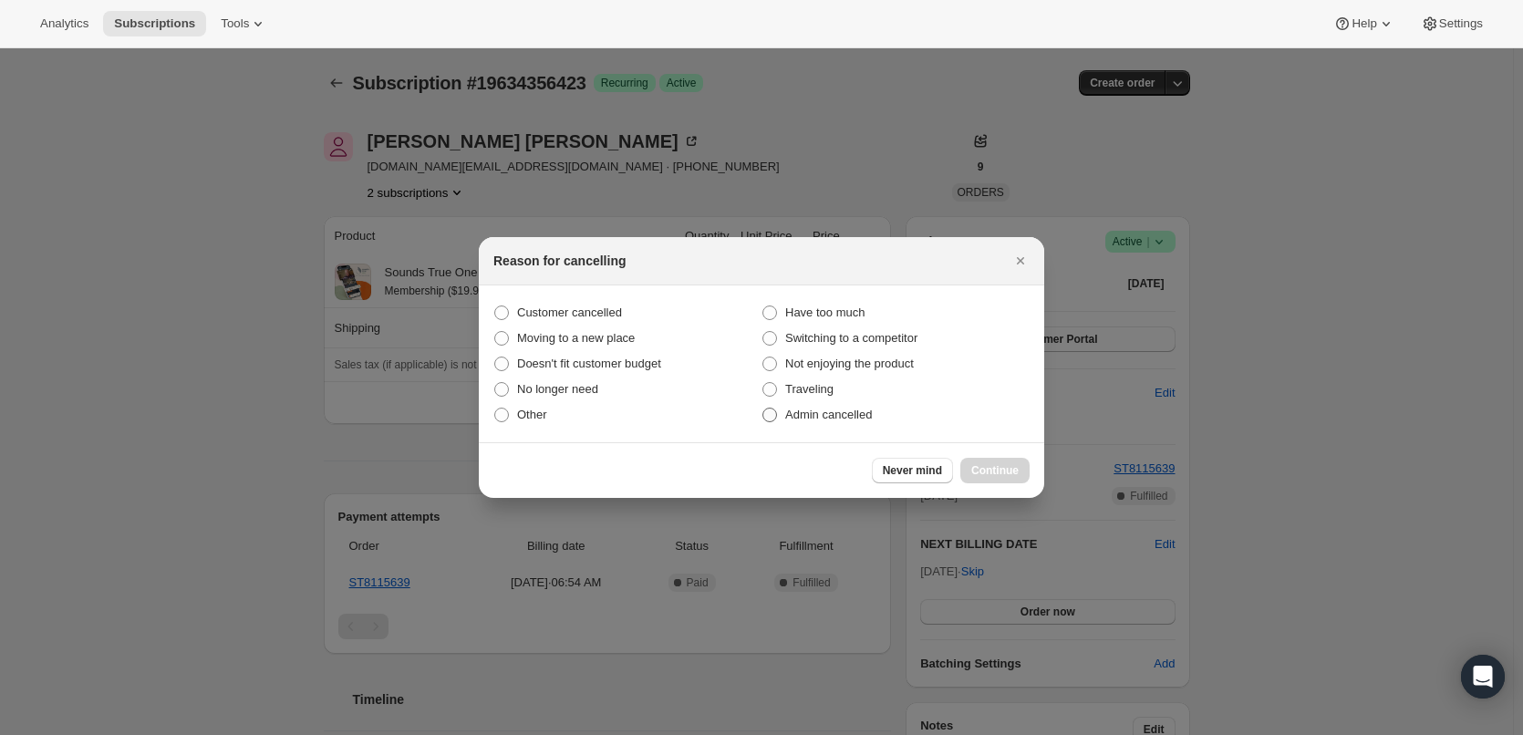
click at [841, 412] on span "Admin cancelled" at bounding box center [828, 415] width 87 height 14
click at [763, 409] on input "Admin cancelled" at bounding box center [762, 408] width 1 height 1
radio input "true"
click at [990, 470] on span "Continue" at bounding box center [994, 470] width 47 height 15
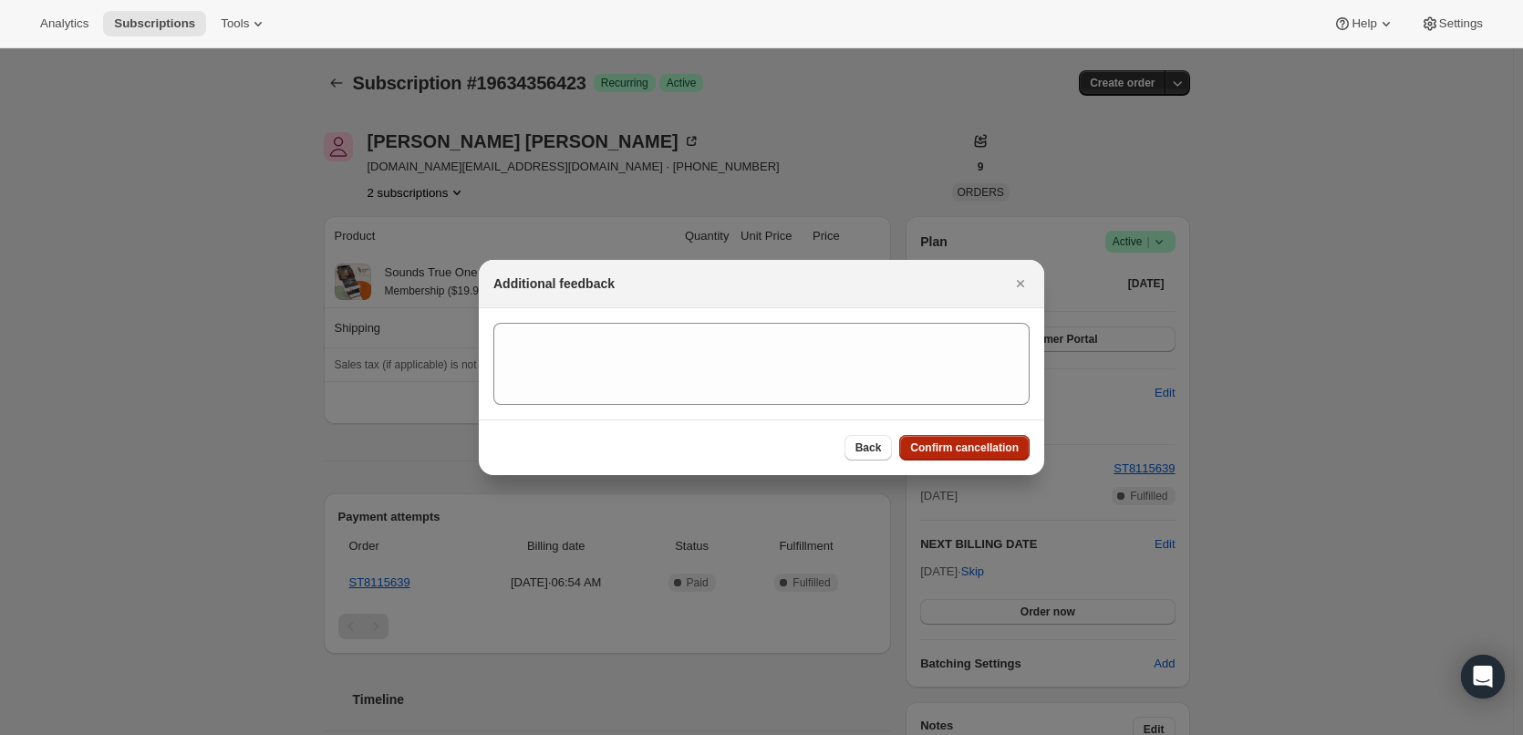
click at [978, 450] on span "Confirm cancellation" at bounding box center [964, 447] width 109 height 15
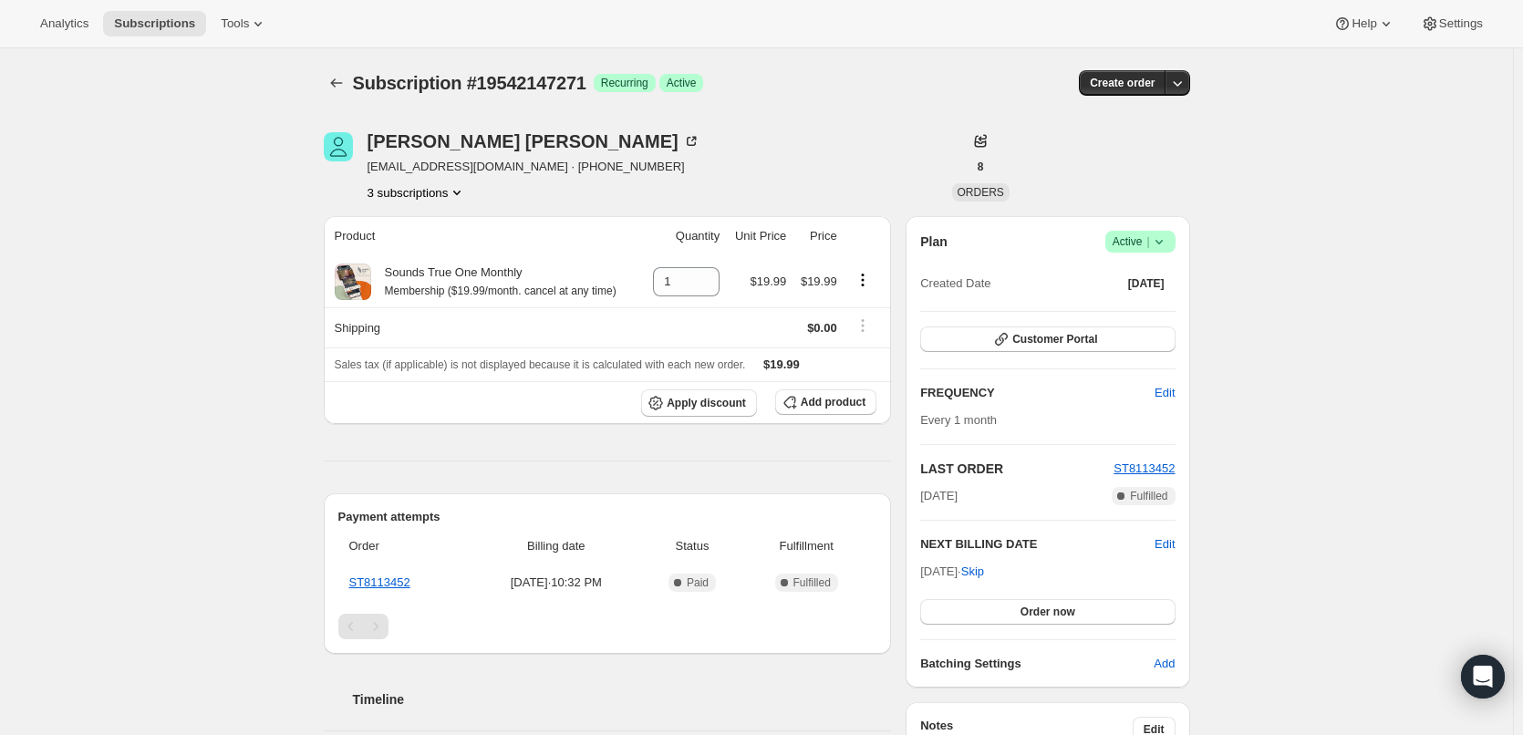
click at [1158, 243] on icon at bounding box center [1159, 242] width 18 height 18
click at [1156, 308] on span "Cancel subscription" at bounding box center [1145, 309] width 103 height 14
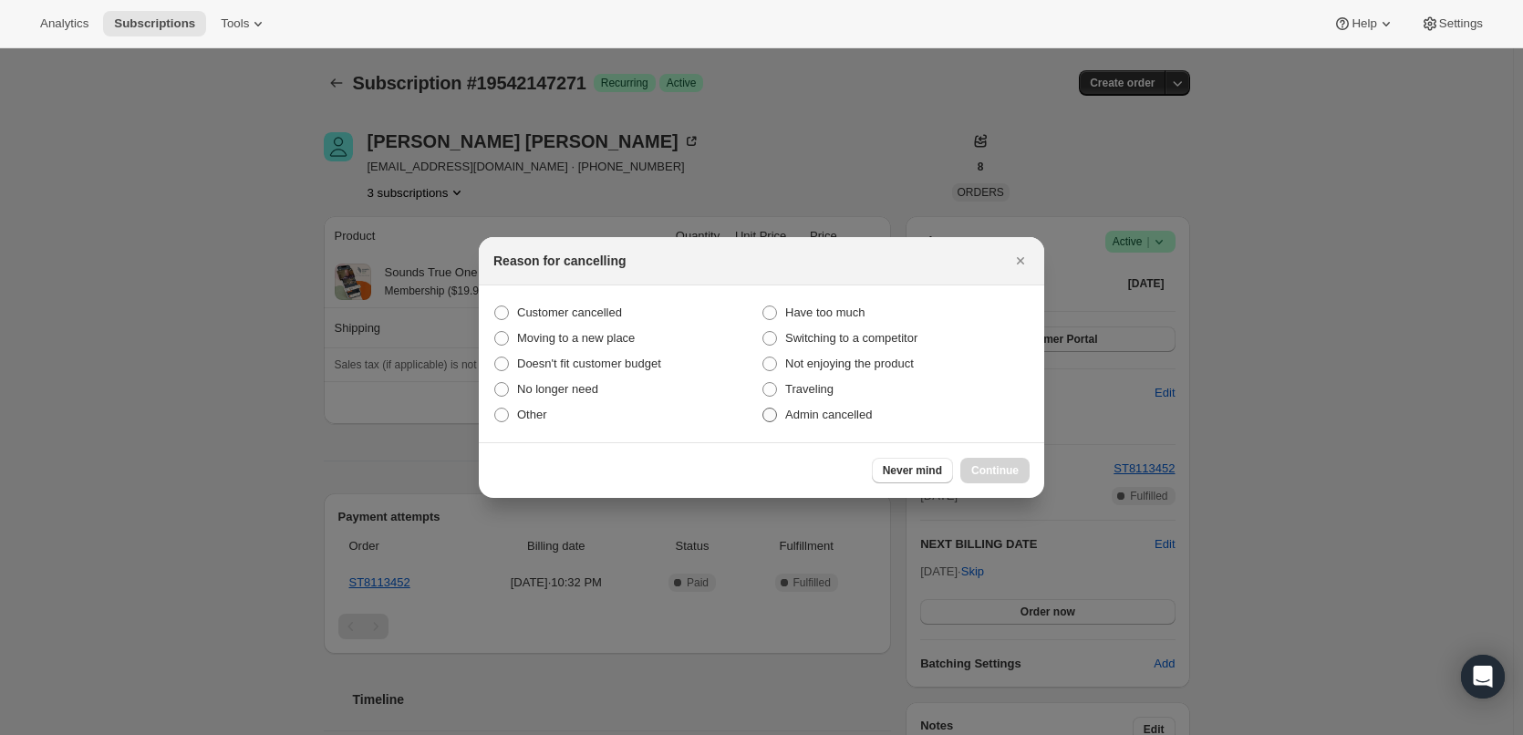
click at [833, 414] on span "Admin cancelled" at bounding box center [828, 415] width 87 height 14
click at [763, 409] on input "Admin cancelled" at bounding box center [762, 408] width 1 height 1
radio input "true"
click at [991, 470] on span "Continue" at bounding box center [994, 470] width 47 height 15
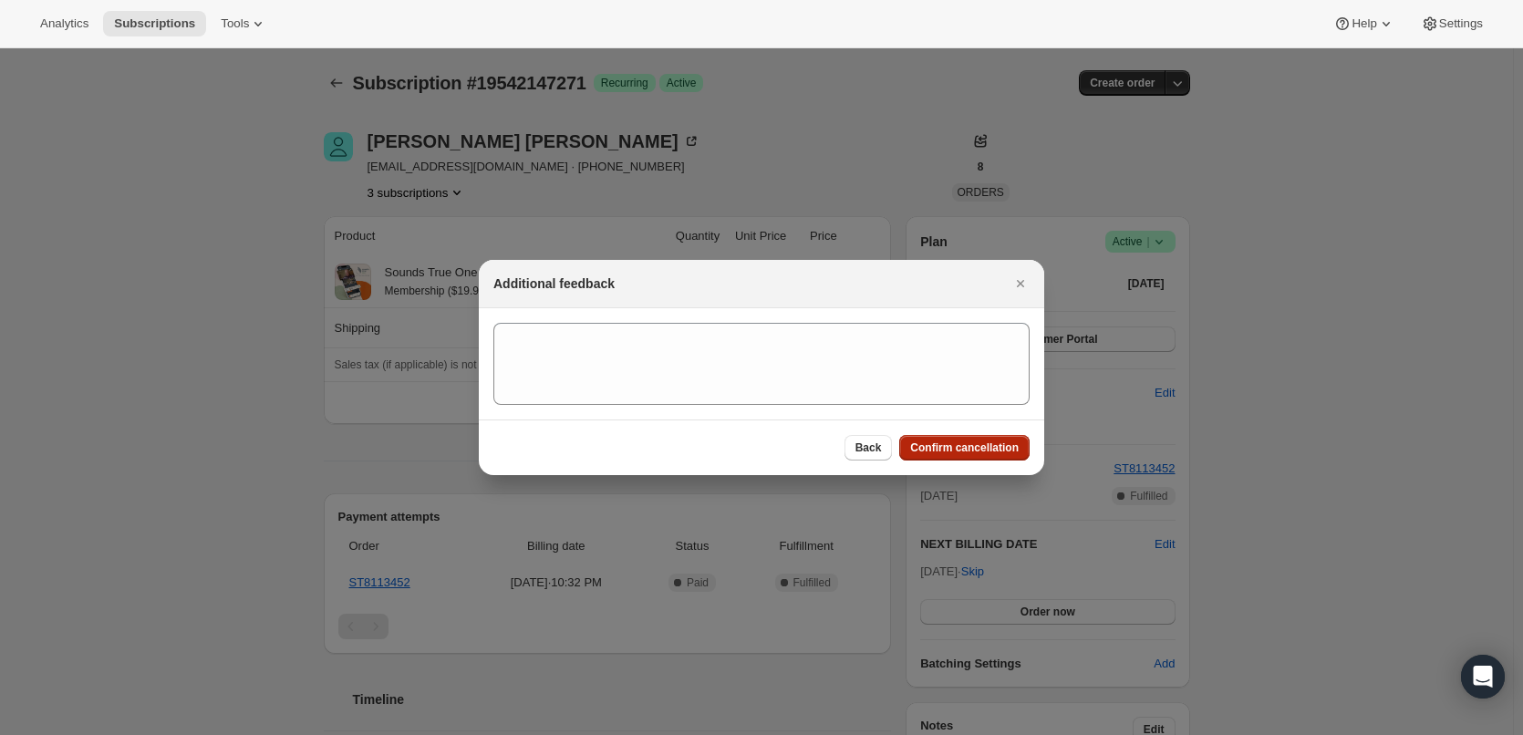
click at [993, 449] on span "Confirm cancellation" at bounding box center [964, 447] width 109 height 15
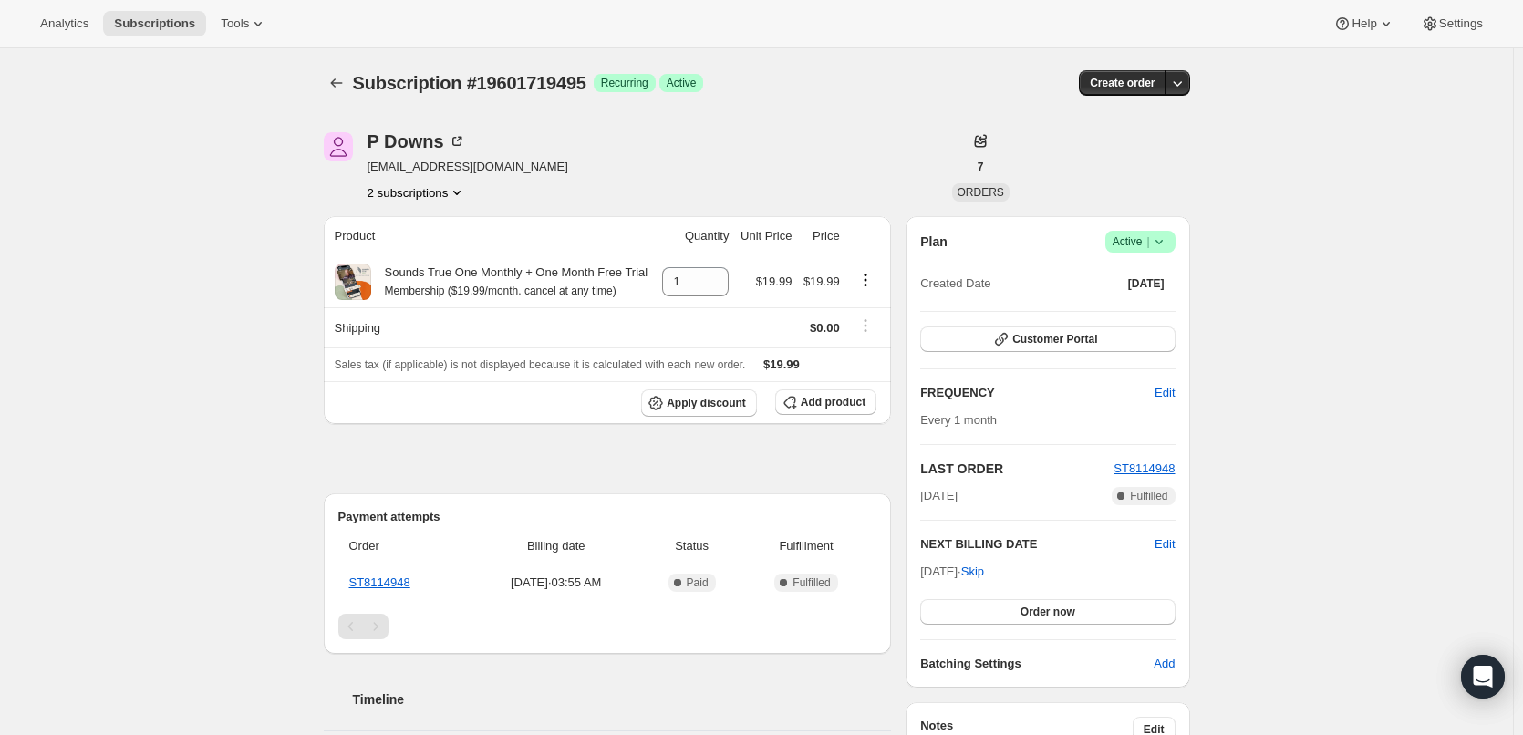
click at [1168, 243] on icon at bounding box center [1159, 242] width 18 height 18
click at [1151, 309] on span "Cancel subscription" at bounding box center [1145, 309] width 103 height 14
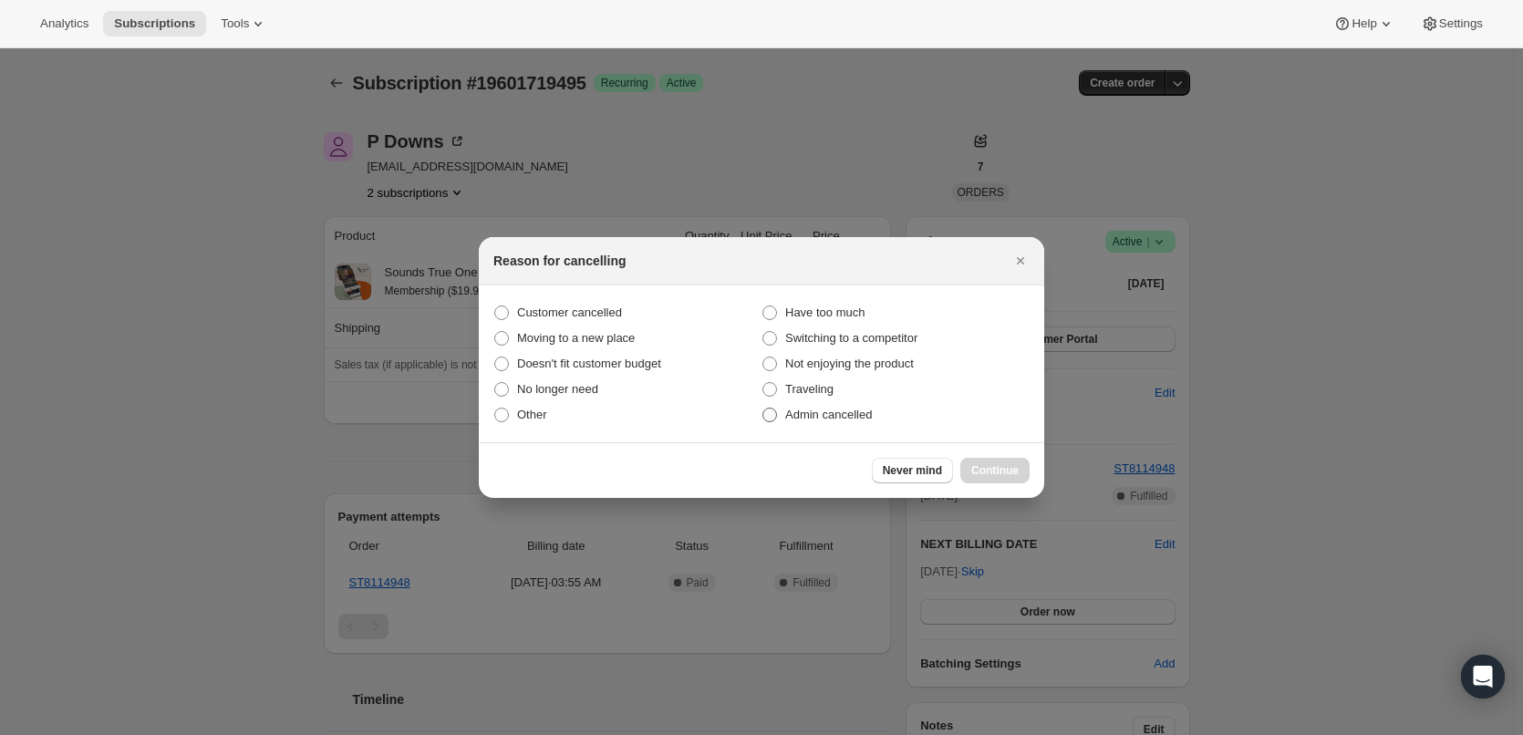
click at [840, 411] on span "Admin cancelled" at bounding box center [828, 415] width 87 height 14
click at [763, 409] on input "Admin cancelled" at bounding box center [762, 408] width 1 height 1
radio input "true"
click at [988, 470] on span "Continue" at bounding box center [994, 470] width 47 height 15
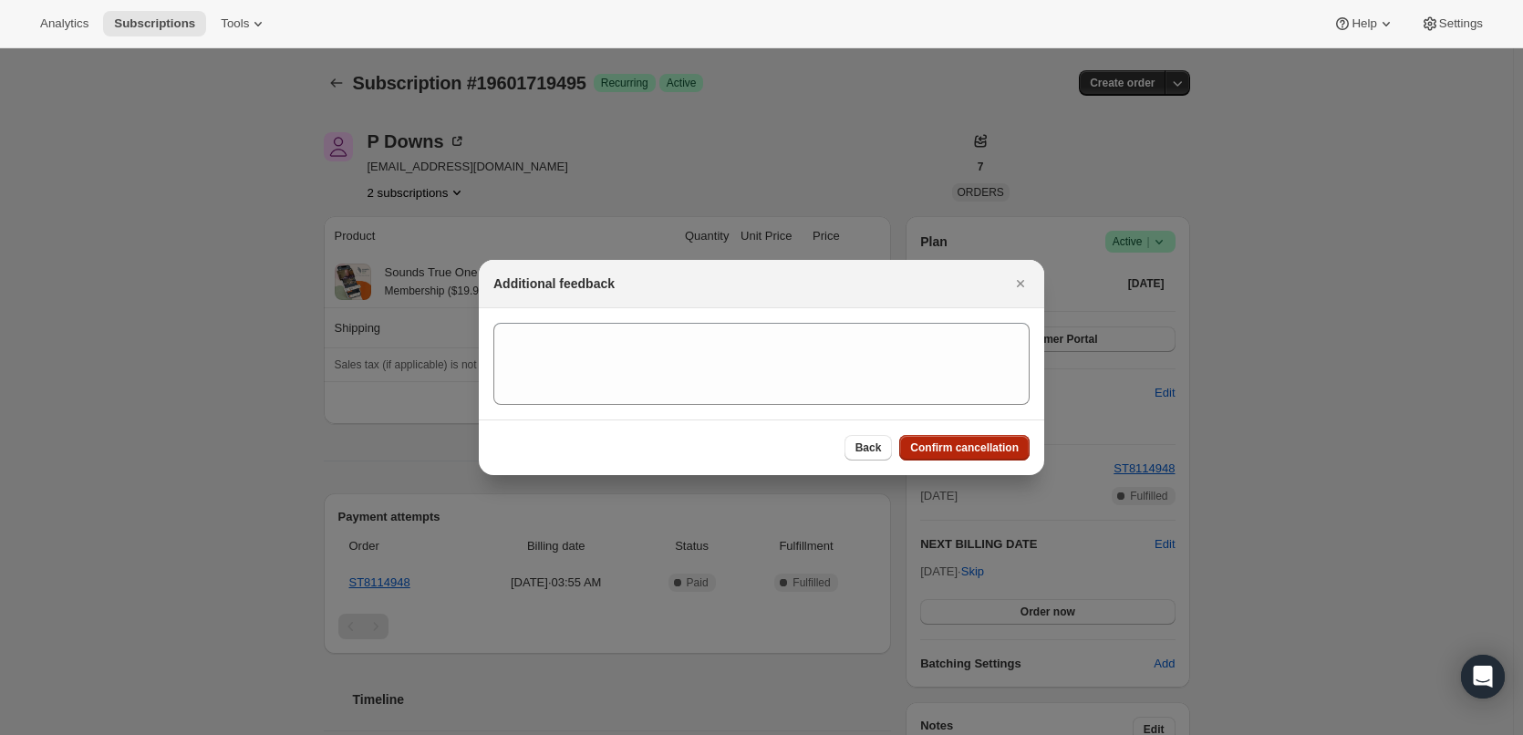
click at [996, 444] on span "Confirm cancellation" at bounding box center [964, 447] width 109 height 15
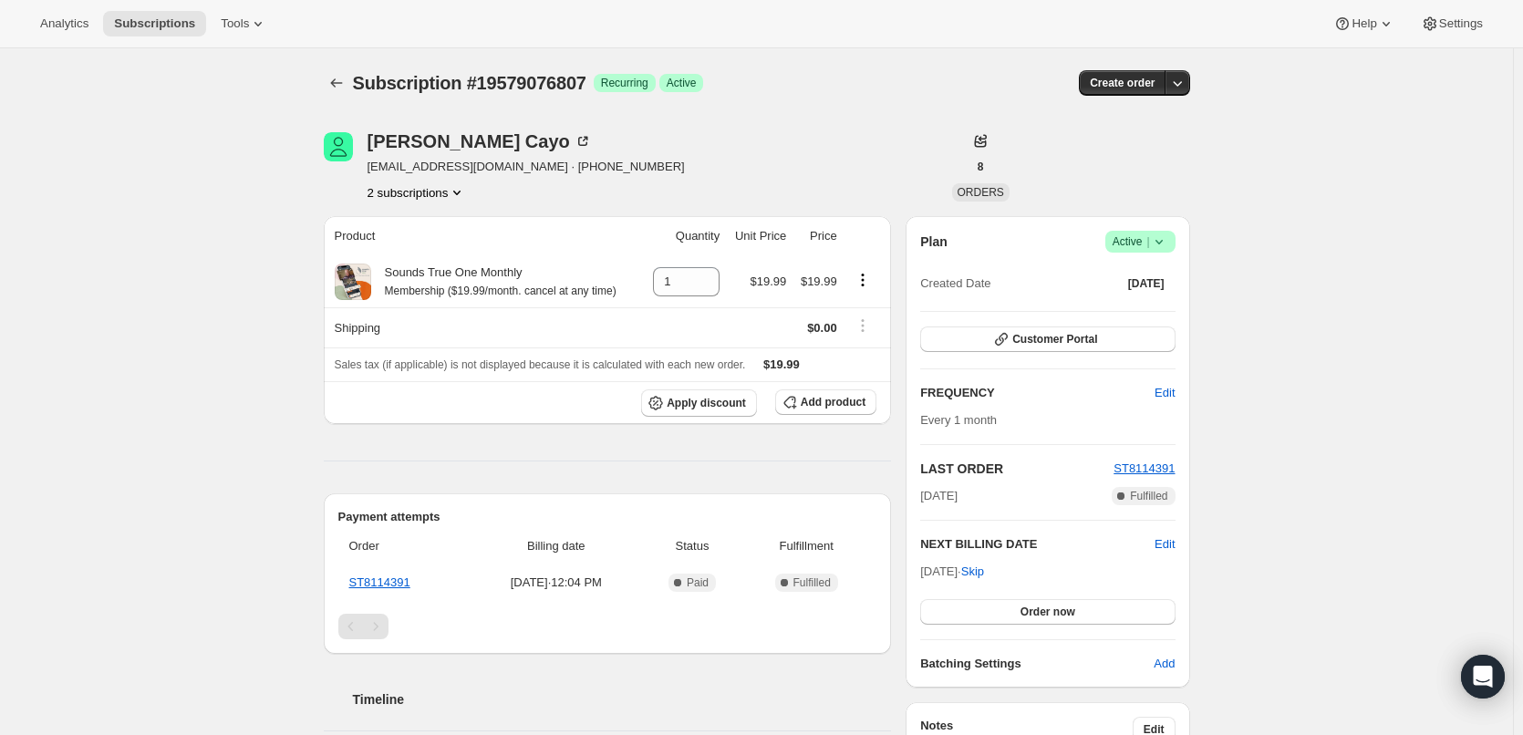
click at [1168, 238] on icon at bounding box center [1159, 242] width 18 height 18
click at [1169, 307] on span "Cancel subscription" at bounding box center [1145, 309] width 103 height 14
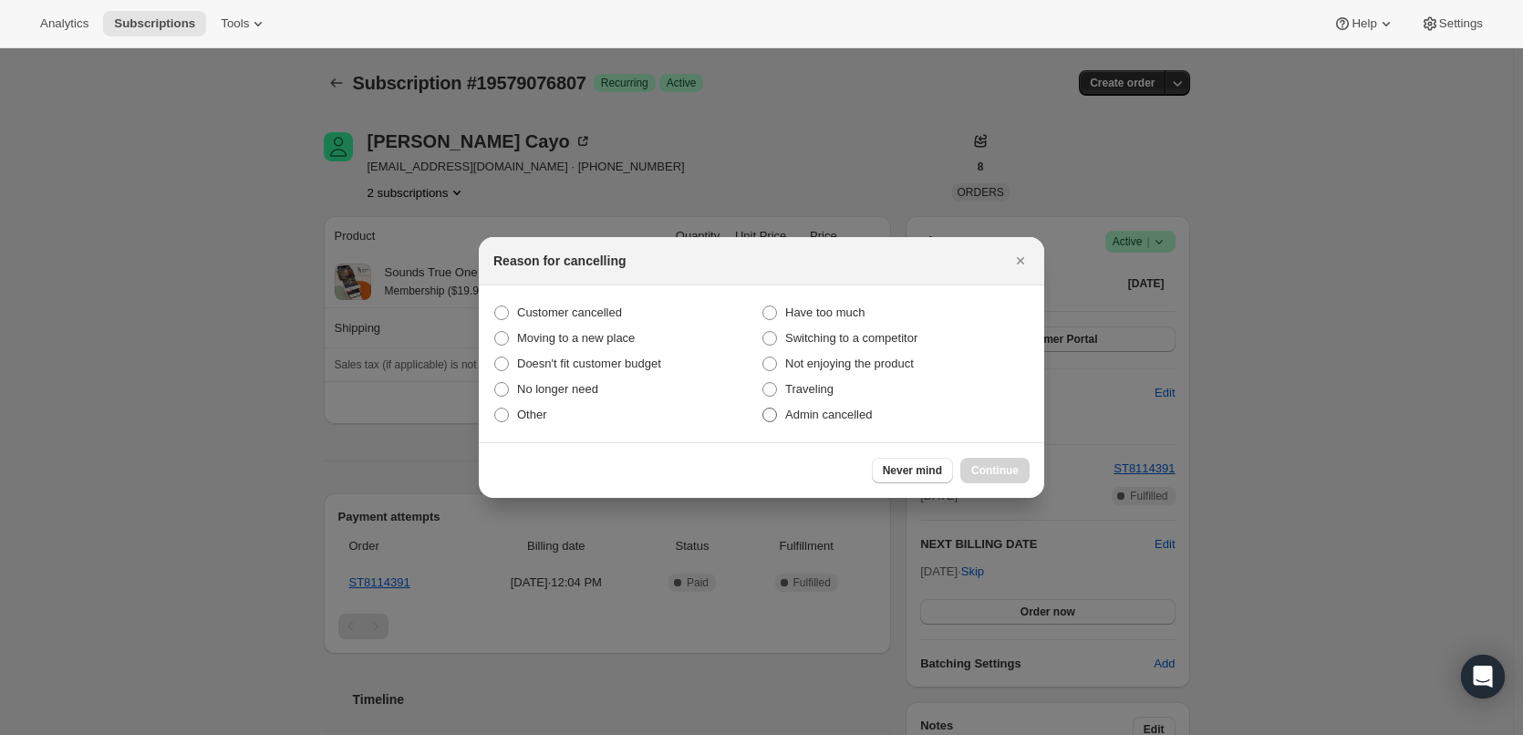
click at [840, 416] on span "Admin cancelled" at bounding box center [828, 415] width 87 height 14
click at [763, 409] on input "Admin cancelled" at bounding box center [762, 408] width 1 height 1
radio input "true"
click at [982, 475] on span "Continue" at bounding box center [994, 470] width 47 height 15
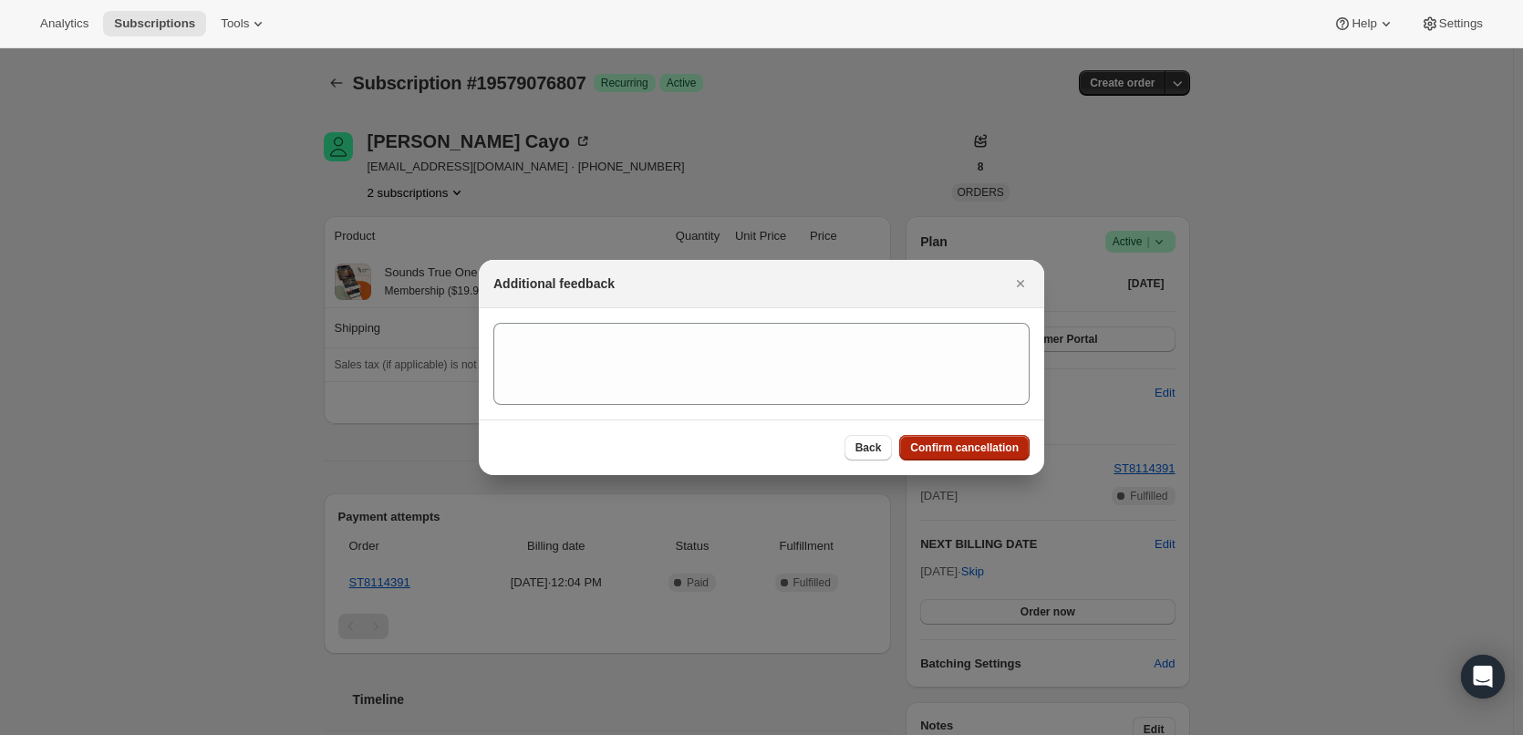
click at [993, 451] on span "Confirm cancellation" at bounding box center [964, 447] width 109 height 15
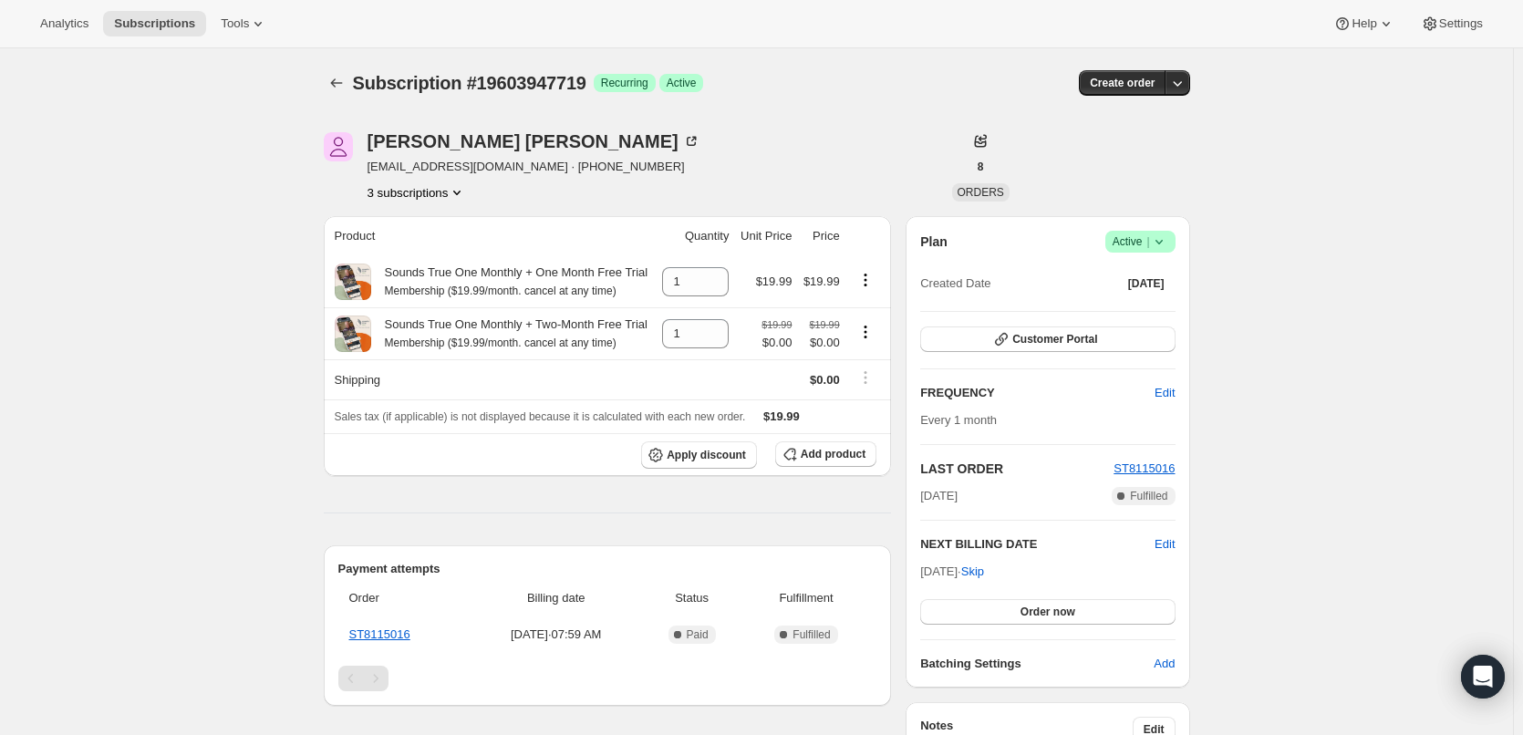
click at [460, 192] on icon "Product actions" at bounding box center [456, 193] width 7 height 5
click at [445, 250] on span "18887835847" at bounding box center [421, 258] width 127 height 18
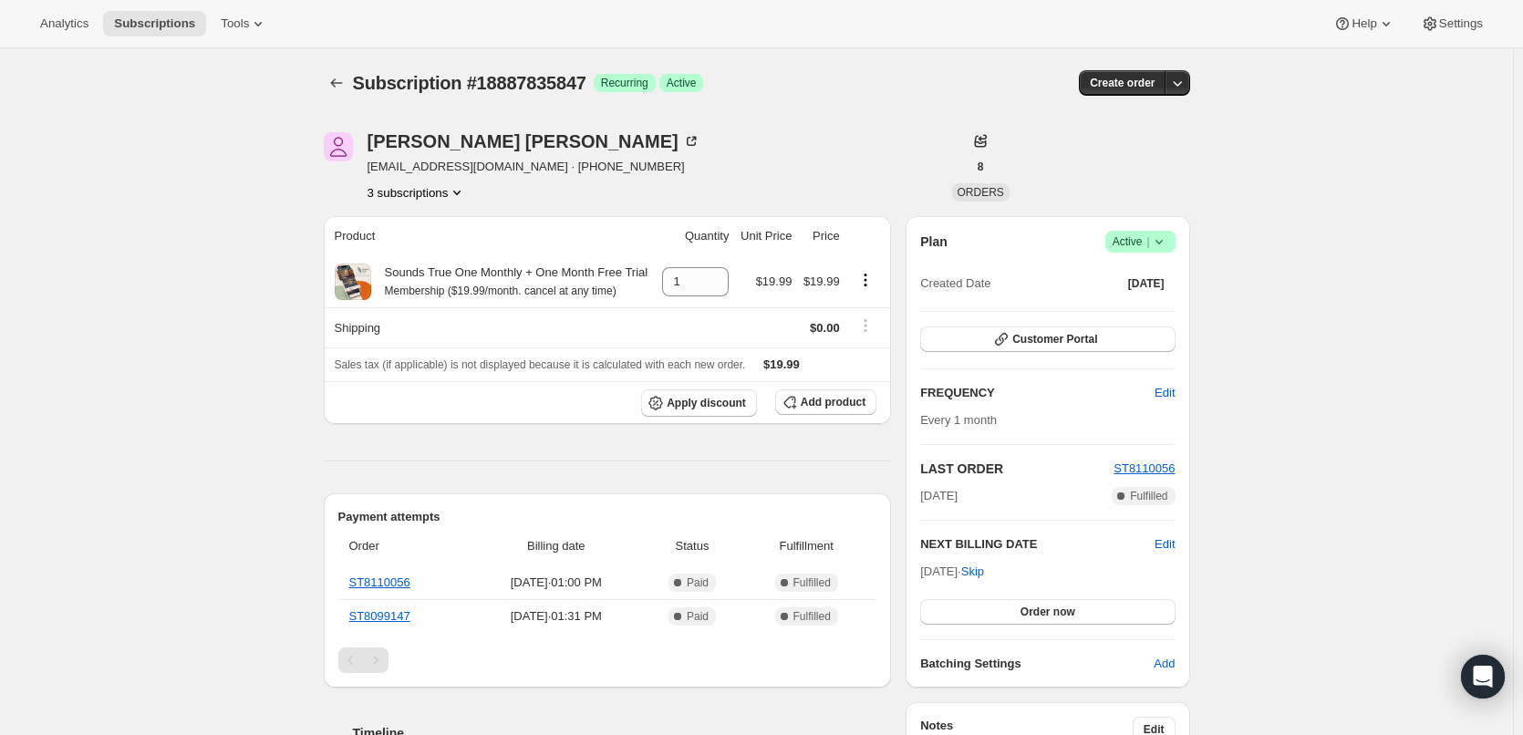
click at [449, 190] on button "3 subscriptions" at bounding box center [416, 192] width 99 height 18
click at [425, 276] on button "19603947719" at bounding box center [422, 288] width 138 height 29
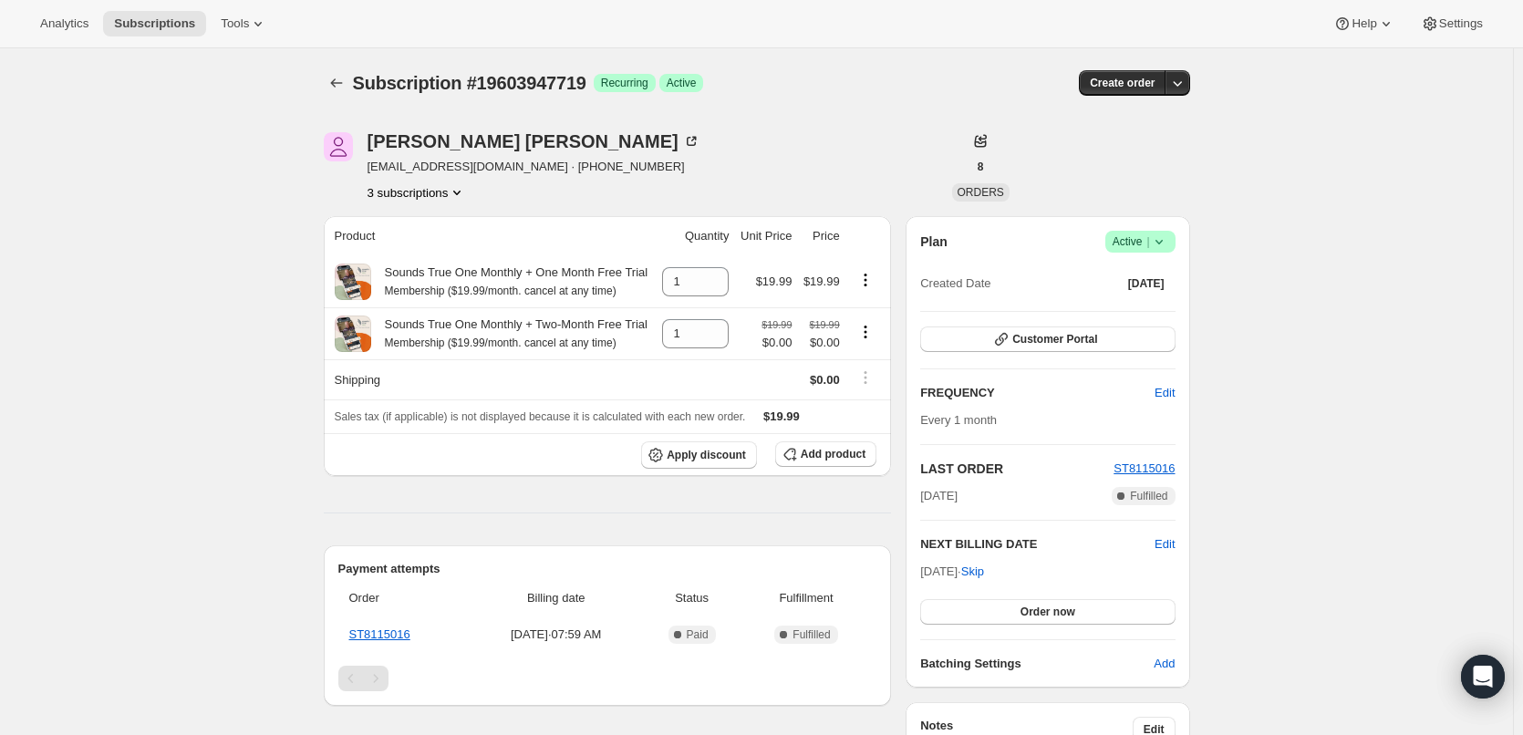
click at [1154, 236] on icon at bounding box center [1159, 242] width 18 height 18
click at [1146, 308] on span "Cancel subscription" at bounding box center [1145, 309] width 103 height 14
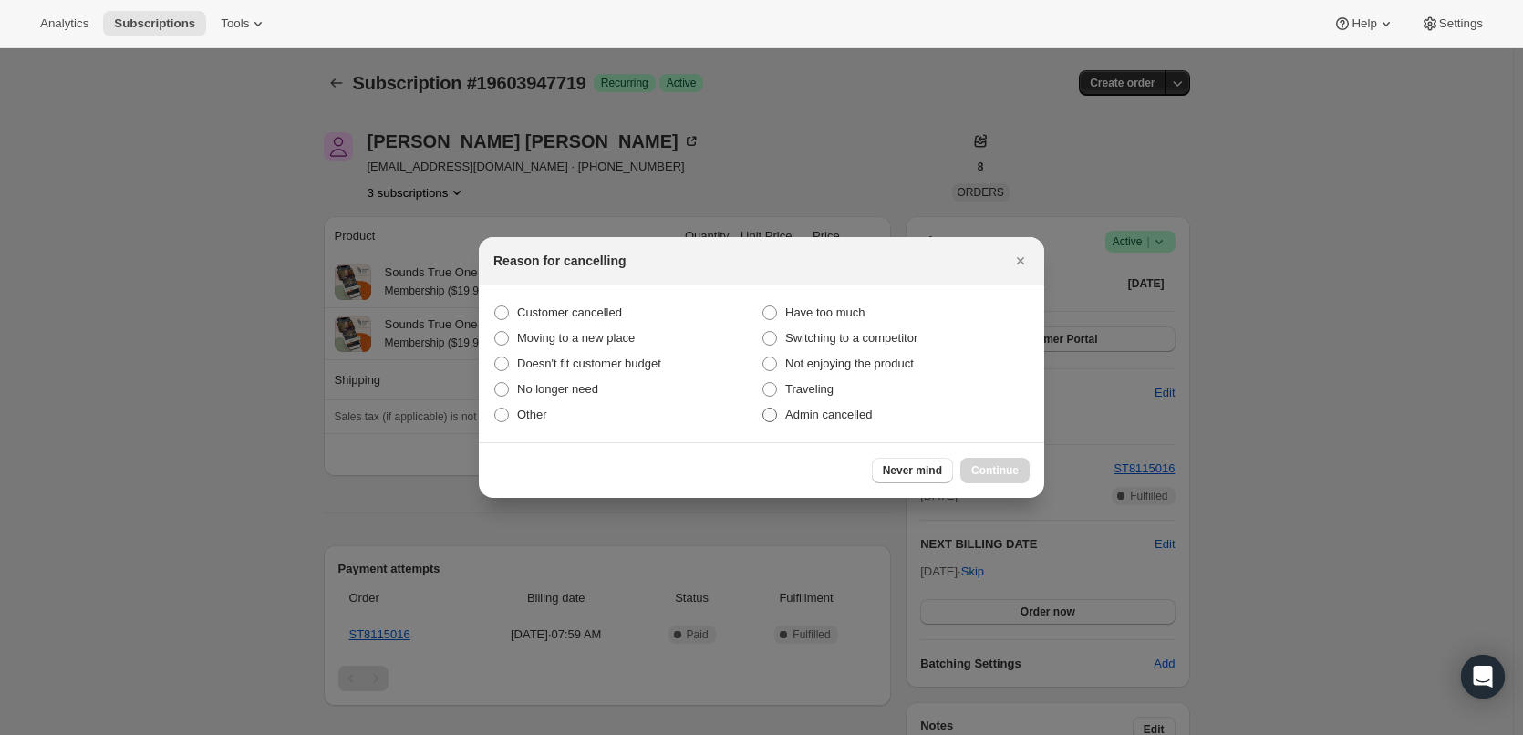
click at [841, 413] on span "Admin cancelled" at bounding box center [828, 415] width 87 height 14
click at [763, 409] on input "Admin cancelled" at bounding box center [762, 408] width 1 height 1
radio input "true"
click at [984, 462] on button "Continue" at bounding box center [994, 471] width 69 height 26
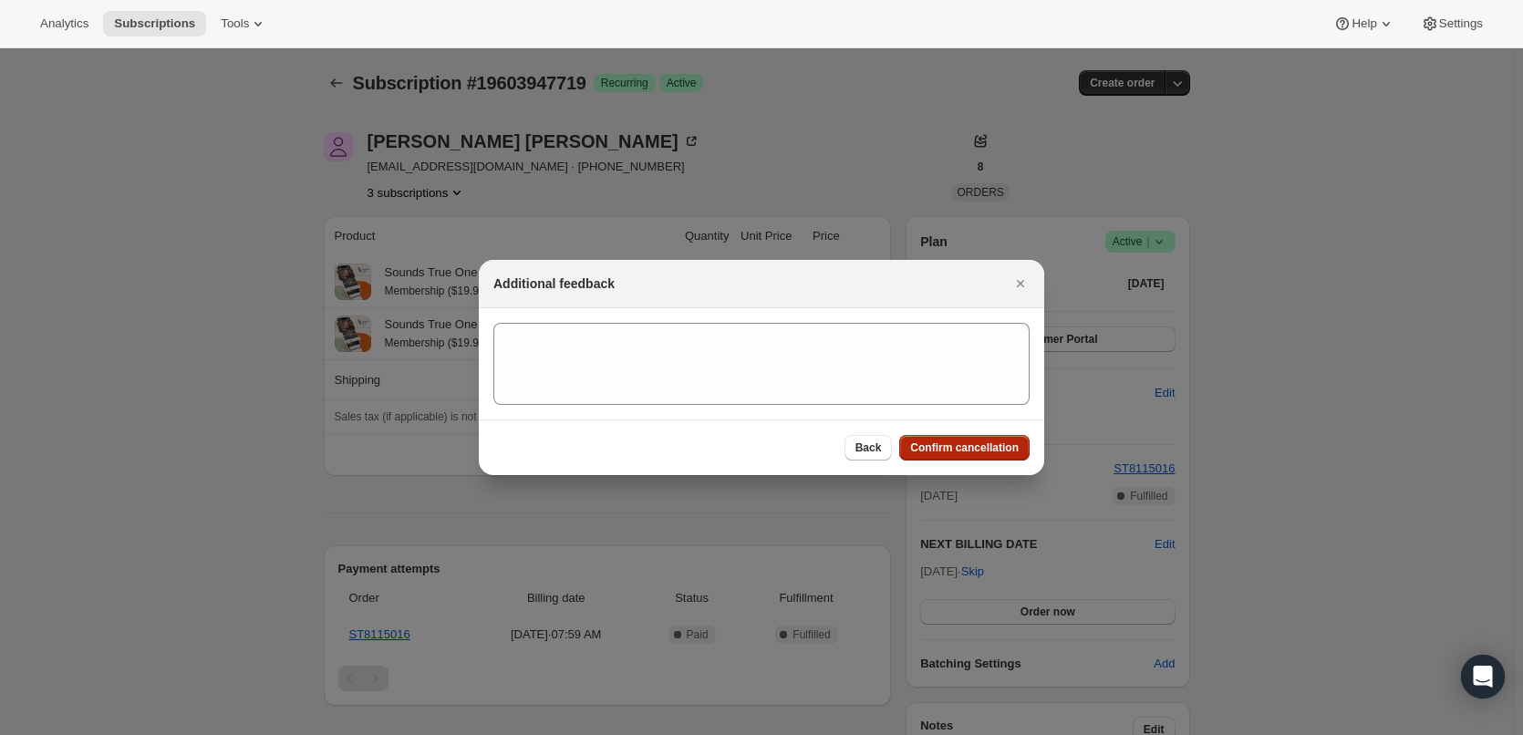
click at [980, 446] on span "Confirm cancellation" at bounding box center [964, 447] width 109 height 15
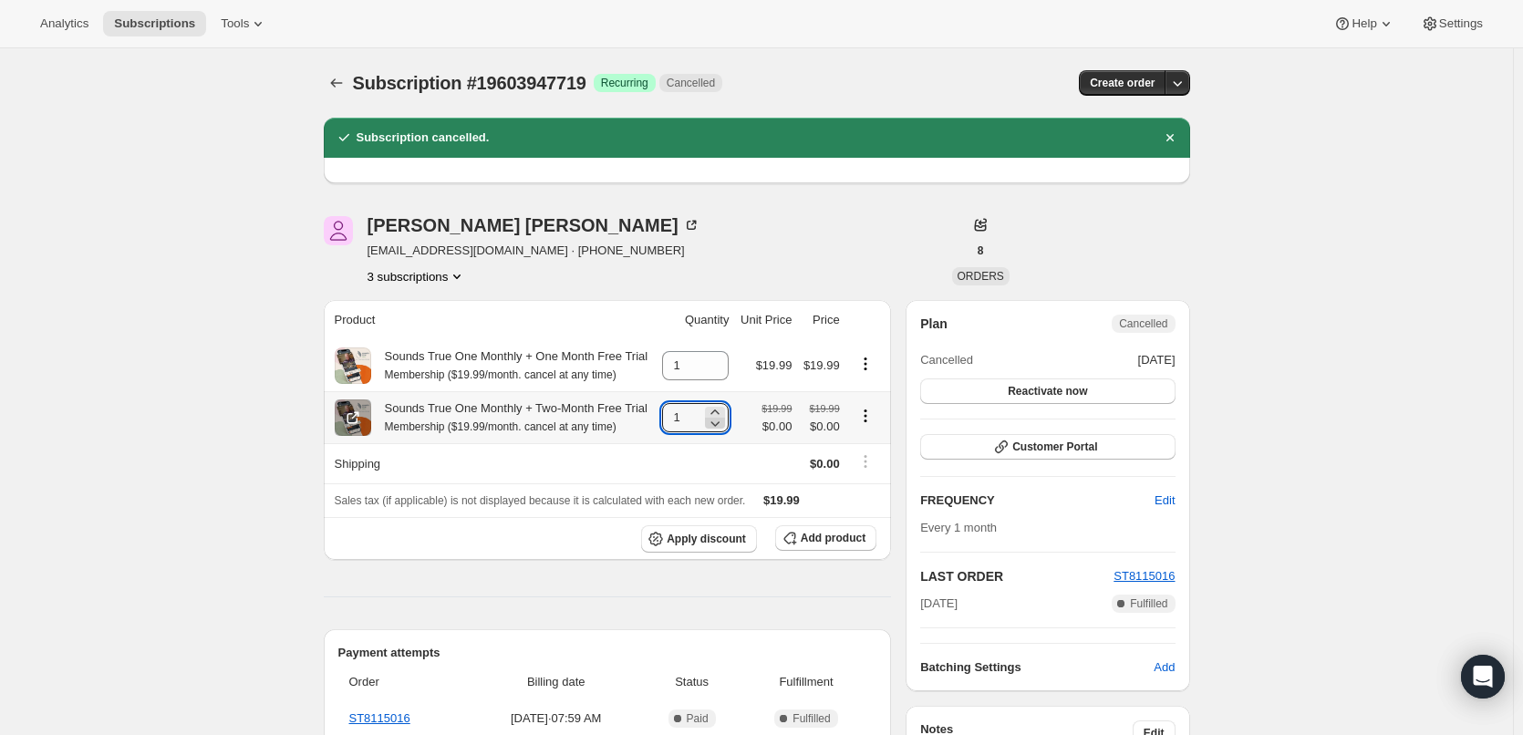
click at [723, 428] on icon at bounding box center [715, 423] width 18 height 18
type input "0"
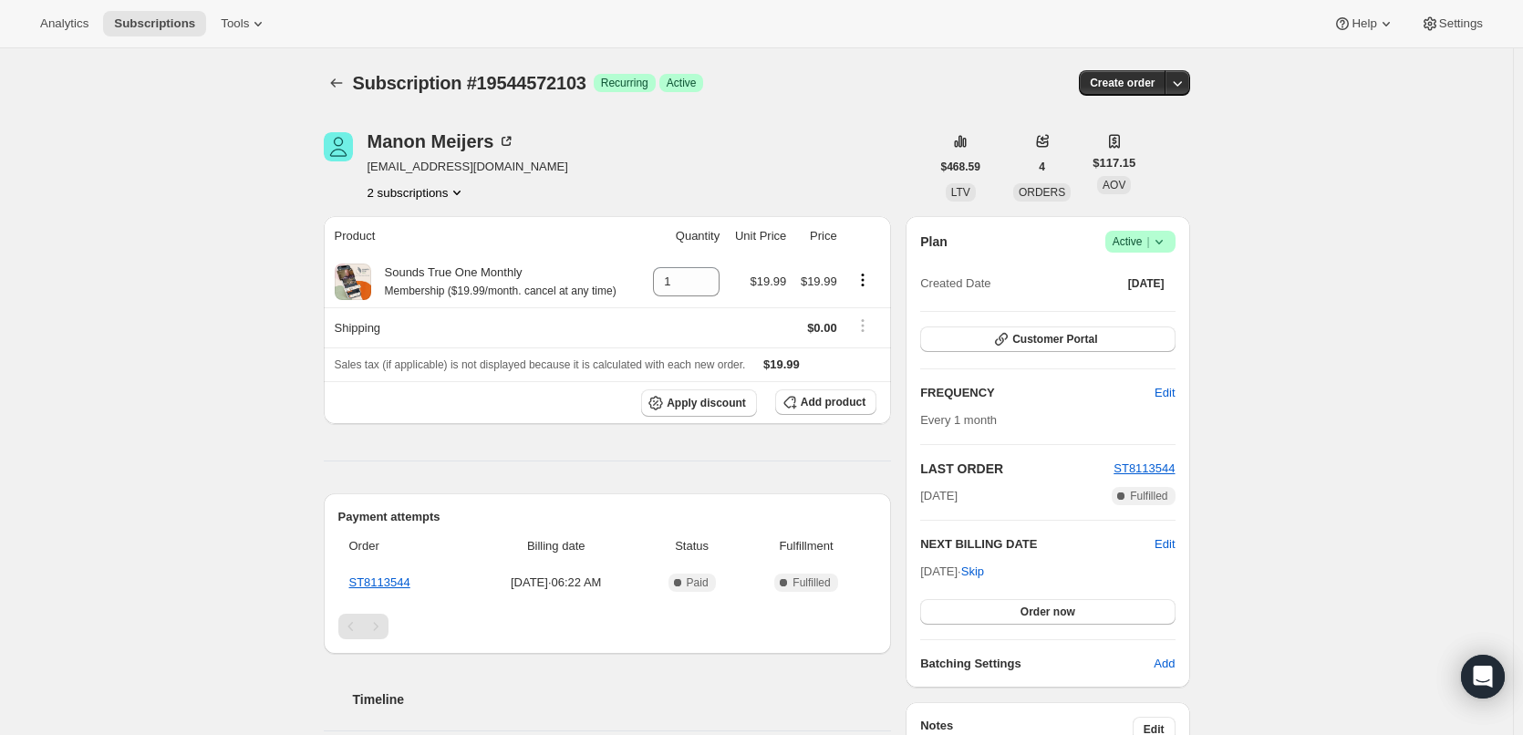
click at [1138, 238] on span "Active |" at bounding box center [1140, 242] width 56 height 18
click at [1144, 305] on span "Cancel subscription" at bounding box center [1145, 309] width 103 height 14
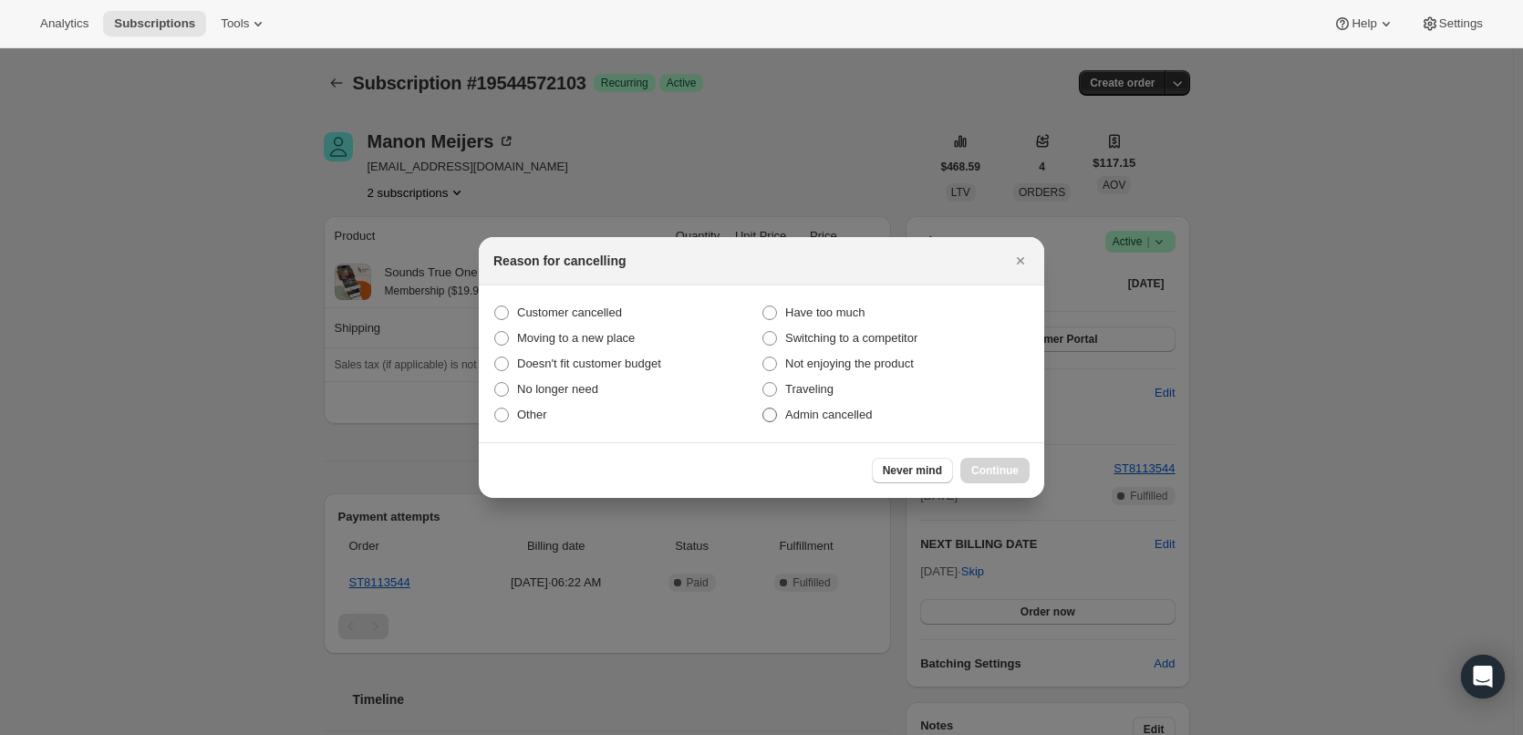
click at [833, 415] on span "Admin cancelled" at bounding box center [828, 415] width 87 height 14
click at [763, 409] on input "Admin cancelled" at bounding box center [762, 408] width 1 height 1
radio input "true"
click at [981, 467] on span "Continue" at bounding box center [994, 470] width 47 height 15
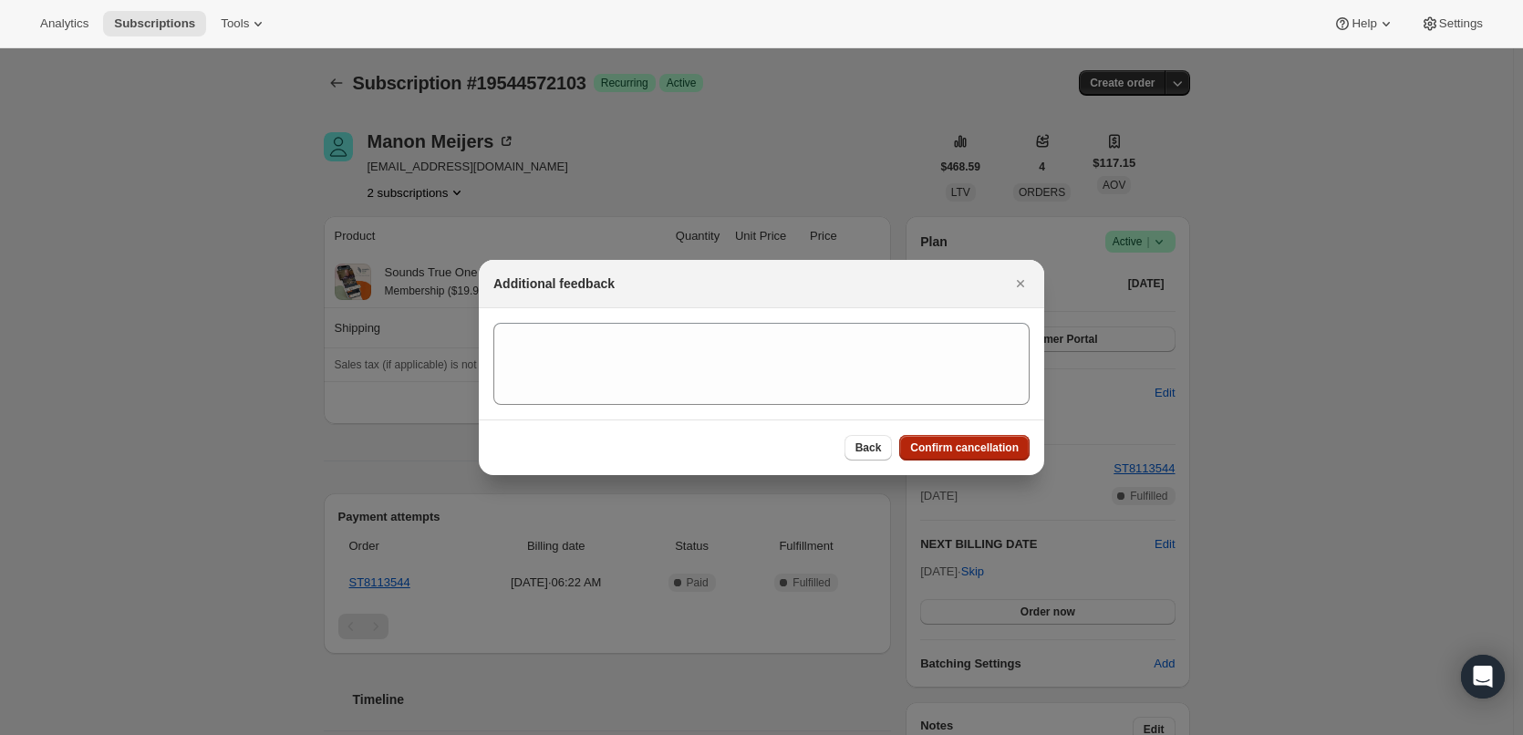
click at [959, 444] on span "Confirm cancellation" at bounding box center [964, 447] width 109 height 15
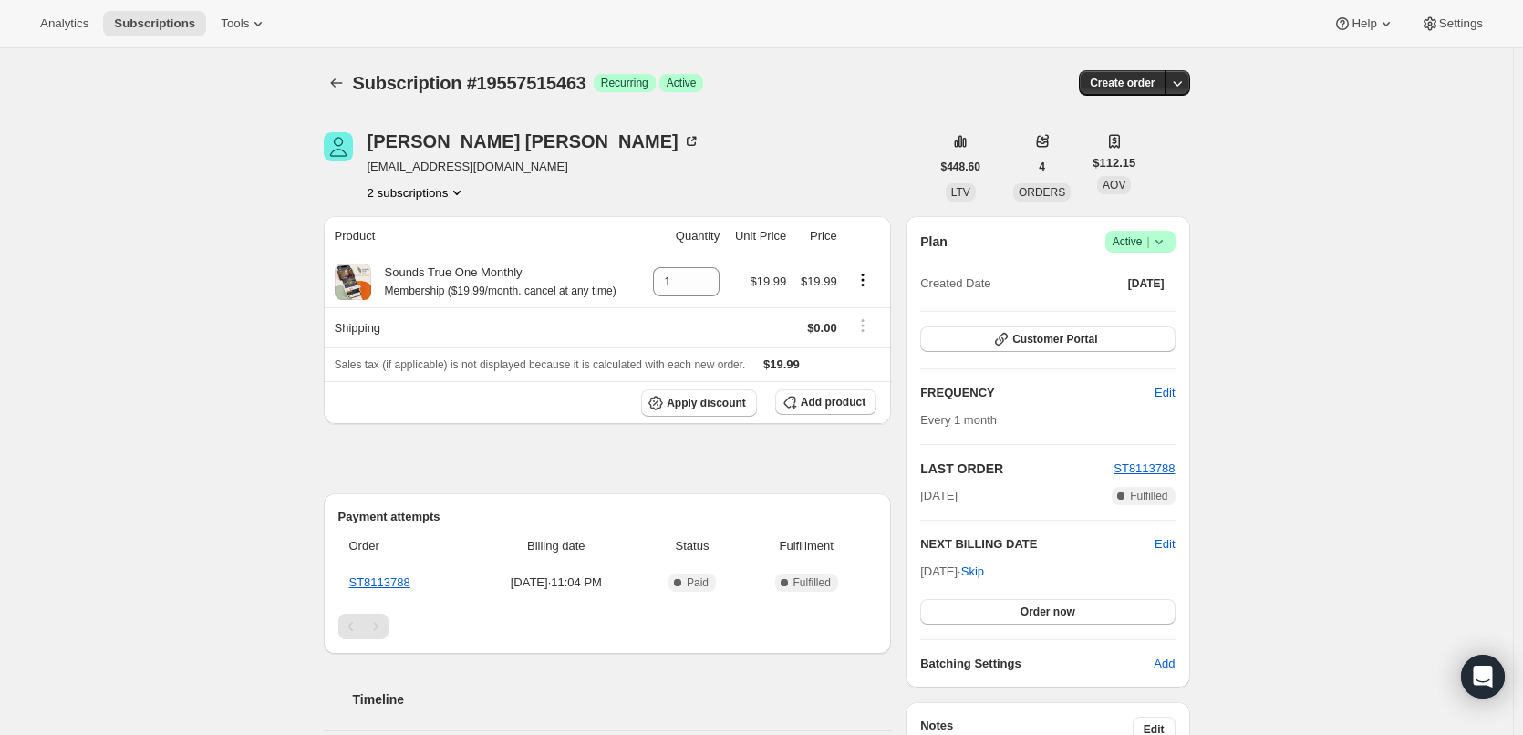
click at [1165, 238] on icon at bounding box center [1159, 242] width 18 height 18
click at [1144, 310] on span "Cancel subscription" at bounding box center [1145, 309] width 103 height 14
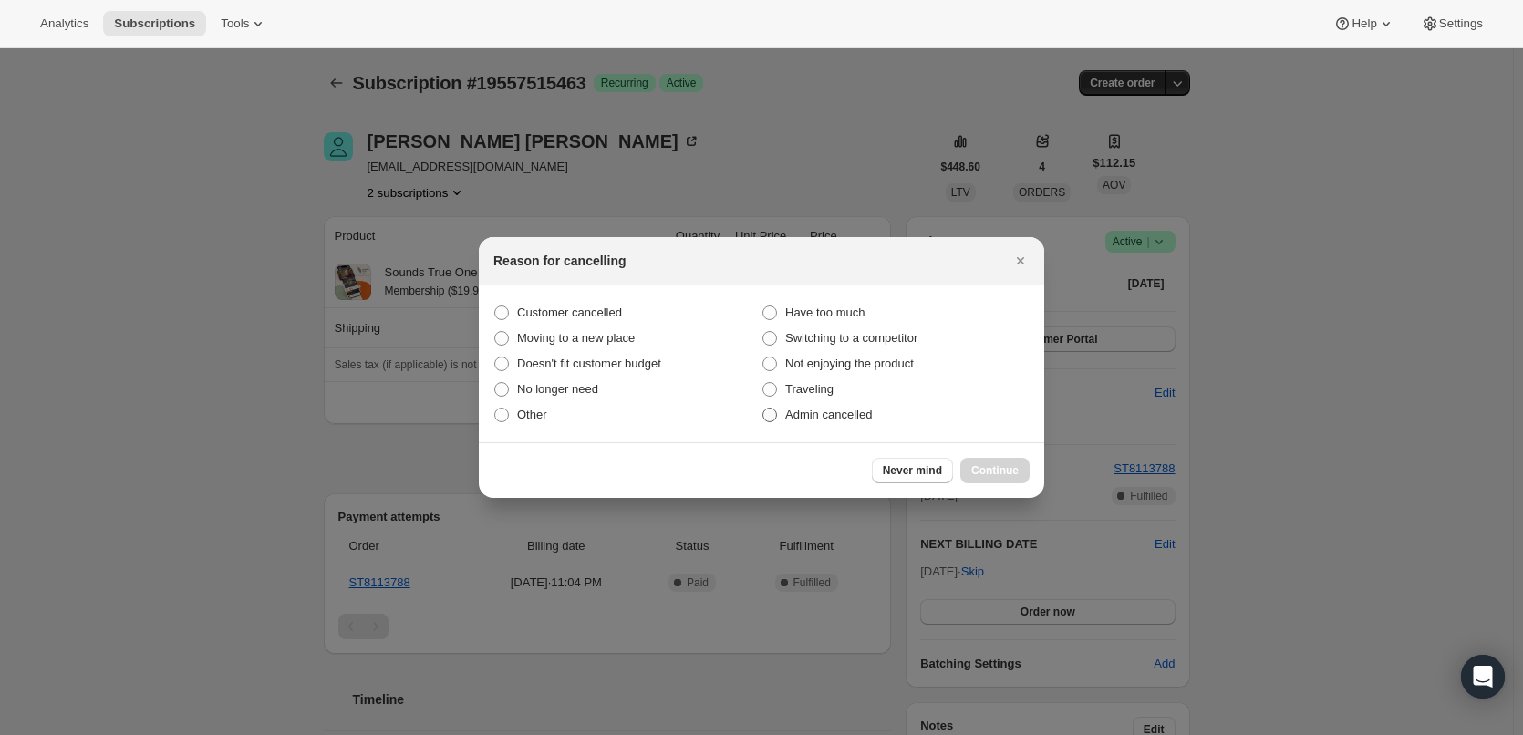
click at [840, 412] on span "Admin cancelled" at bounding box center [828, 415] width 87 height 14
click at [763, 409] on input "Admin cancelled" at bounding box center [762, 408] width 1 height 1
radio input "true"
click at [980, 469] on span "Continue" at bounding box center [994, 470] width 47 height 15
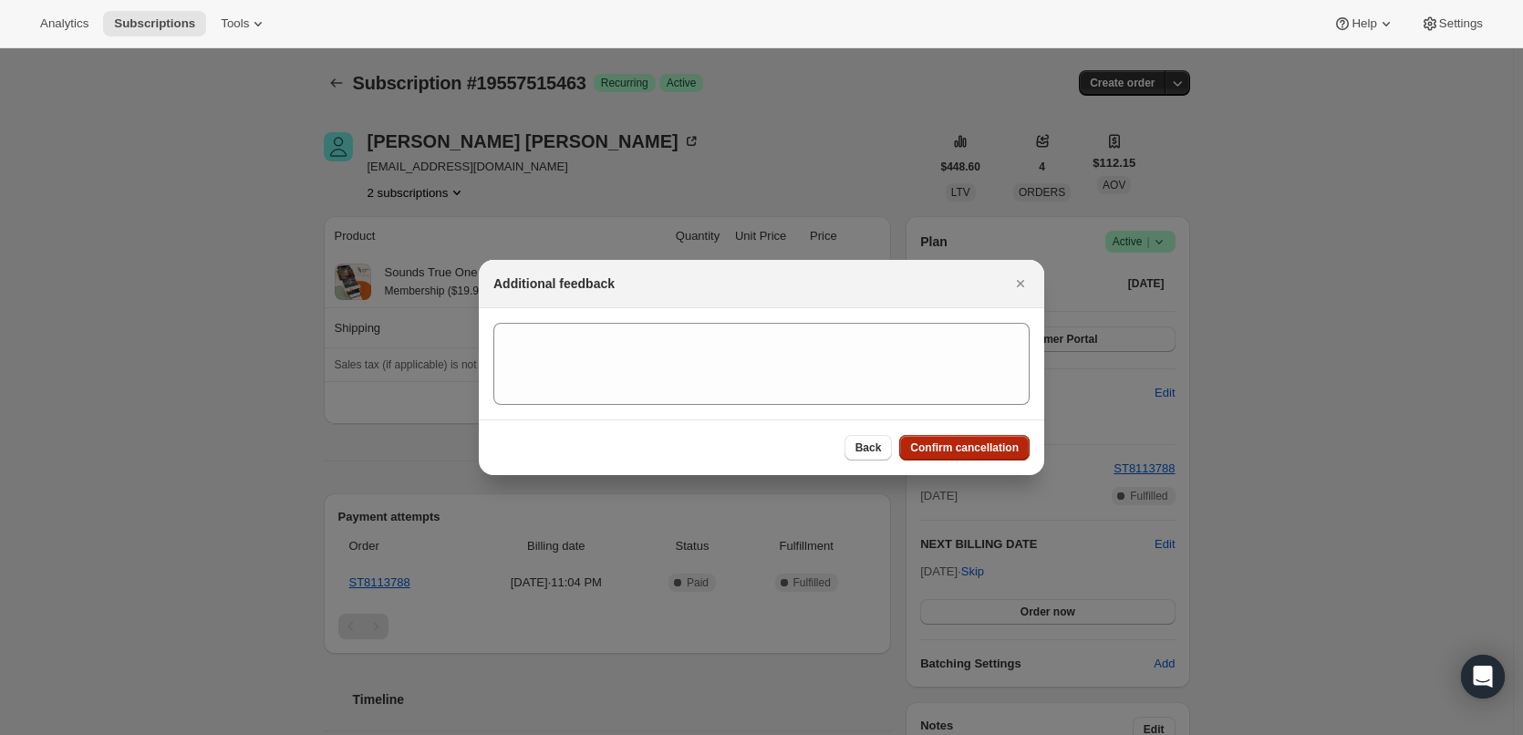
click at [959, 450] on span "Confirm cancellation" at bounding box center [964, 447] width 109 height 15
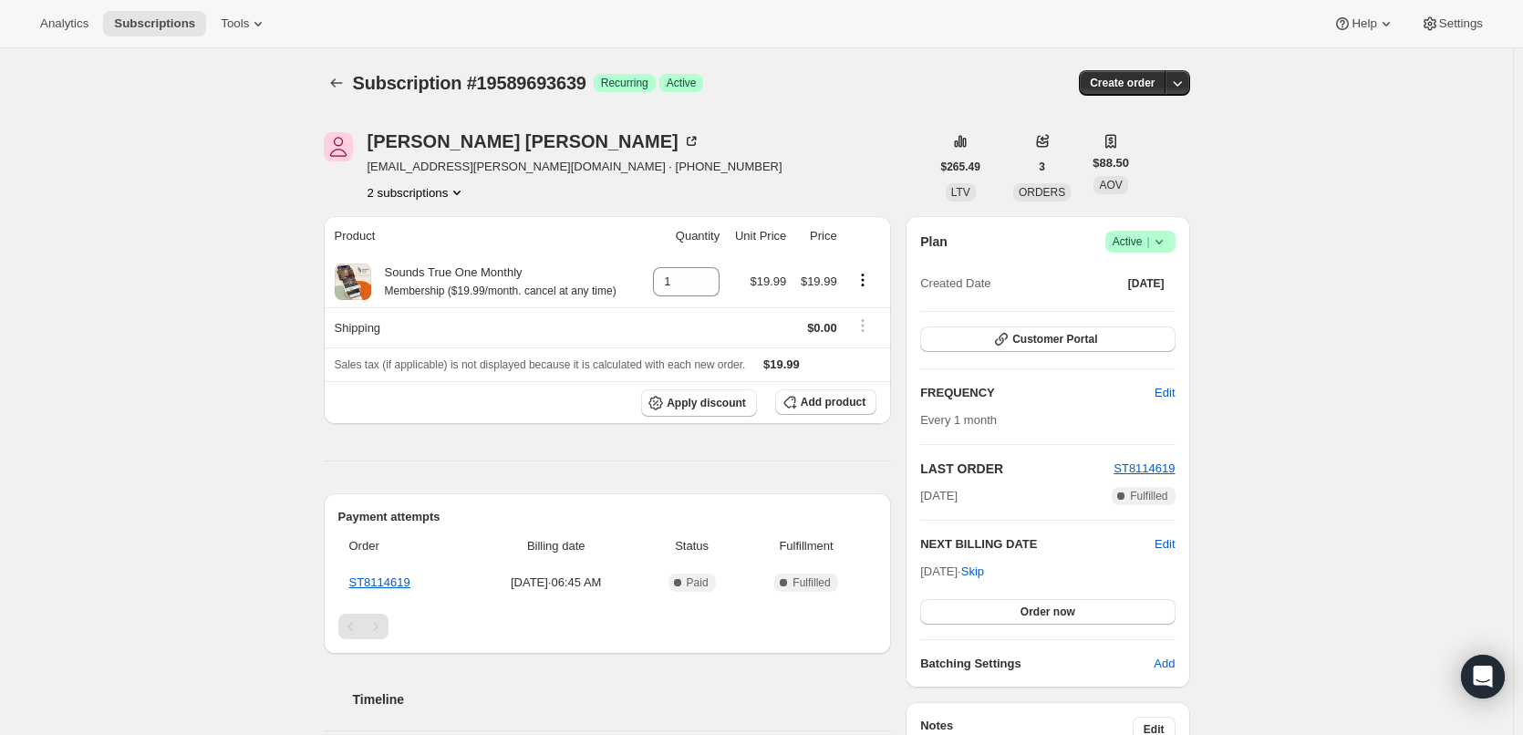
click at [1172, 239] on span "Success Active |" at bounding box center [1140, 242] width 70 height 22
click at [1161, 308] on span "Cancel subscription" at bounding box center [1145, 309] width 103 height 14
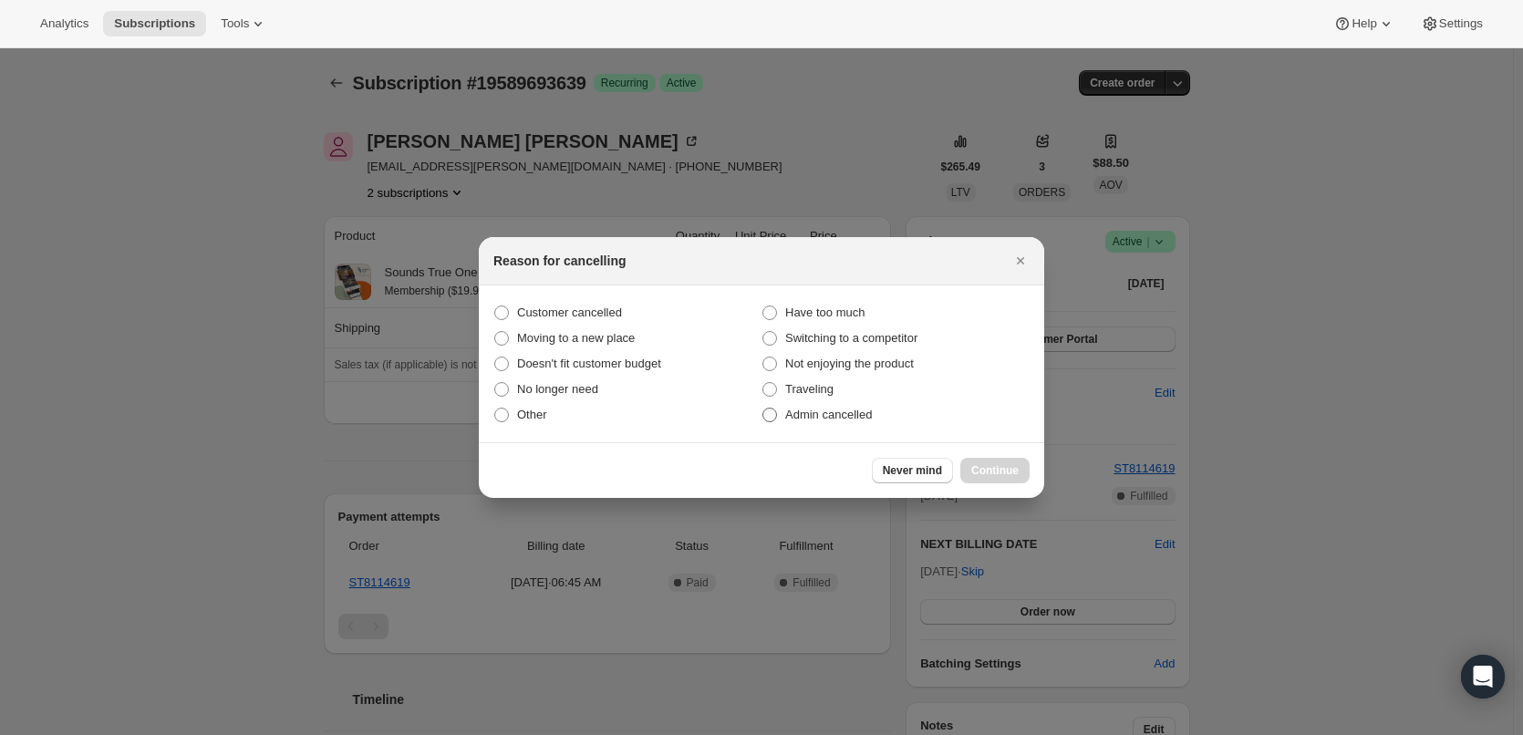
click at [852, 411] on span "Admin cancelled" at bounding box center [828, 415] width 87 height 14
click at [763, 409] on input "Admin cancelled" at bounding box center [762, 408] width 1 height 1
radio input "true"
click at [990, 465] on span "Continue" at bounding box center [994, 470] width 47 height 15
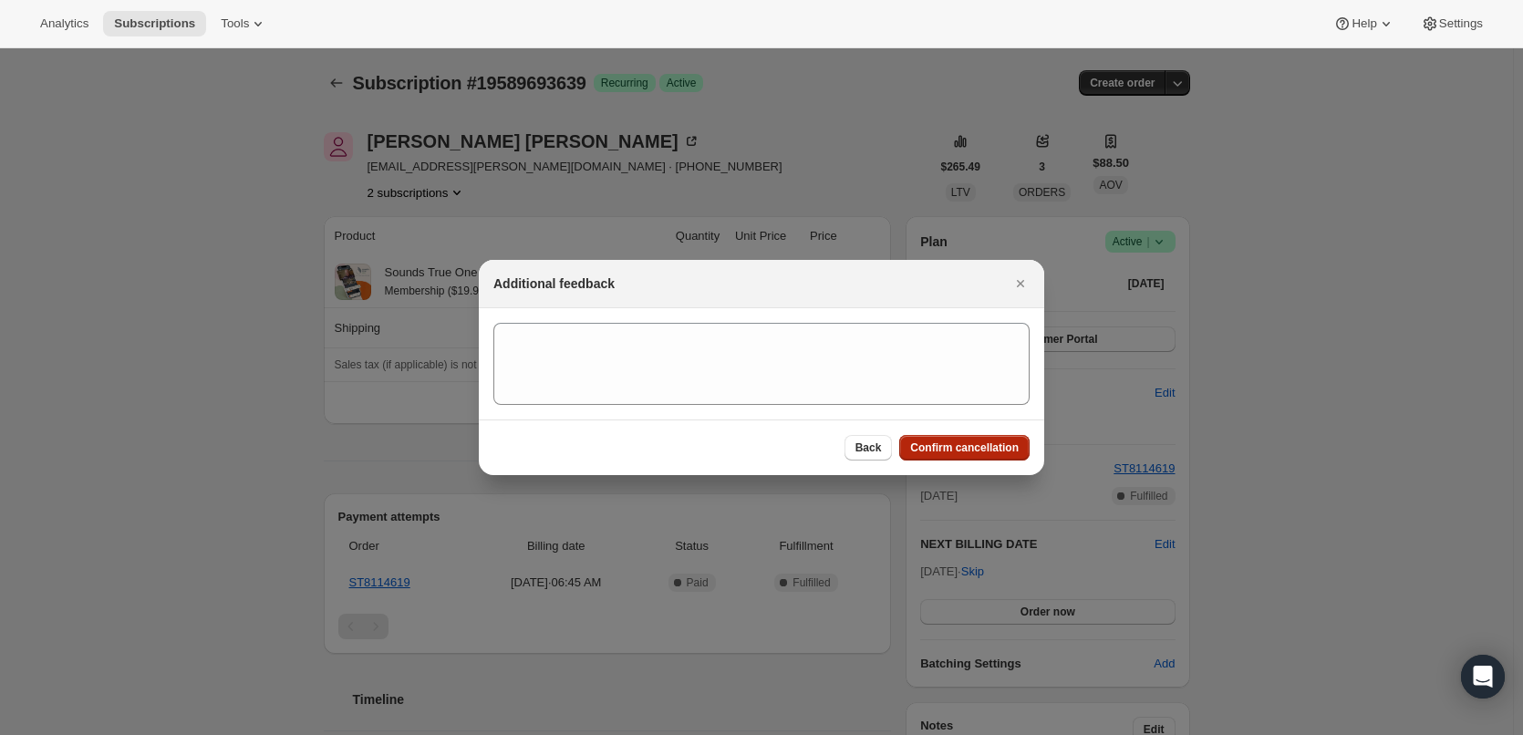
click at [963, 445] on span "Confirm cancellation" at bounding box center [964, 447] width 109 height 15
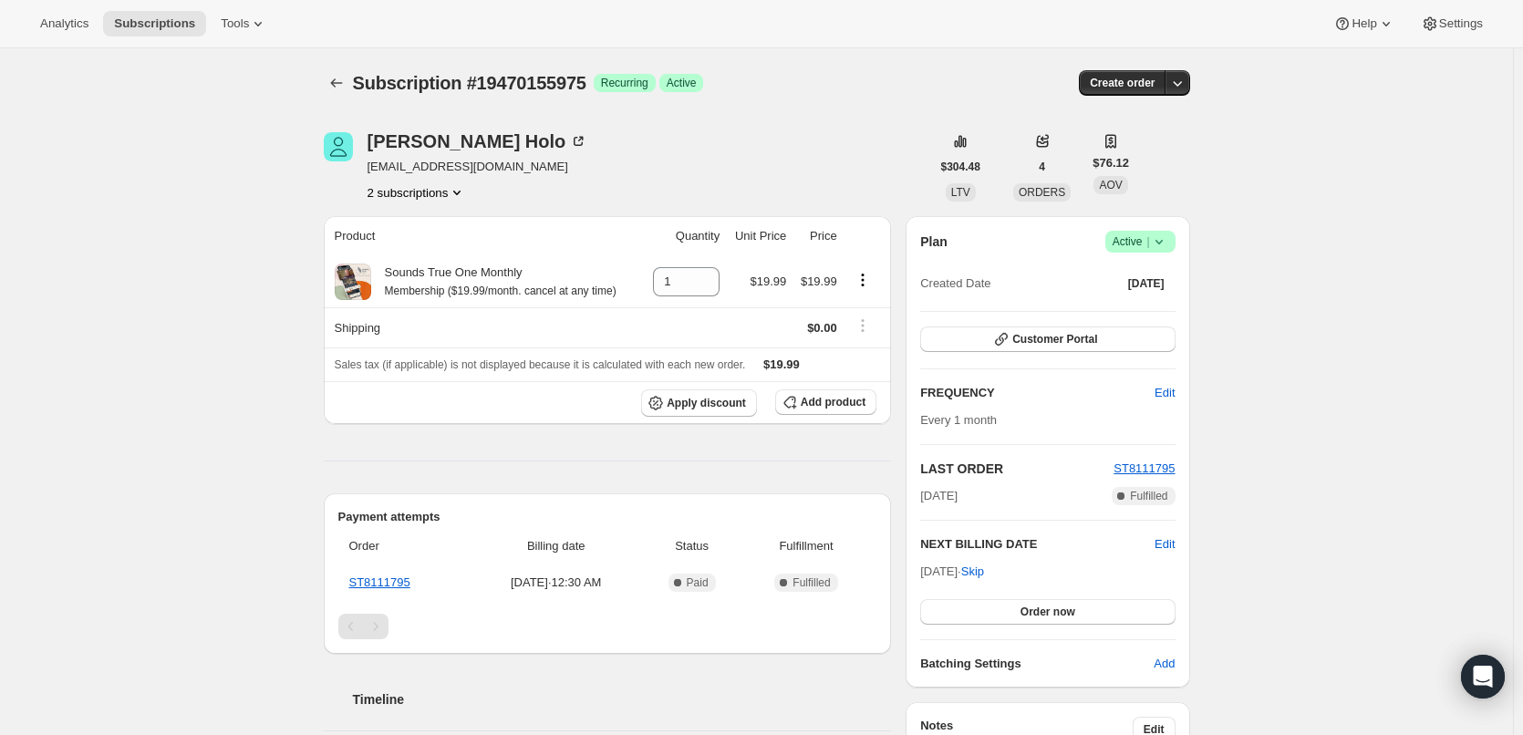
click at [1174, 240] on span "Success Active |" at bounding box center [1140, 242] width 70 height 22
click at [1160, 305] on span "Cancel subscription" at bounding box center [1145, 309] width 103 height 14
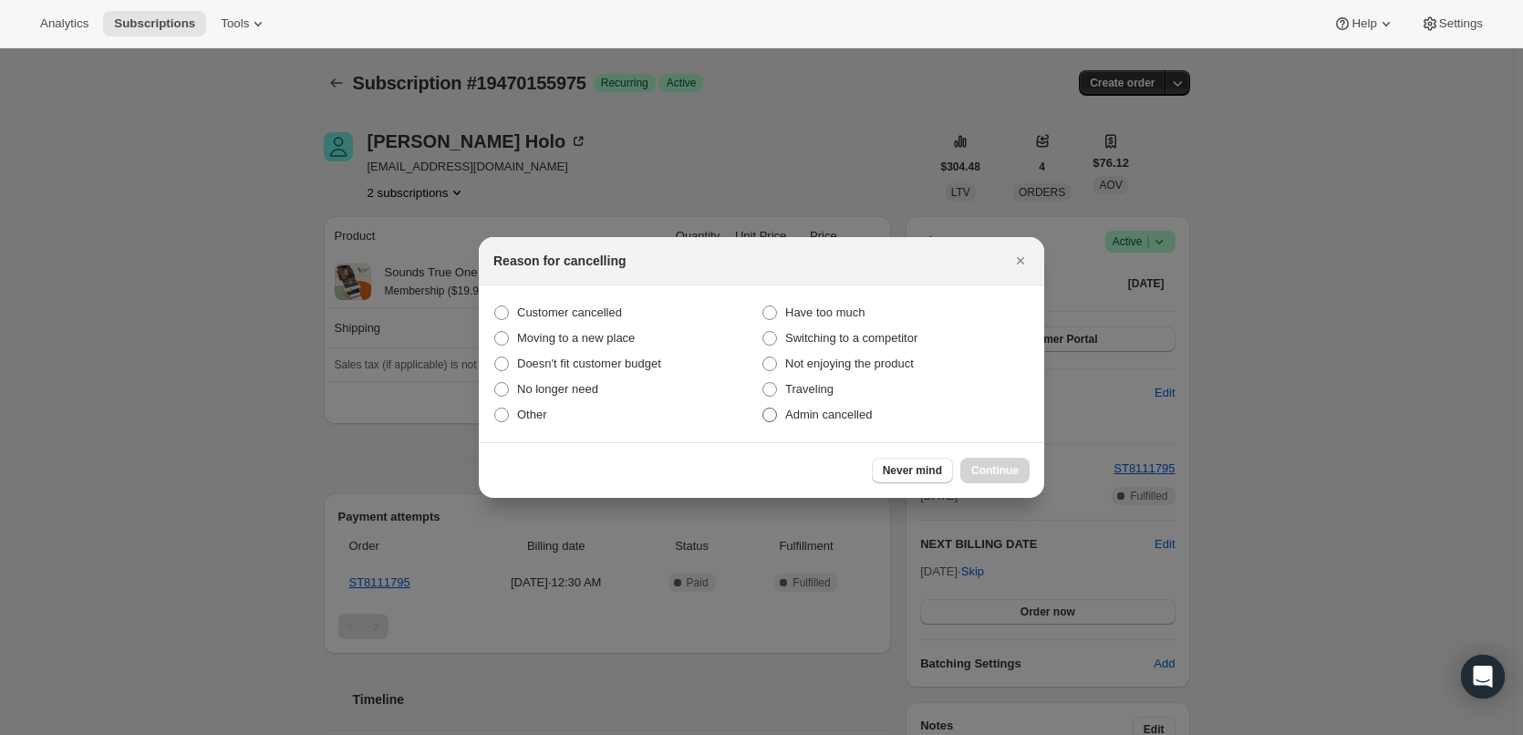
click at [850, 411] on span "Admin cancelled" at bounding box center [828, 415] width 87 height 14
click at [763, 409] on input "Admin cancelled" at bounding box center [762, 408] width 1 height 1
radio input "true"
click at [998, 462] on button "Continue" at bounding box center [994, 471] width 69 height 26
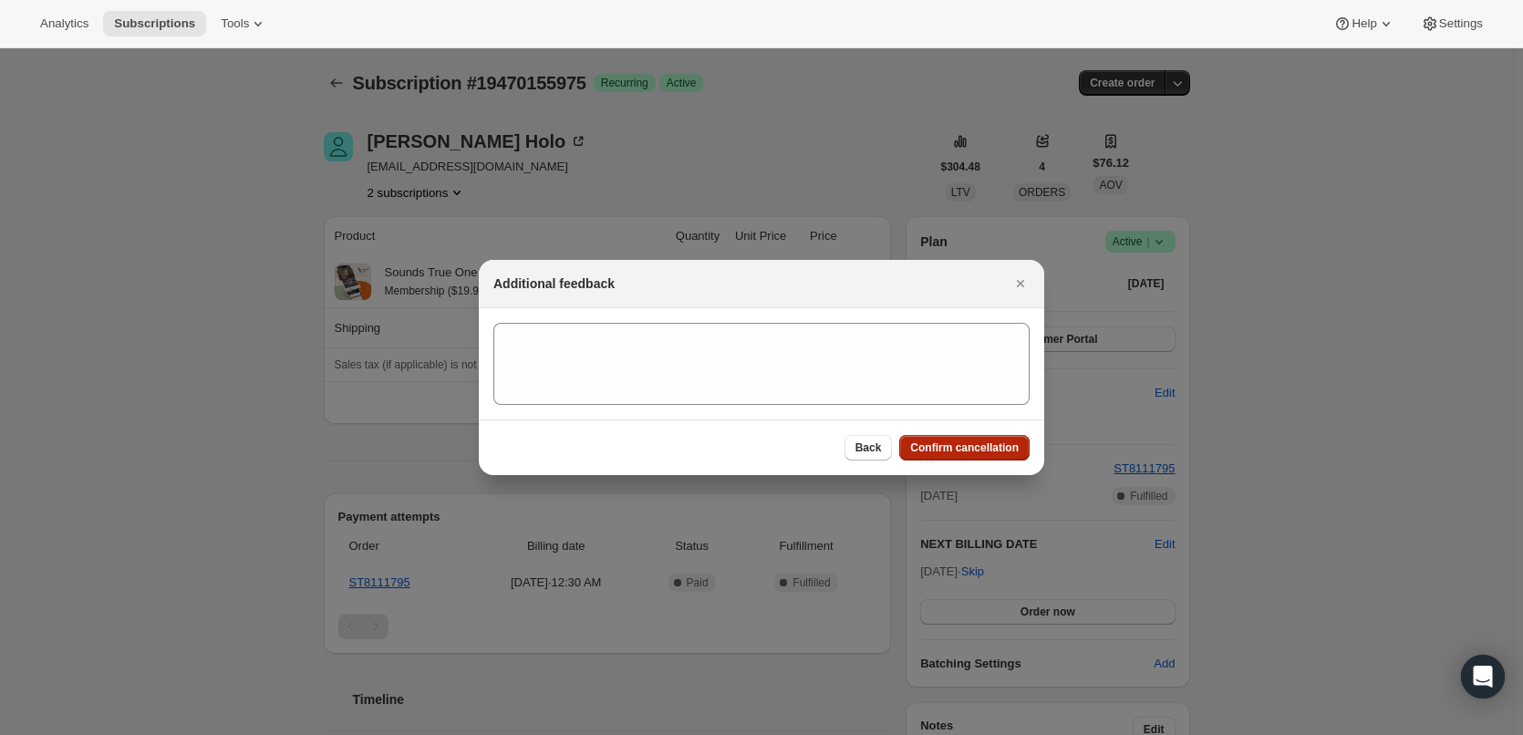
click at [992, 445] on span "Confirm cancellation" at bounding box center [964, 447] width 109 height 15
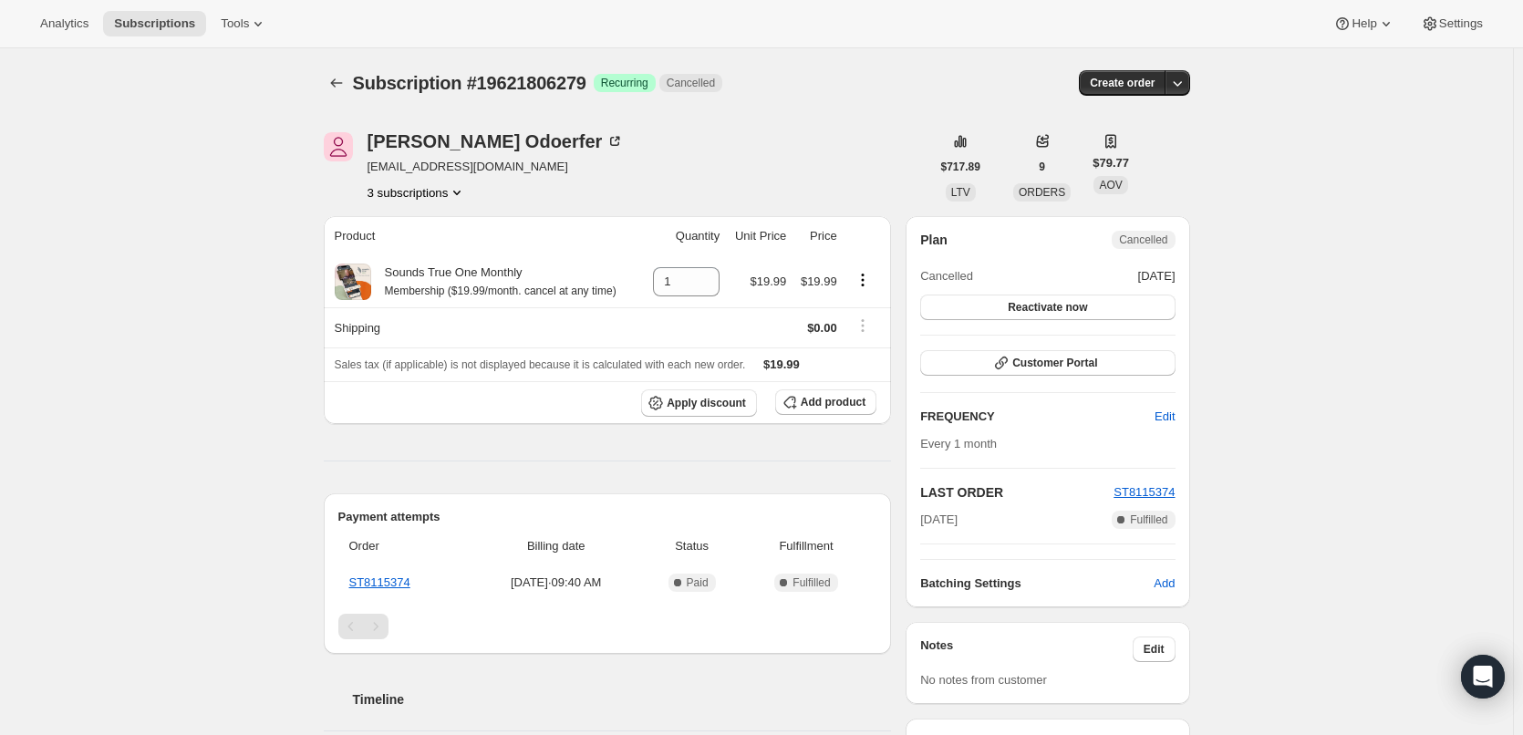
click at [455, 185] on icon "Product actions" at bounding box center [457, 192] width 18 height 18
click at [450, 251] on span "18858606791" at bounding box center [421, 258] width 127 height 18
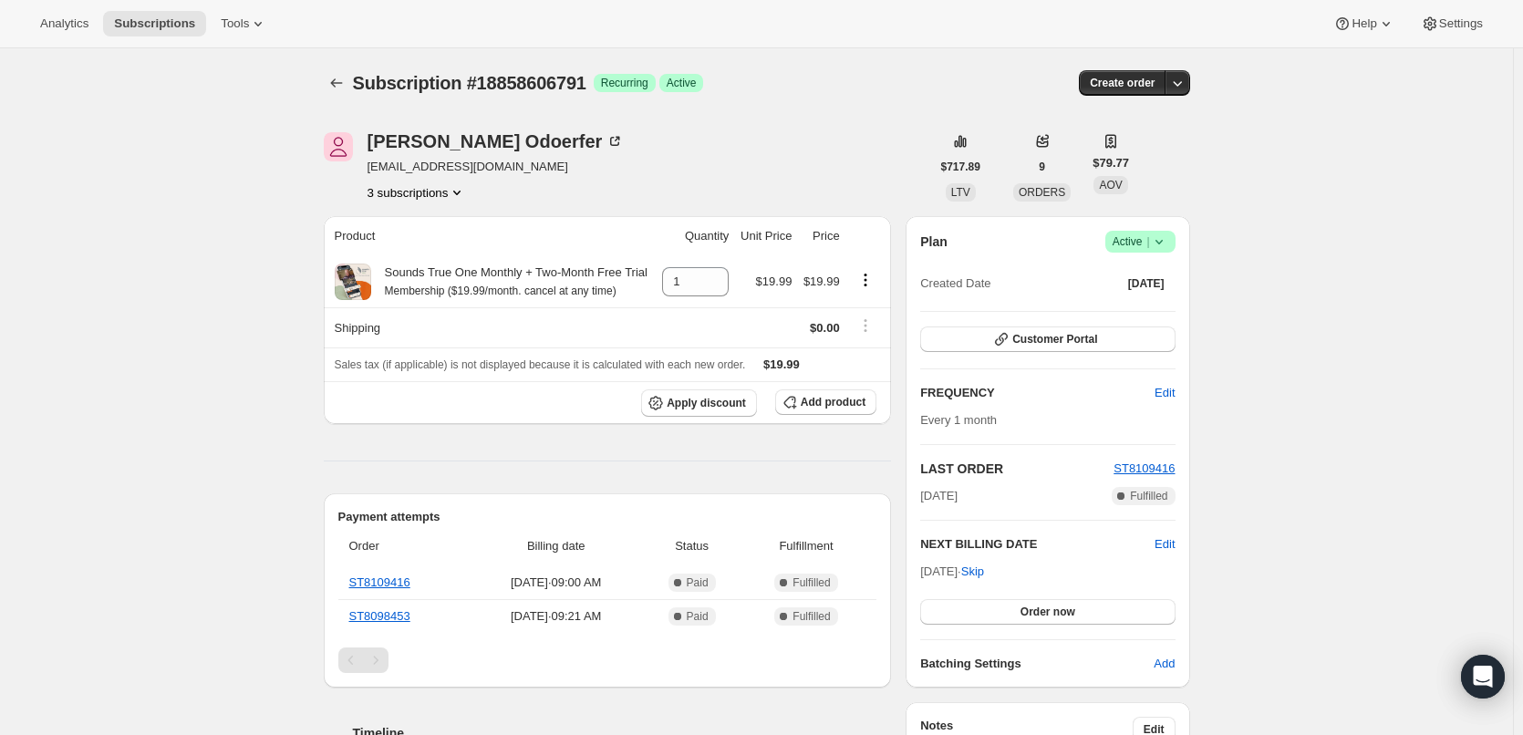
click at [458, 189] on icon "Product actions" at bounding box center [457, 192] width 18 height 18
click at [446, 227] on span "12190744775" at bounding box center [421, 227] width 127 height 18
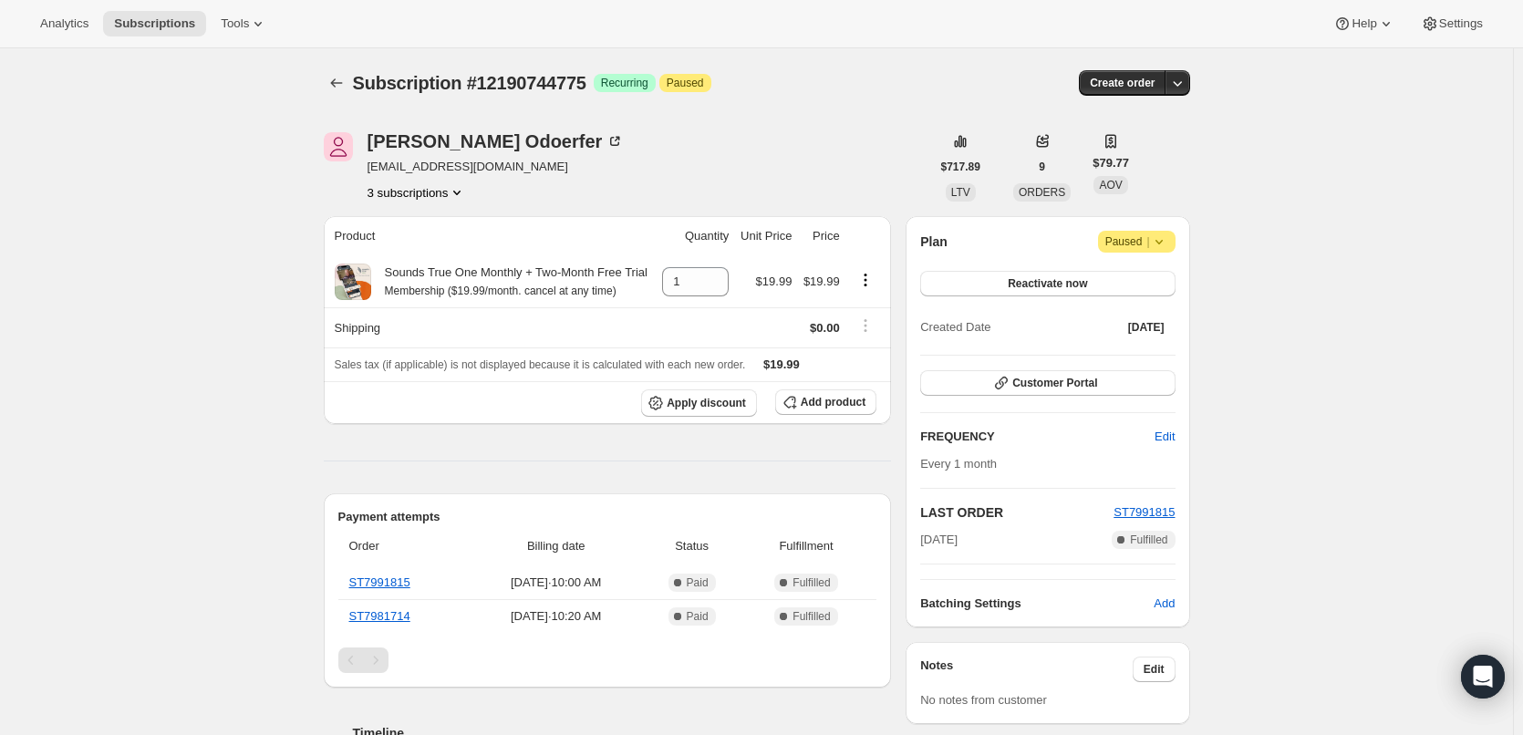
click at [1135, 247] on span "Paused |" at bounding box center [1136, 242] width 63 height 18
click at [1139, 274] on span "Cancel subscription" at bounding box center [1142, 278] width 103 height 14
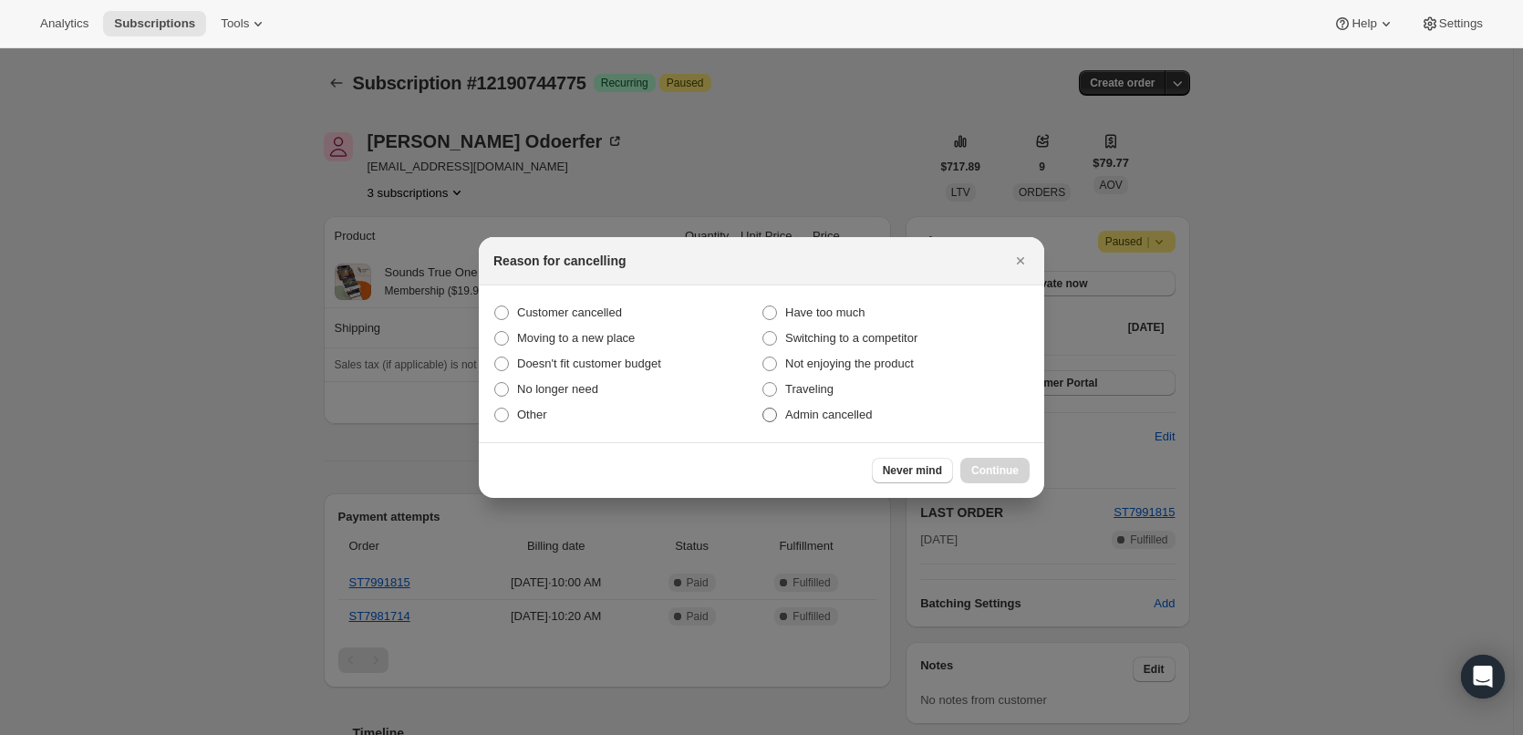
click at [839, 413] on span "Admin cancelled" at bounding box center [828, 415] width 87 height 14
click at [763, 409] on input "Admin cancelled" at bounding box center [762, 408] width 1 height 1
radio input "true"
click at [985, 460] on button "Continue" at bounding box center [994, 471] width 69 height 26
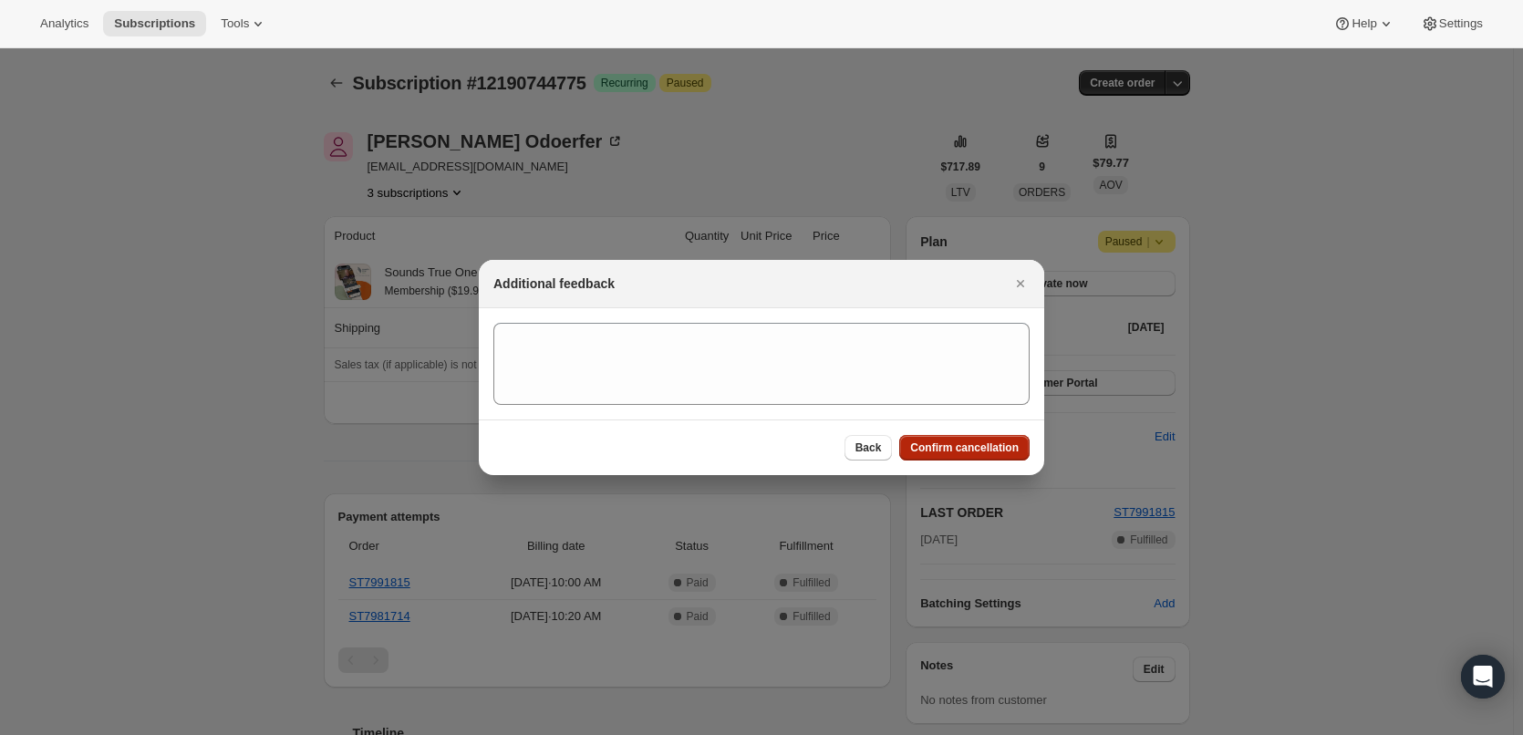
click at [983, 450] on span "Confirm cancellation" at bounding box center [964, 447] width 109 height 15
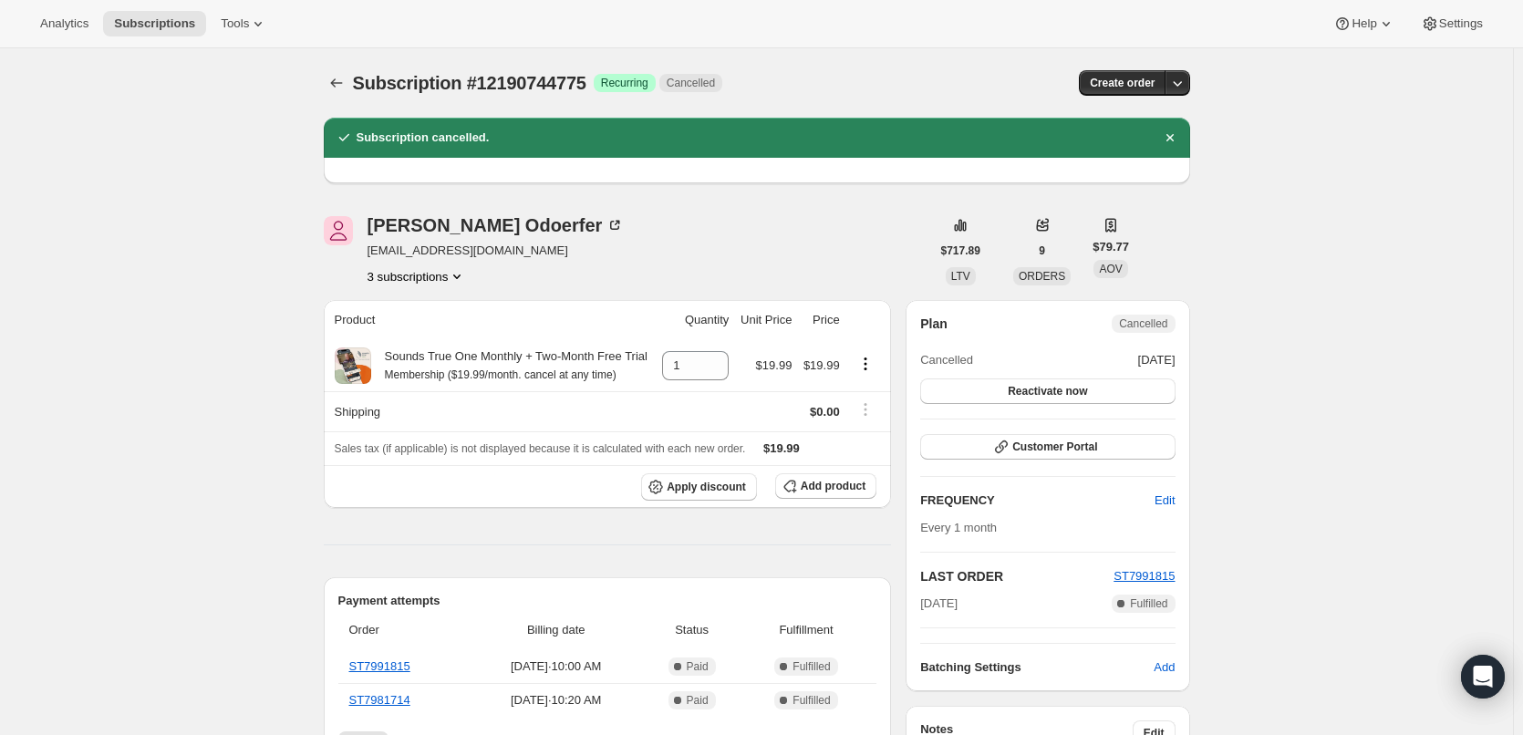
click at [458, 275] on icon "Product actions" at bounding box center [456, 276] width 7 height 5
click at [448, 338] on span "18858606791" at bounding box center [421, 342] width 127 height 18
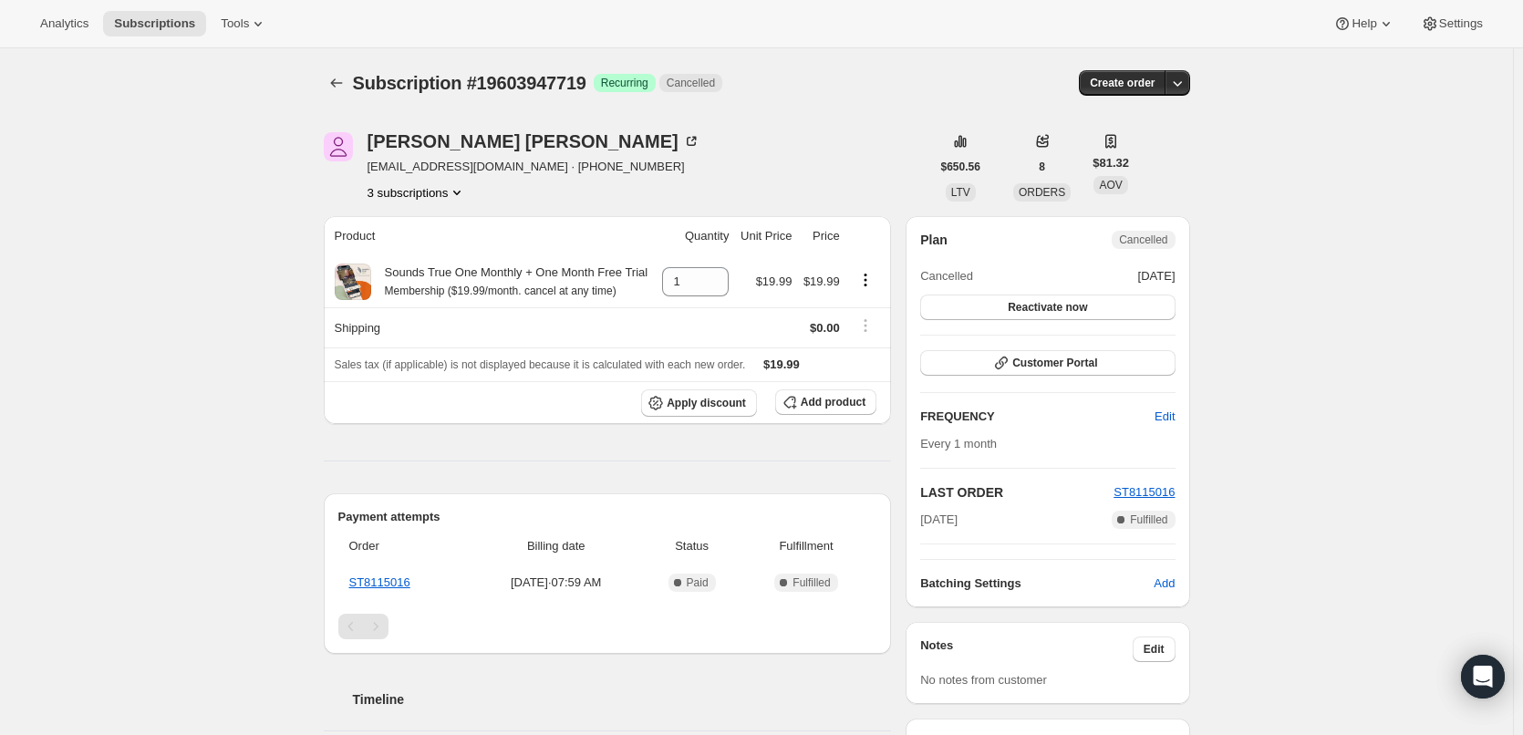
click at [463, 189] on icon "Product actions" at bounding box center [457, 192] width 18 height 18
click at [450, 251] on span "18887835847" at bounding box center [421, 258] width 127 height 18
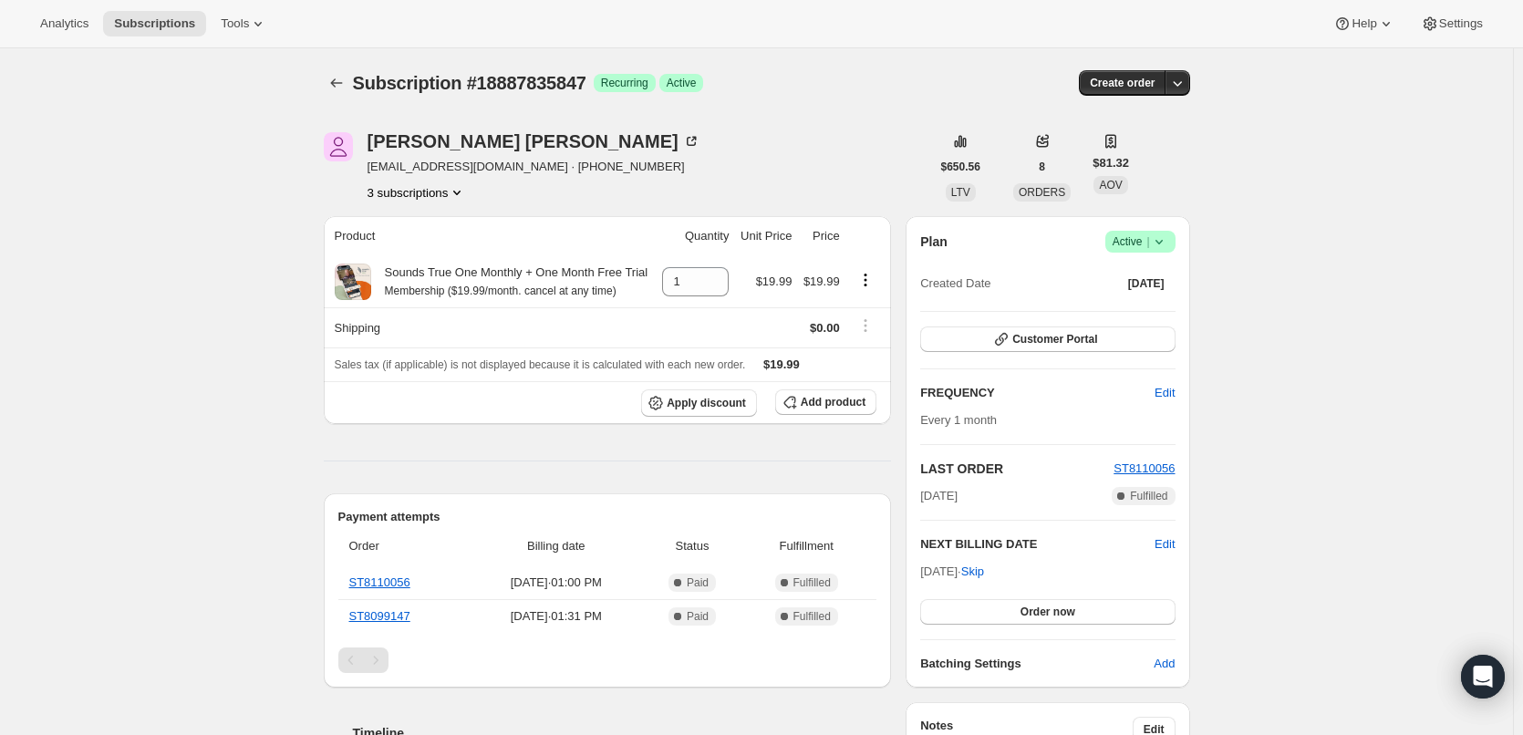
click at [454, 191] on icon "Product actions" at bounding box center [457, 192] width 18 height 18
click at [449, 223] on span "16906453191" at bounding box center [421, 227] width 127 height 18
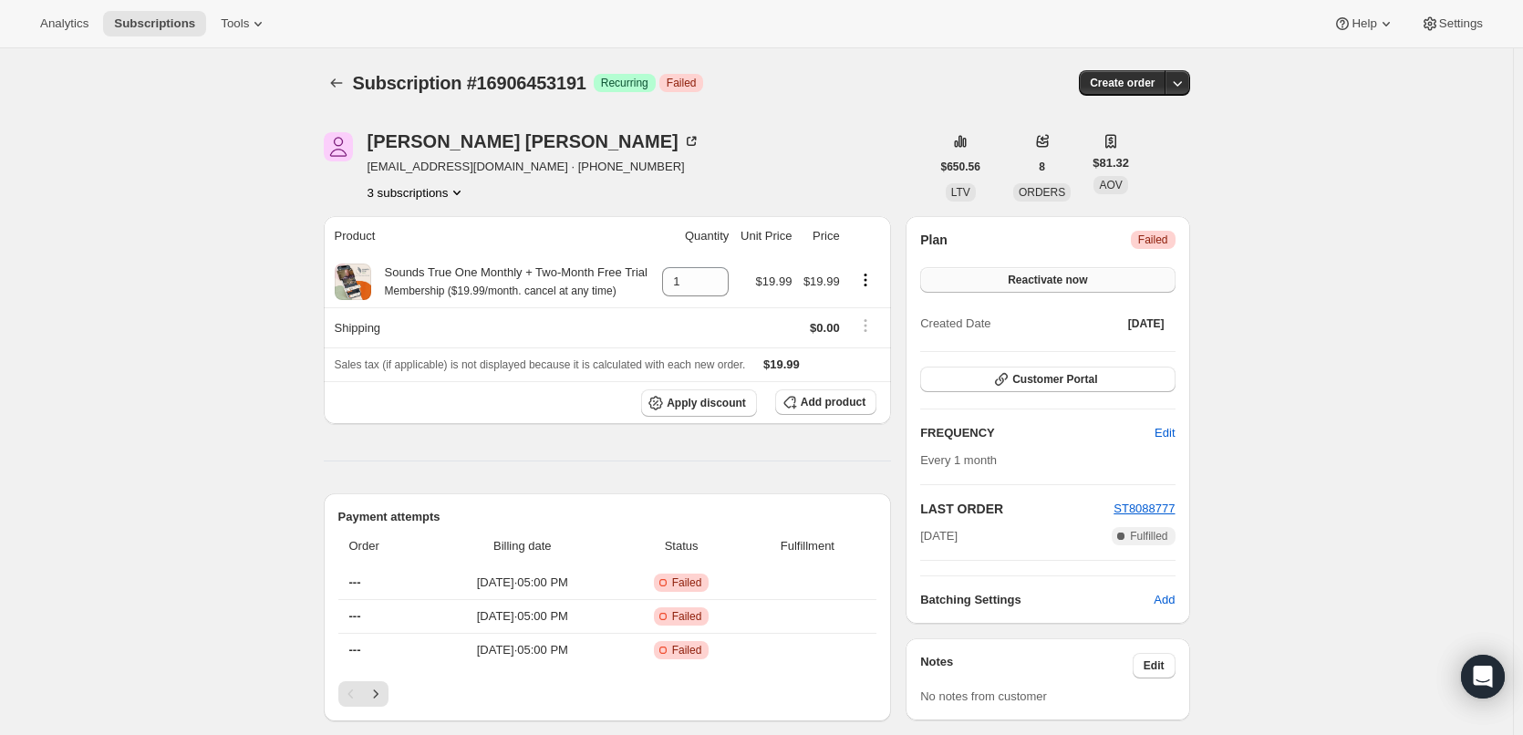
click at [1108, 274] on button "Reactivate now" at bounding box center [1047, 280] width 254 height 26
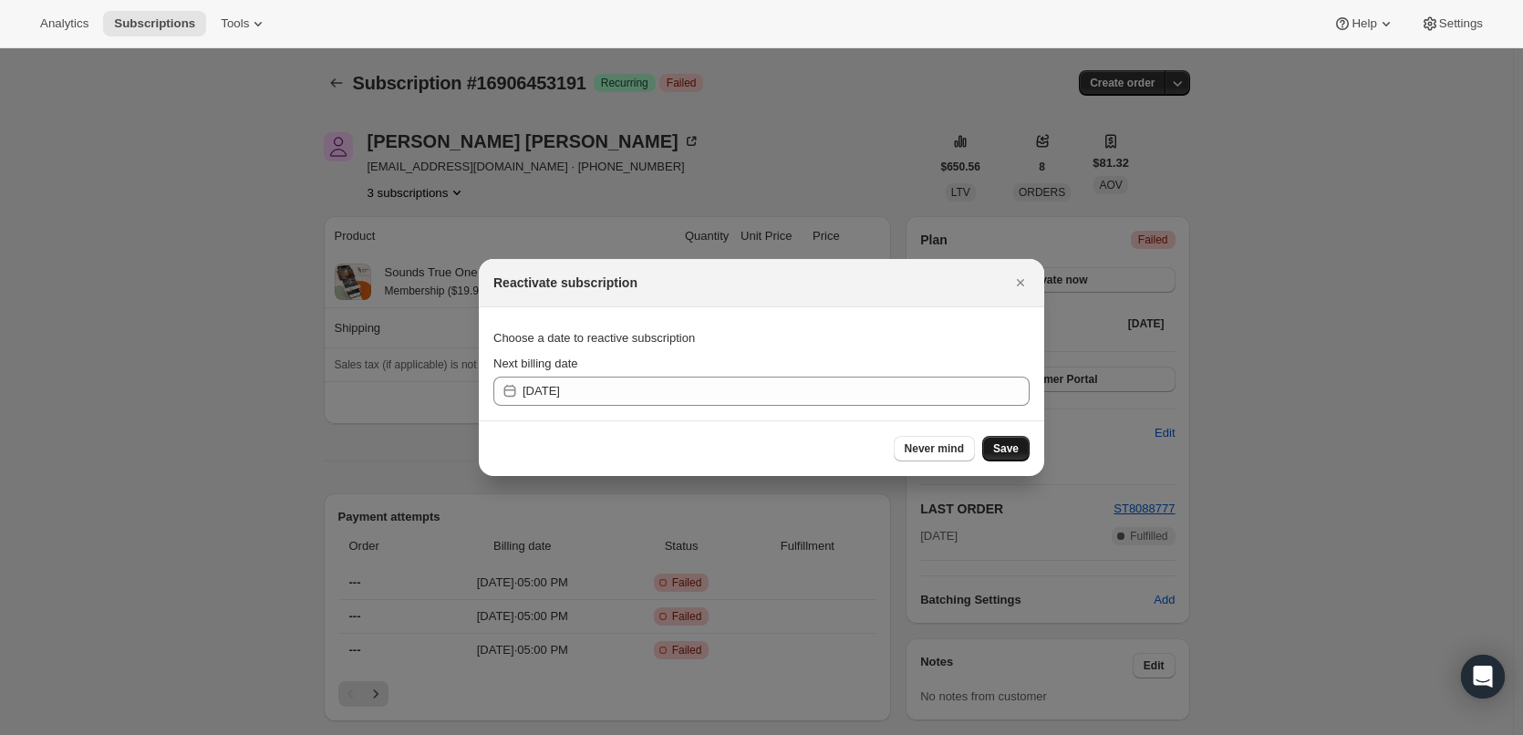
click at [1019, 443] on button "Save" at bounding box center [1005, 449] width 47 height 26
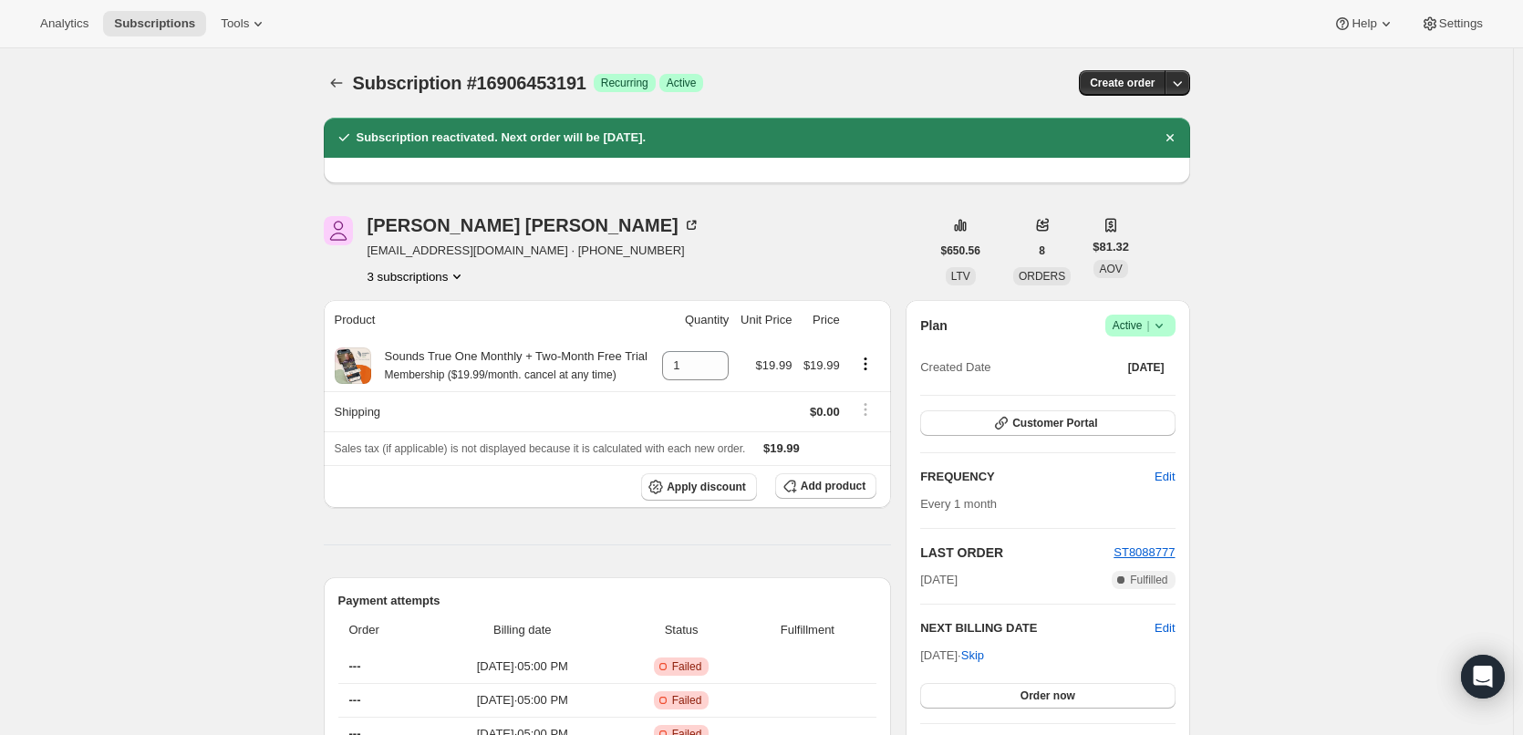
click at [1157, 323] on icon at bounding box center [1159, 325] width 18 height 18
click at [1145, 392] on span "Cancel subscription" at bounding box center [1145, 393] width 103 height 14
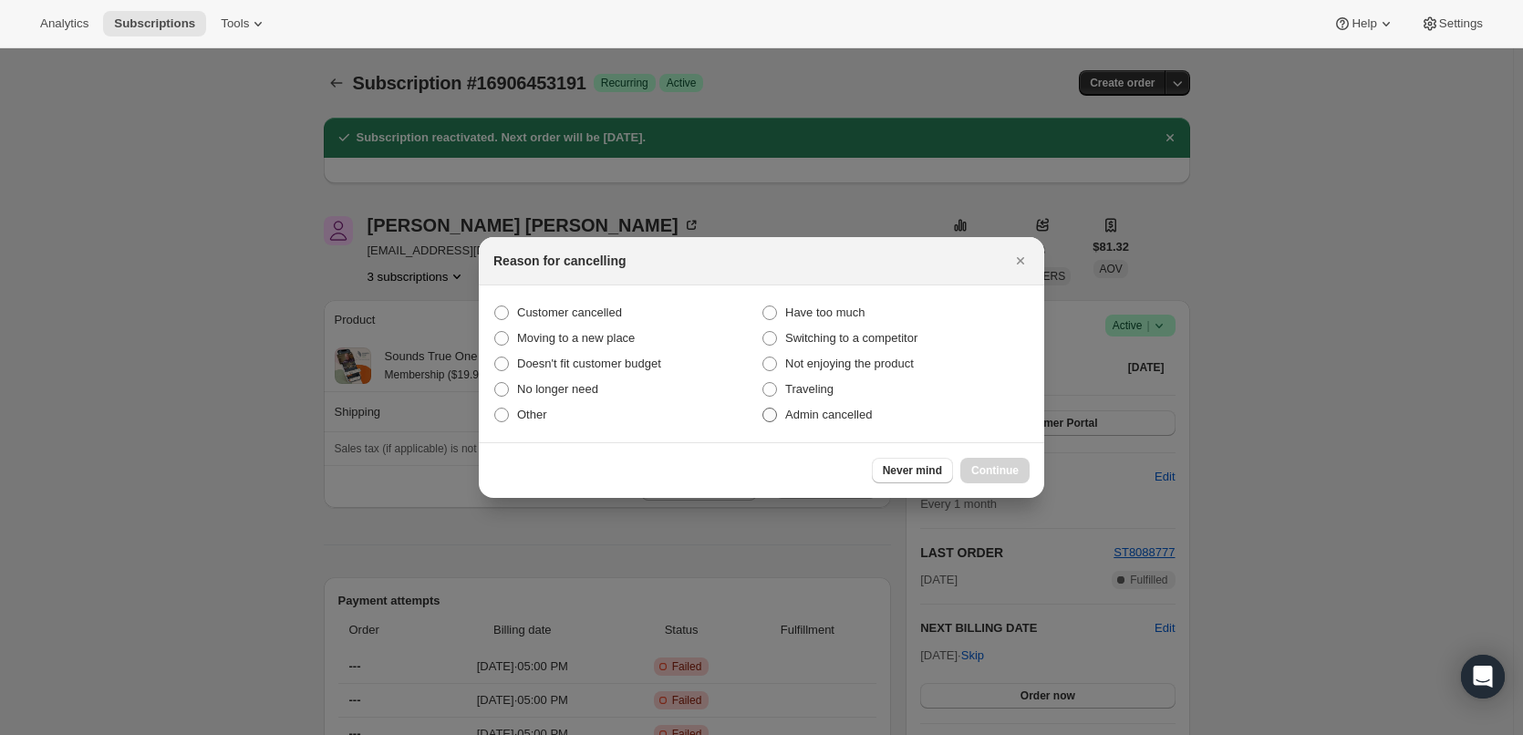
click at [833, 408] on span "Admin cancelled" at bounding box center [828, 415] width 87 height 14
click at [763, 408] on input "Admin cancelled" at bounding box center [762, 408] width 1 height 1
radio input "true"
click at [1001, 456] on div "Never mind Continue" at bounding box center [761, 470] width 565 height 56
click at [1002, 466] on span "Continue" at bounding box center [994, 470] width 47 height 15
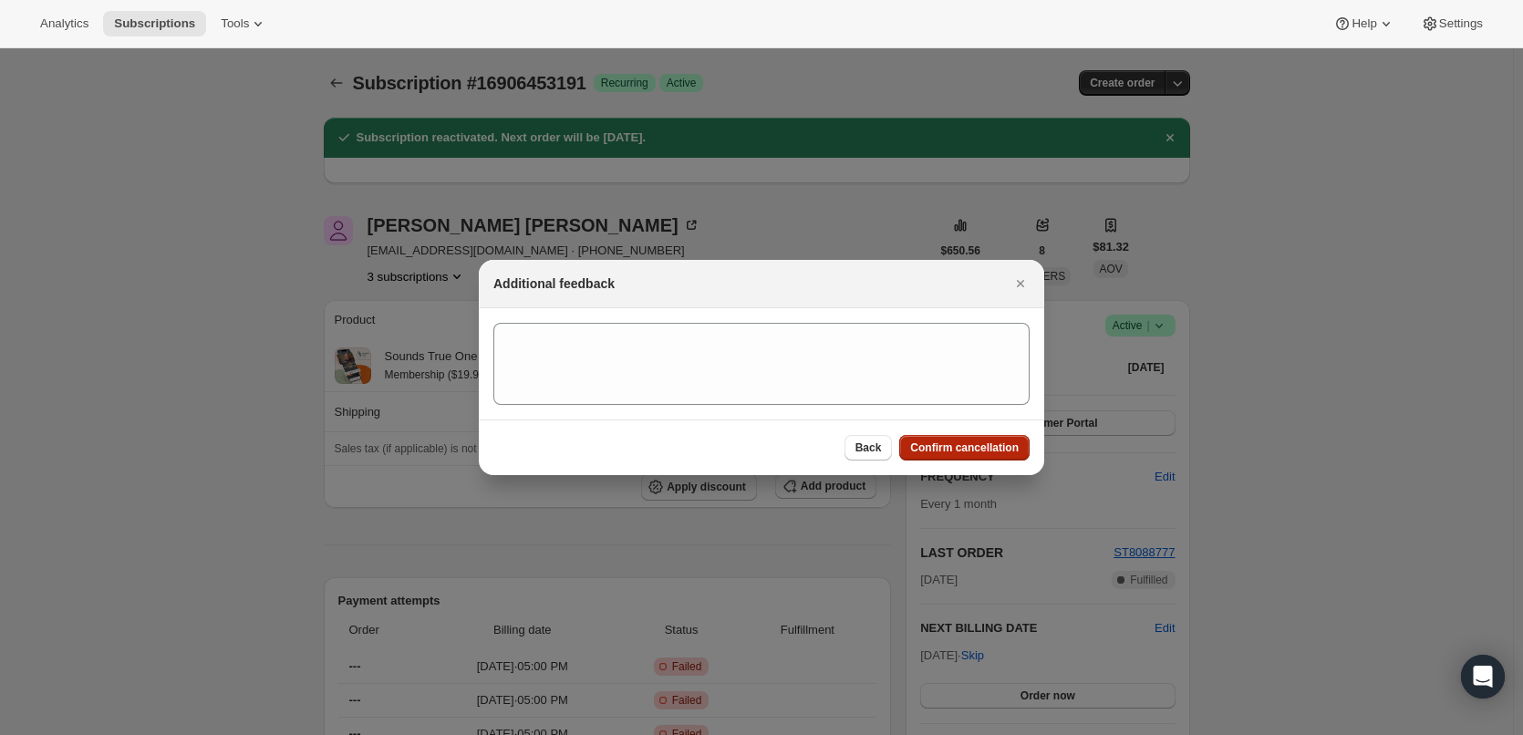
click at [998, 442] on span "Confirm cancellation" at bounding box center [964, 447] width 109 height 15
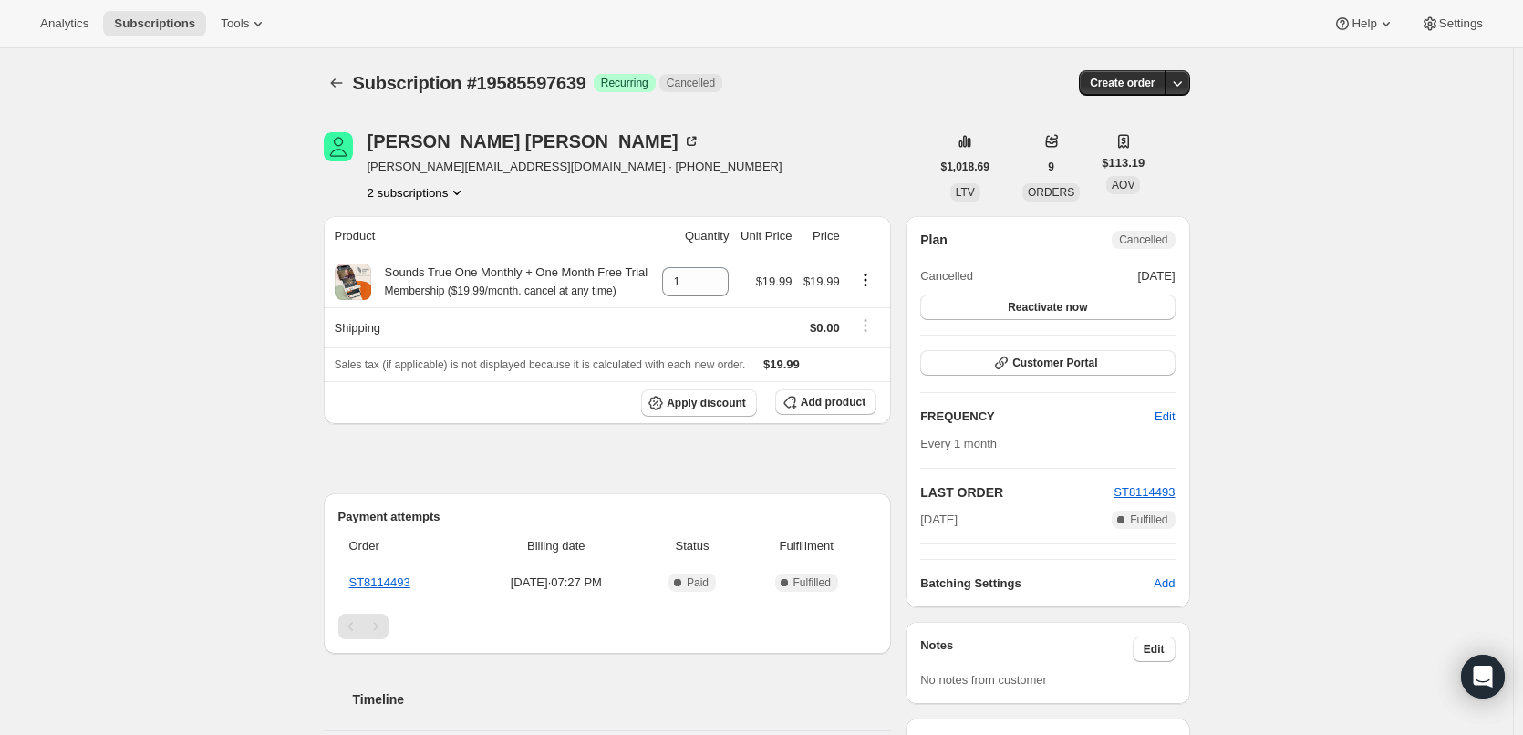
click at [457, 191] on icon "Product actions" at bounding box center [457, 192] width 18 height 18
click at [440, 223] on span "18858180807" at bounding box center [421, 227] width 127 height 18
click at [463, 194] on icon "Product actions" at bounding box center [457, 192] width 18 height 18
click at [252, 249] on div "Subscription #19581141191. This page is ready Subscription #19581141191 Success…" at bounding box center [756, 558] width 1513 height 1021
